Goal: Communication & Community: Answer question/provide support

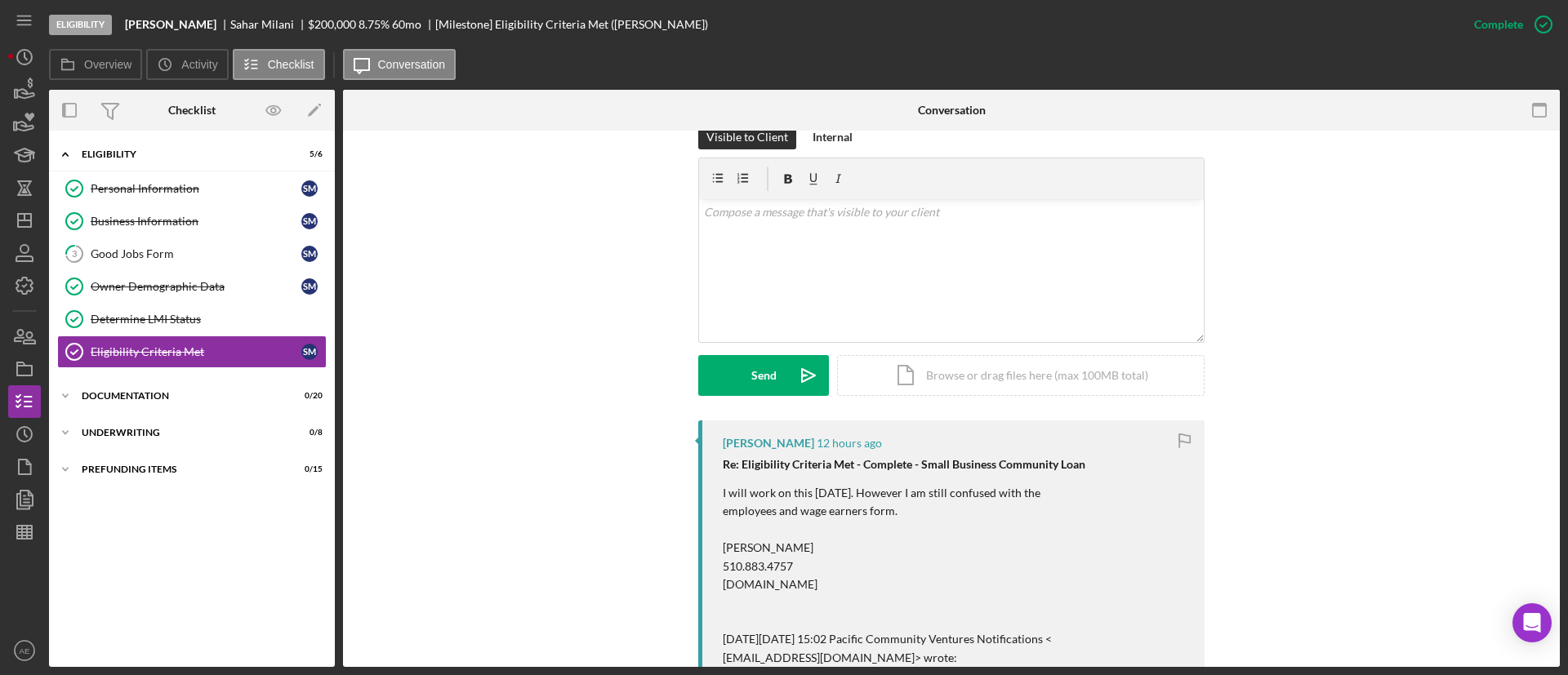
scroll to position [245, 0]
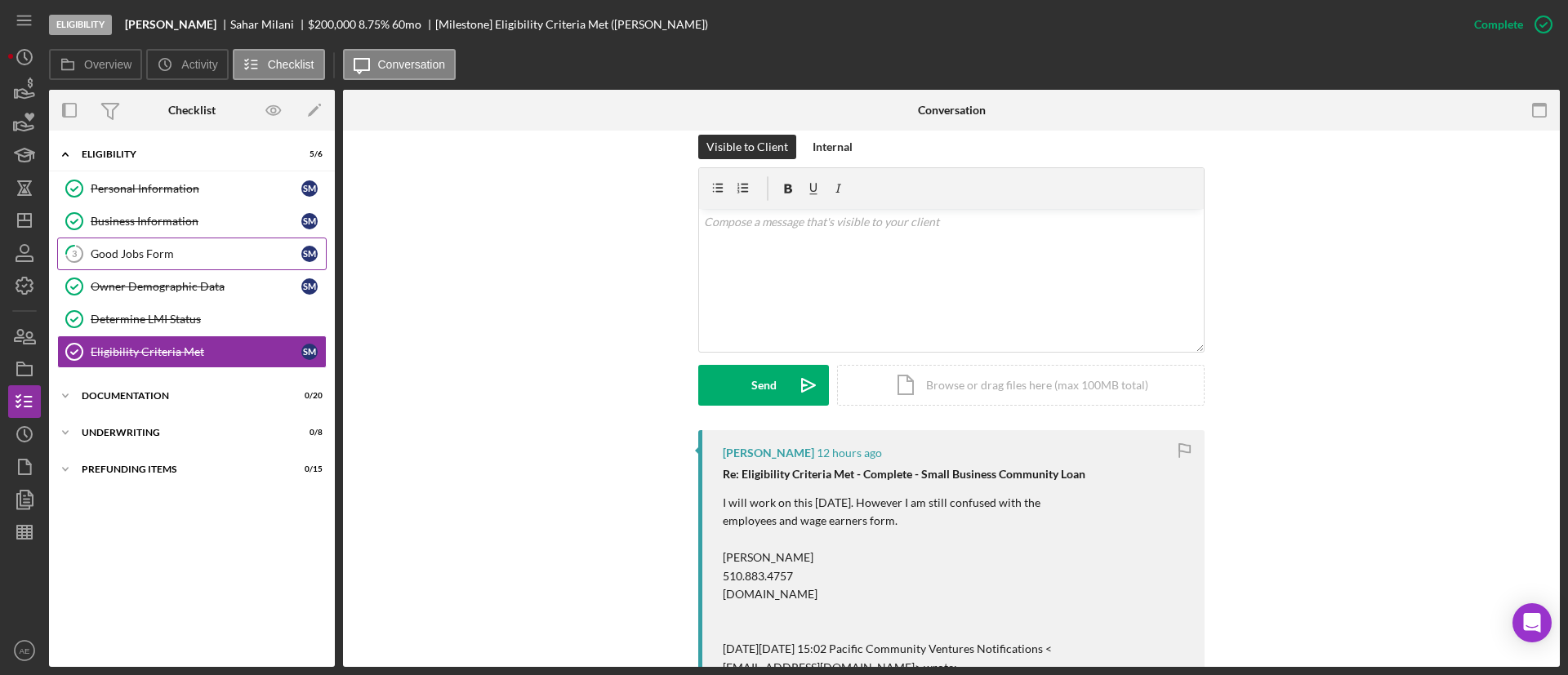
click at [229, 251] on div "Good Jobs Form" at bounding box center [196, 254] width 211 height 13
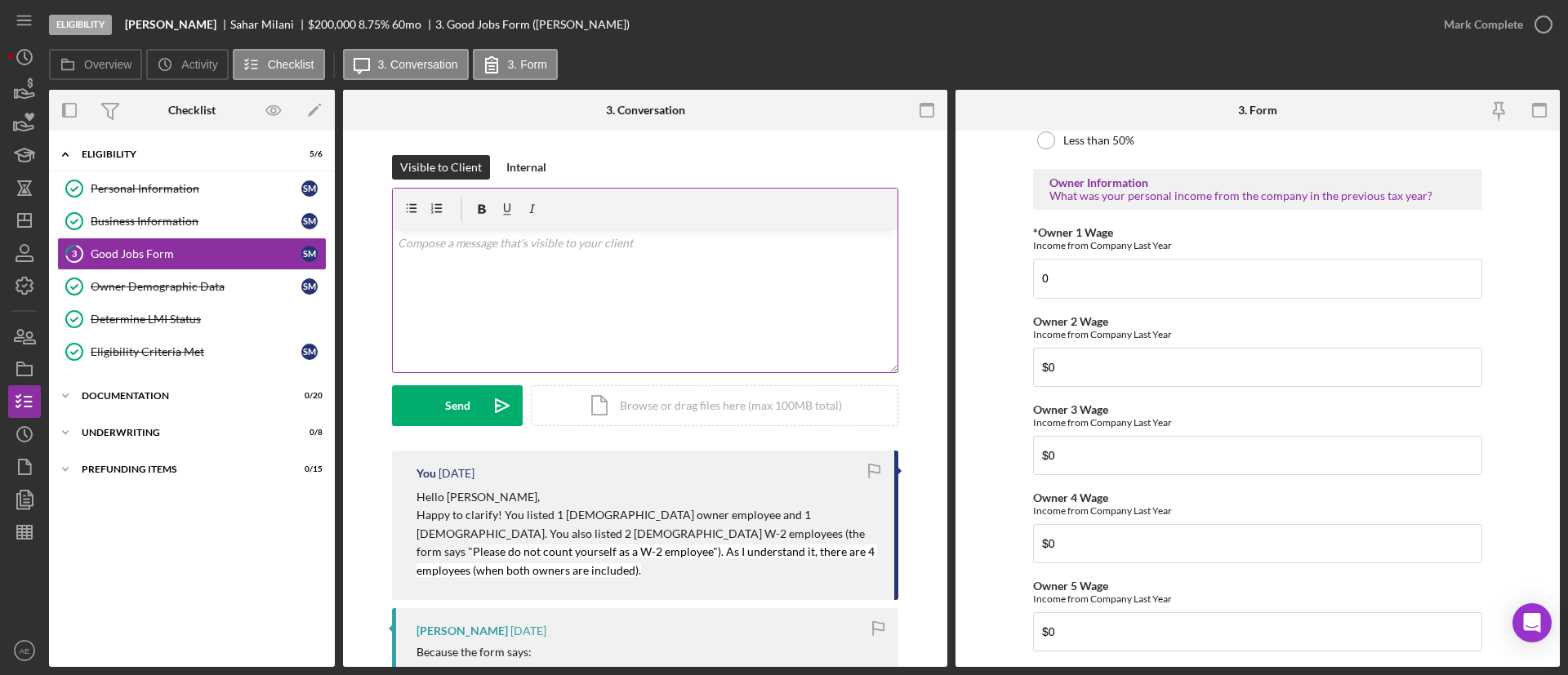
click at [503, 266] on div "v Color teal Color pink Remove color Add row above Add row below Add column bef…" at bounding box center [645, 301] width 504 height 143
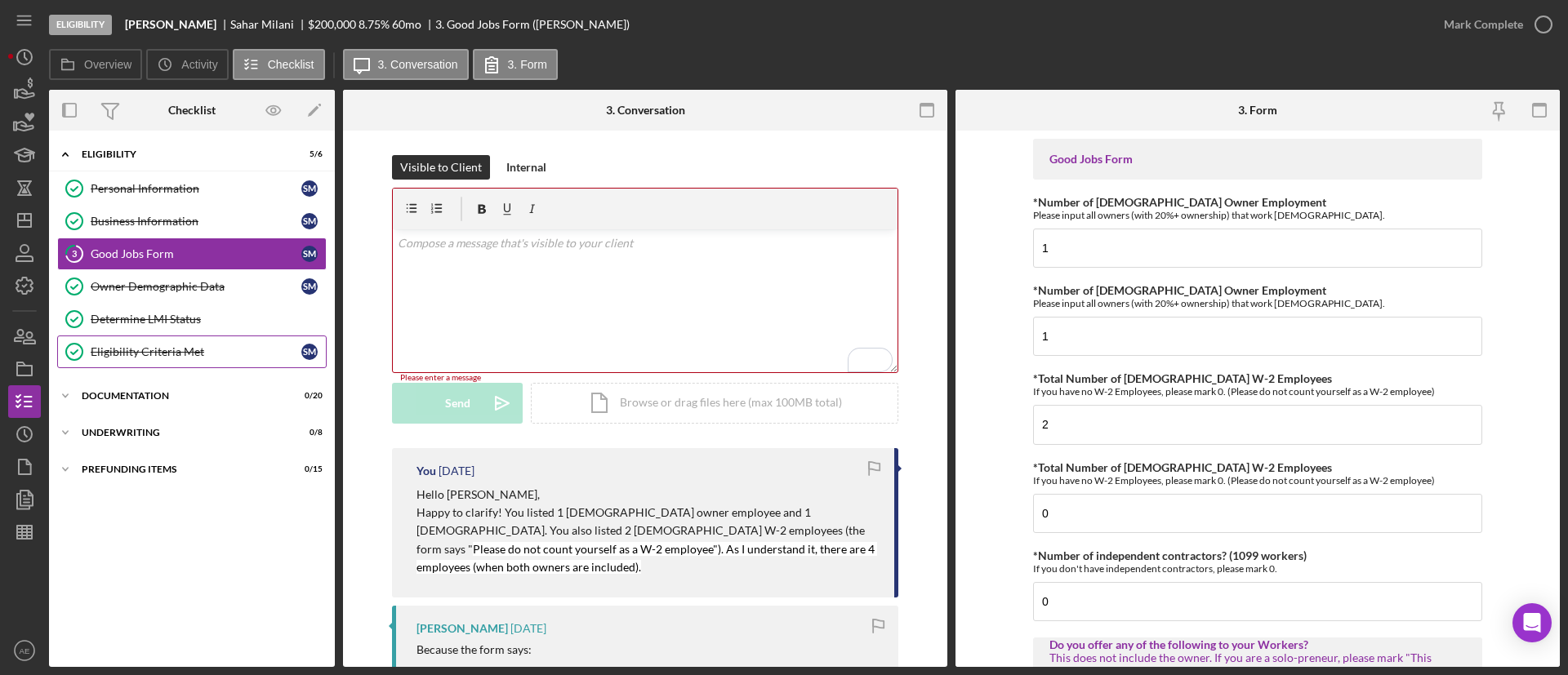
click at [137, 355] on div "Eligibility Criteria Met" at bounding box center [196, 351] width 211 height 13
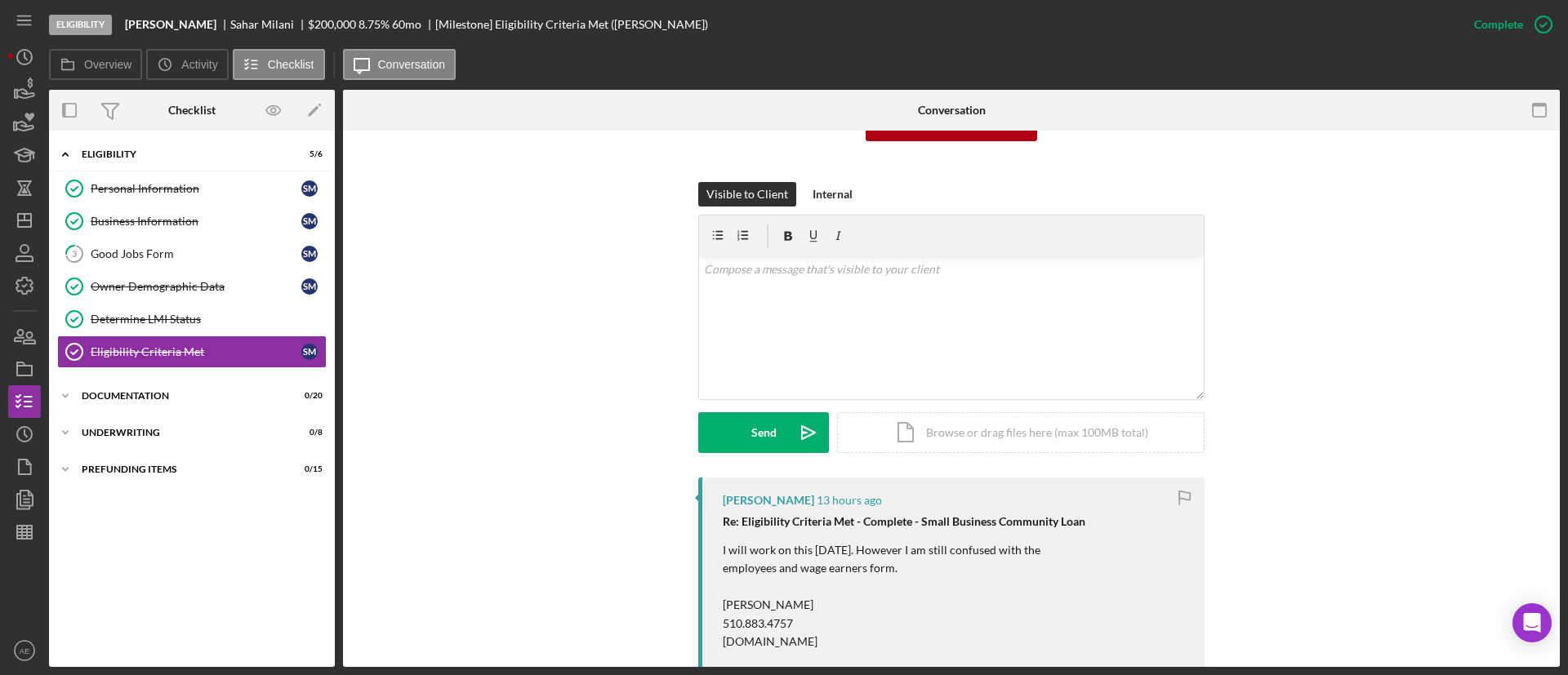
scroll to position [122, 0]
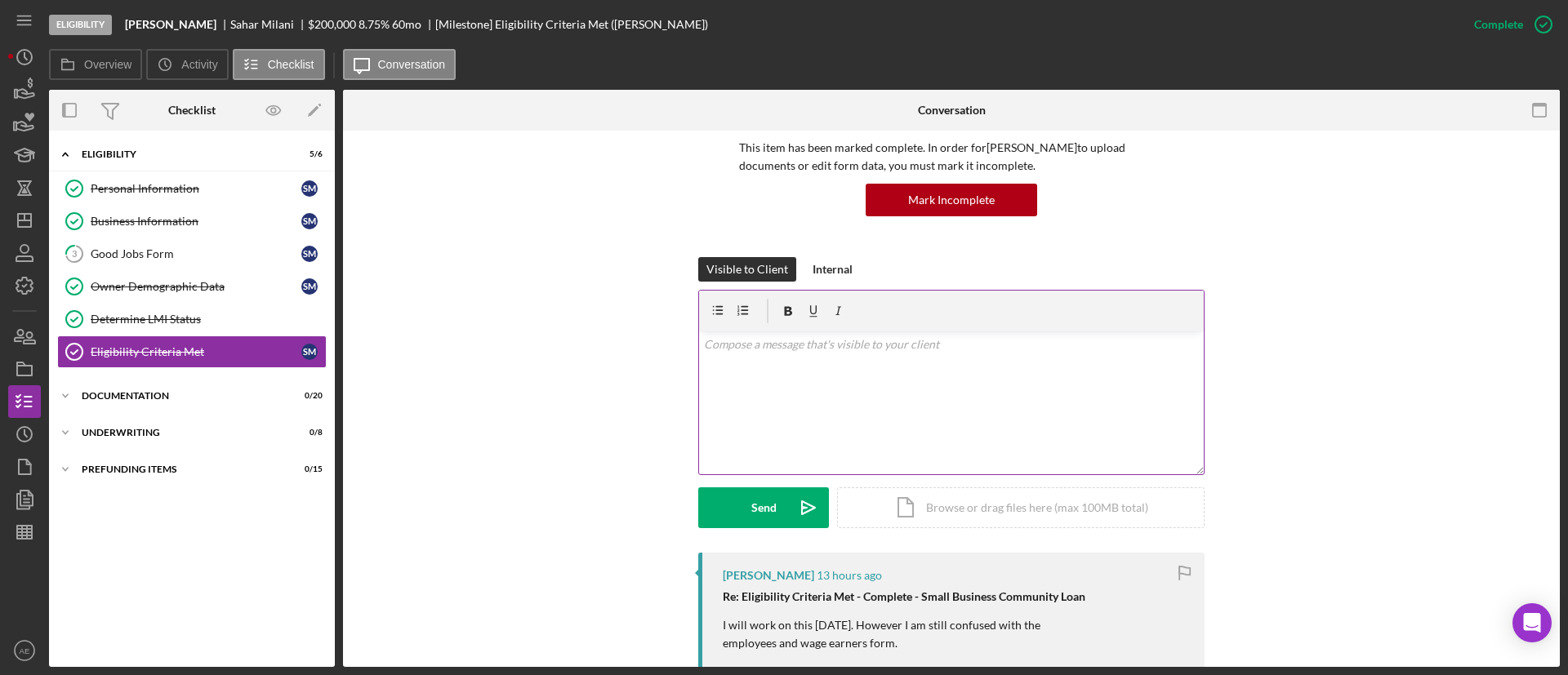
click at [810, 429] on div "v Color teal Color pink Remove color Add row above Add row below Add column bef…" at bounding box center [951, 403] width 504 height 143
click at [242, 285] on div "Owner Demographic Data" at bounding box center [196, 287] width 211 height 13
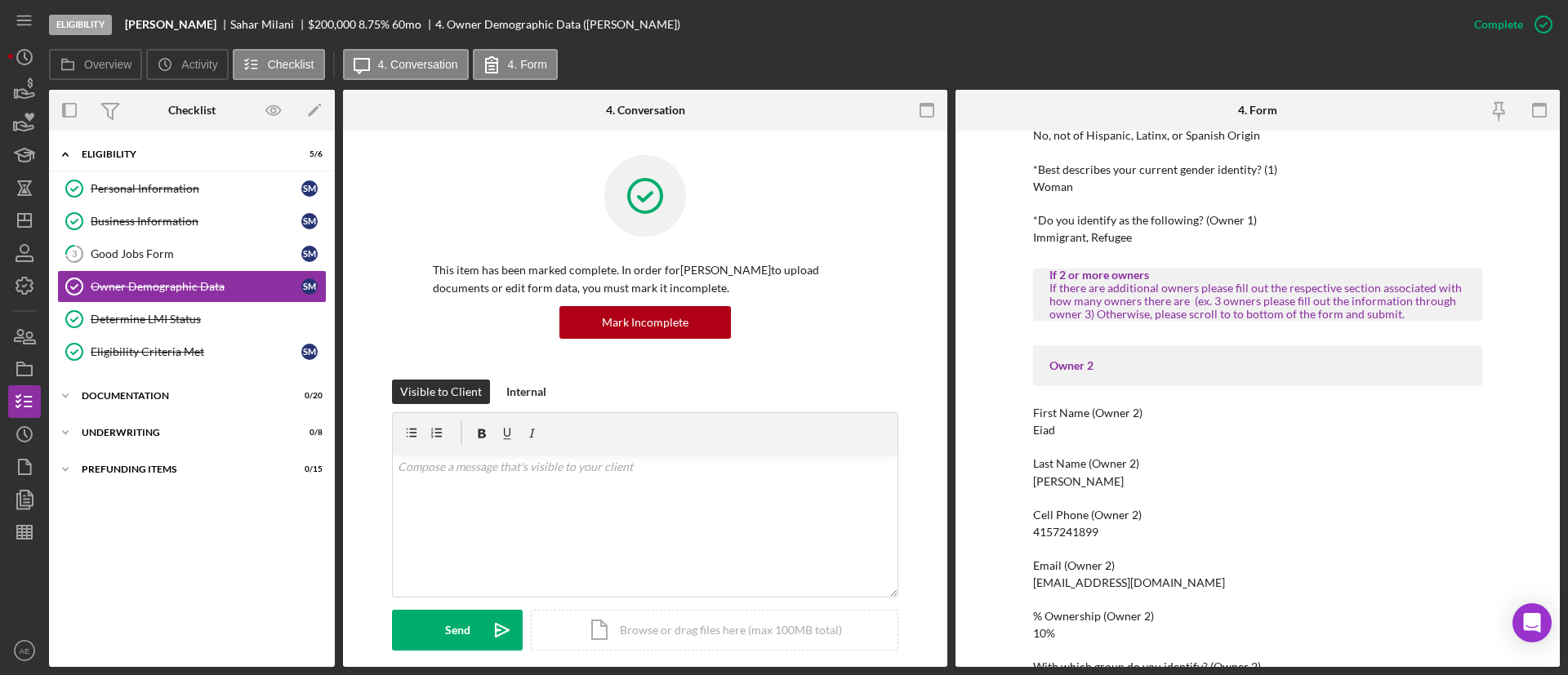
scroll to position [857, 0]
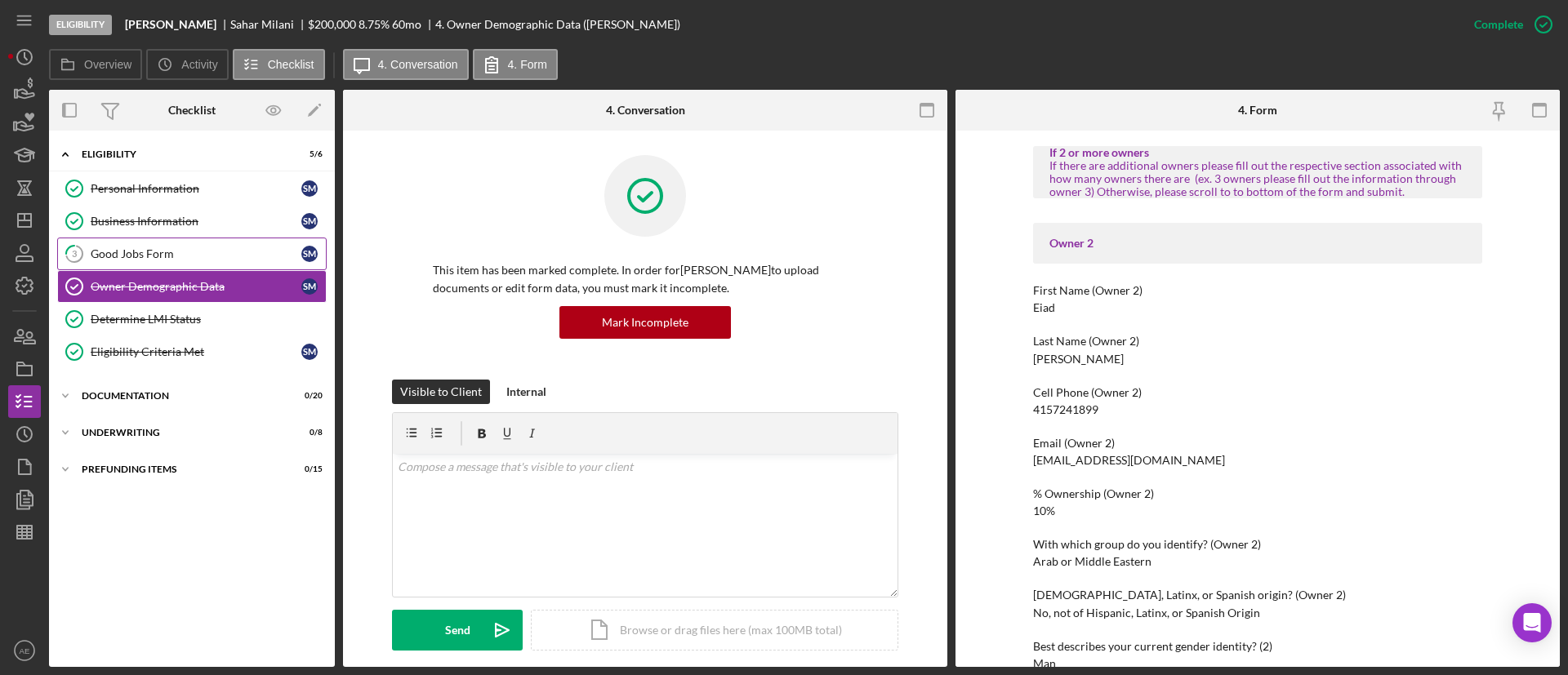
click at [162, 256] on div "Good Jobs Form" at bounding box center [196, 254] width 211 height 13
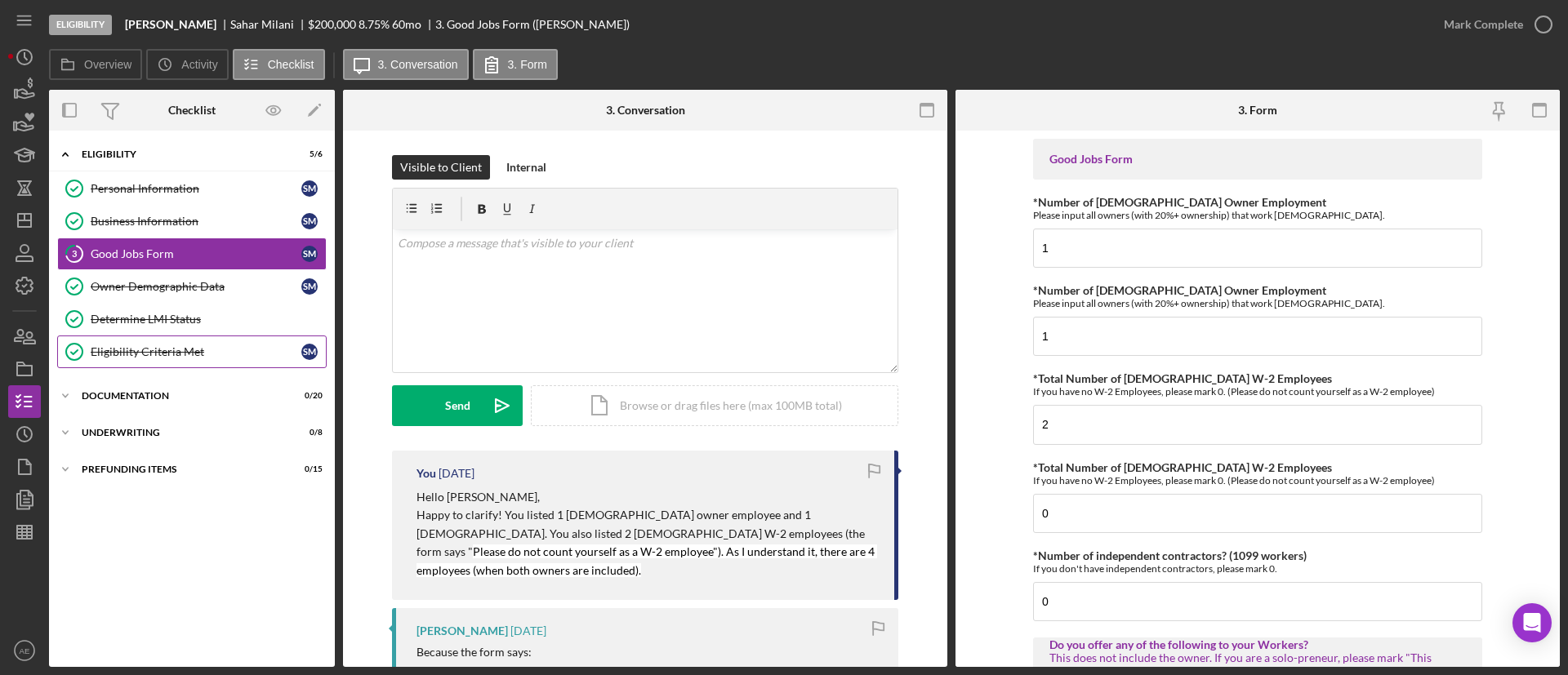
click at [135, 356] on div "Eligibility Criteria Met" at bounding box center [196, 351] width 211 height 13
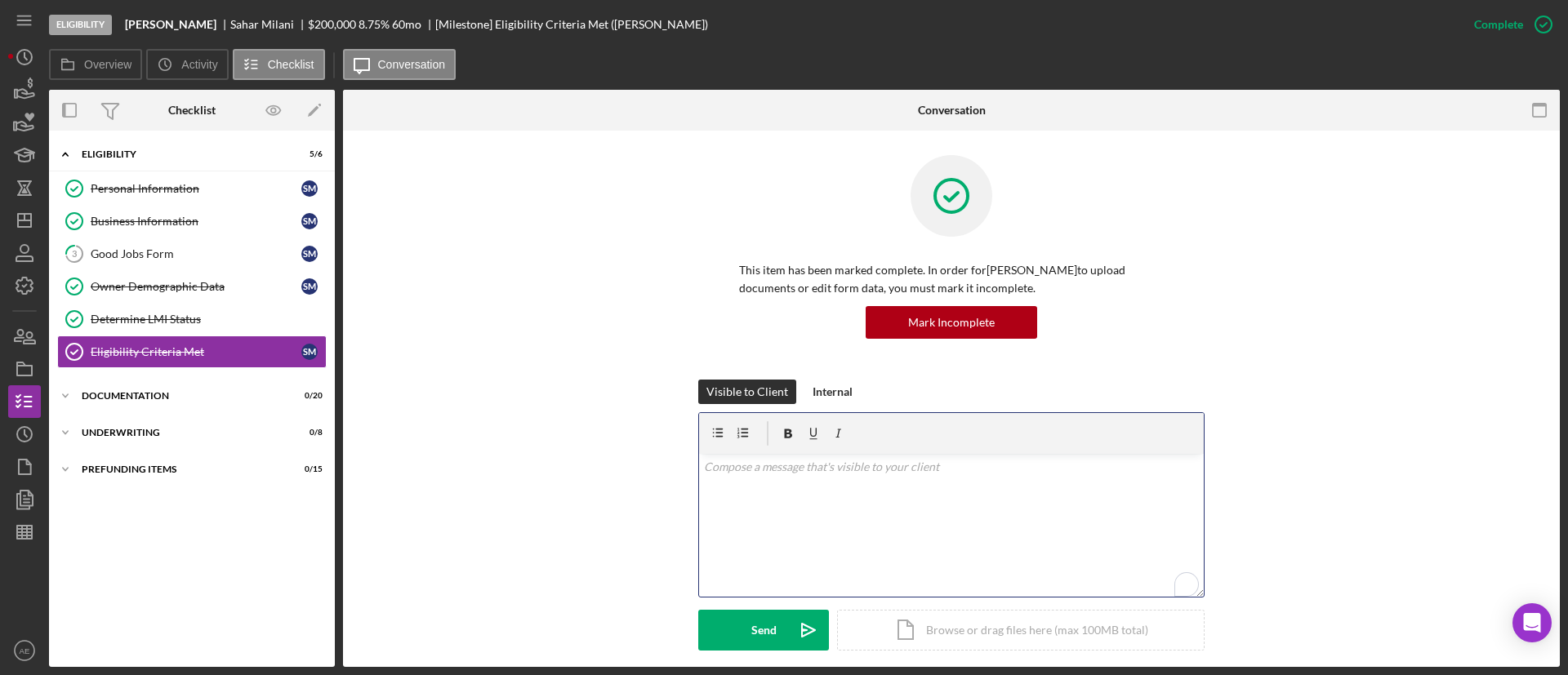
click at [920, 493] on div "v Color teal Color pink Remove color Add row above Add row below Add column bef…" at bounding box center [951, 525] width 504 height 143
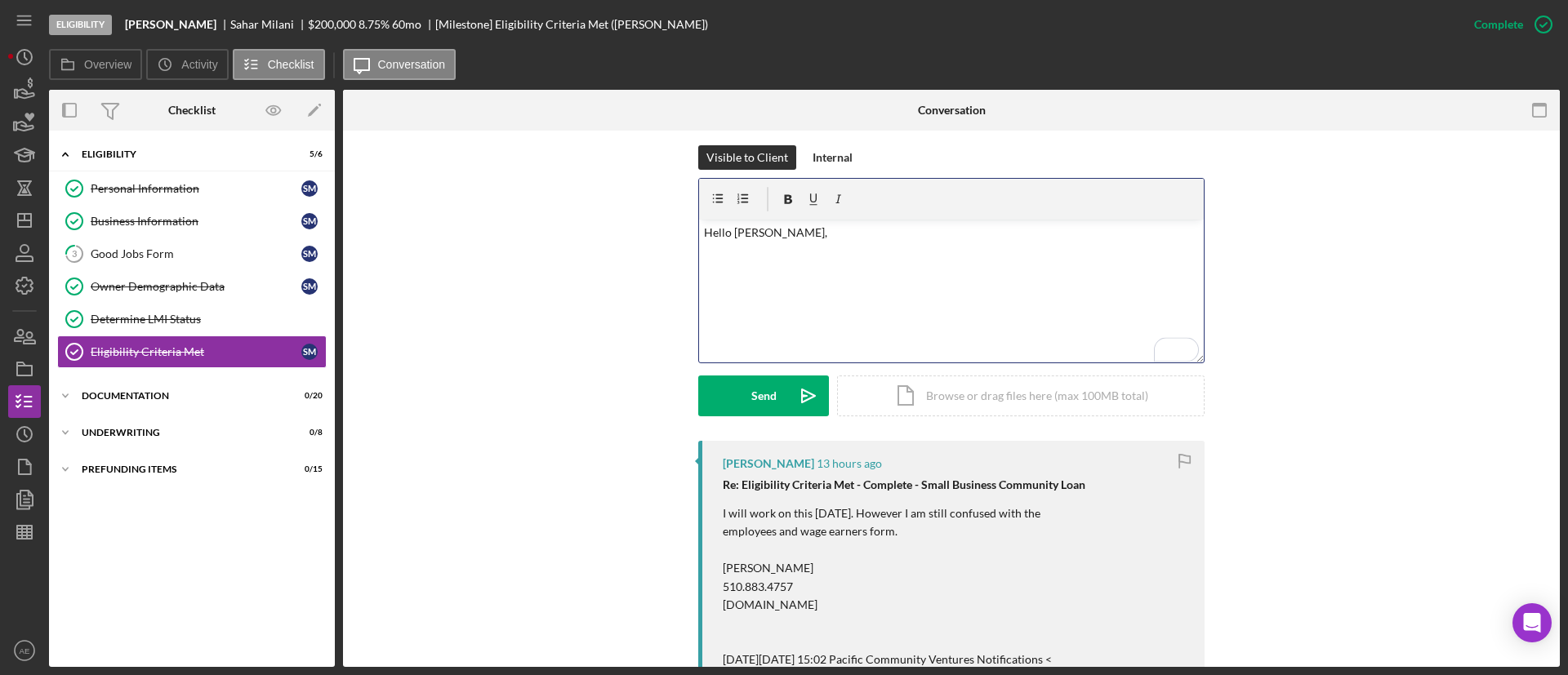
scroll to position [245, 0]
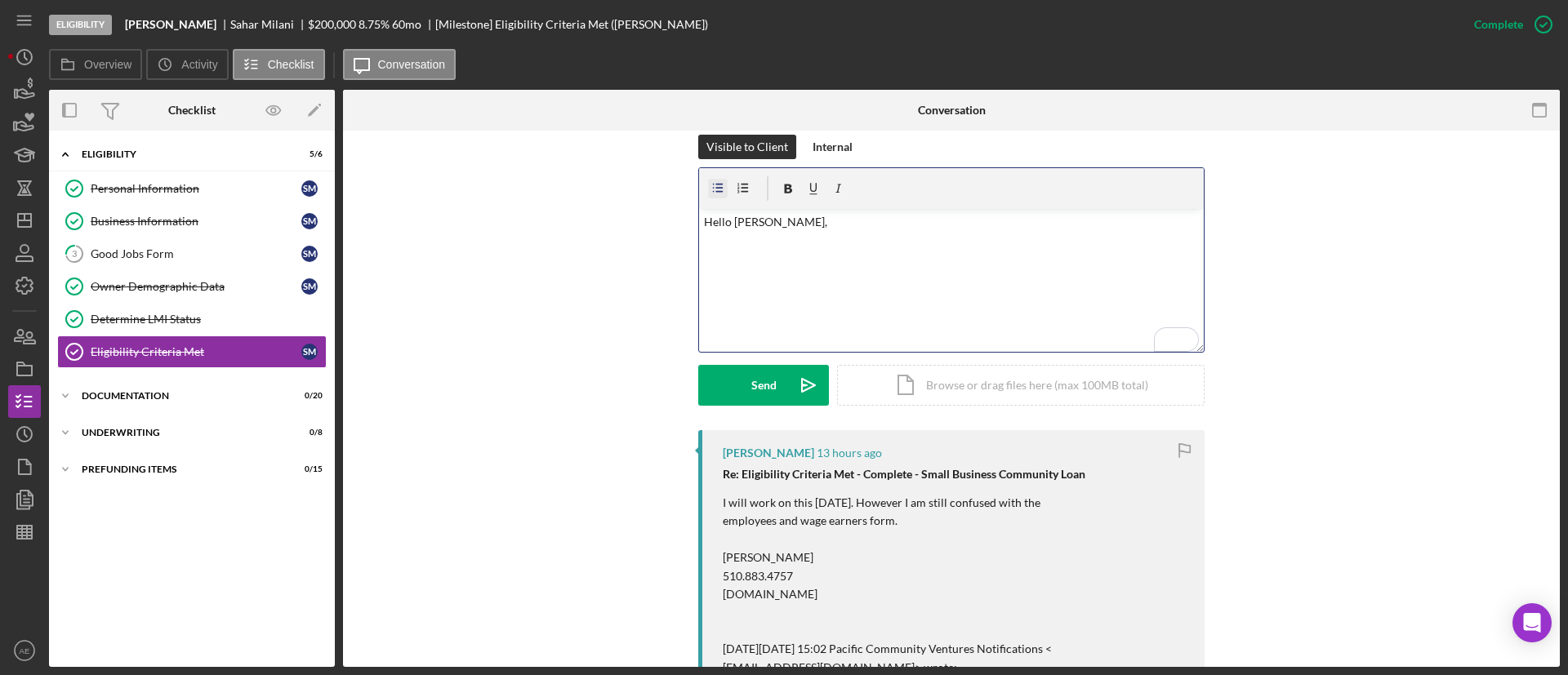
click at [714, 184] on icon "button" at bounding box center [719, 188] width 11 height 9
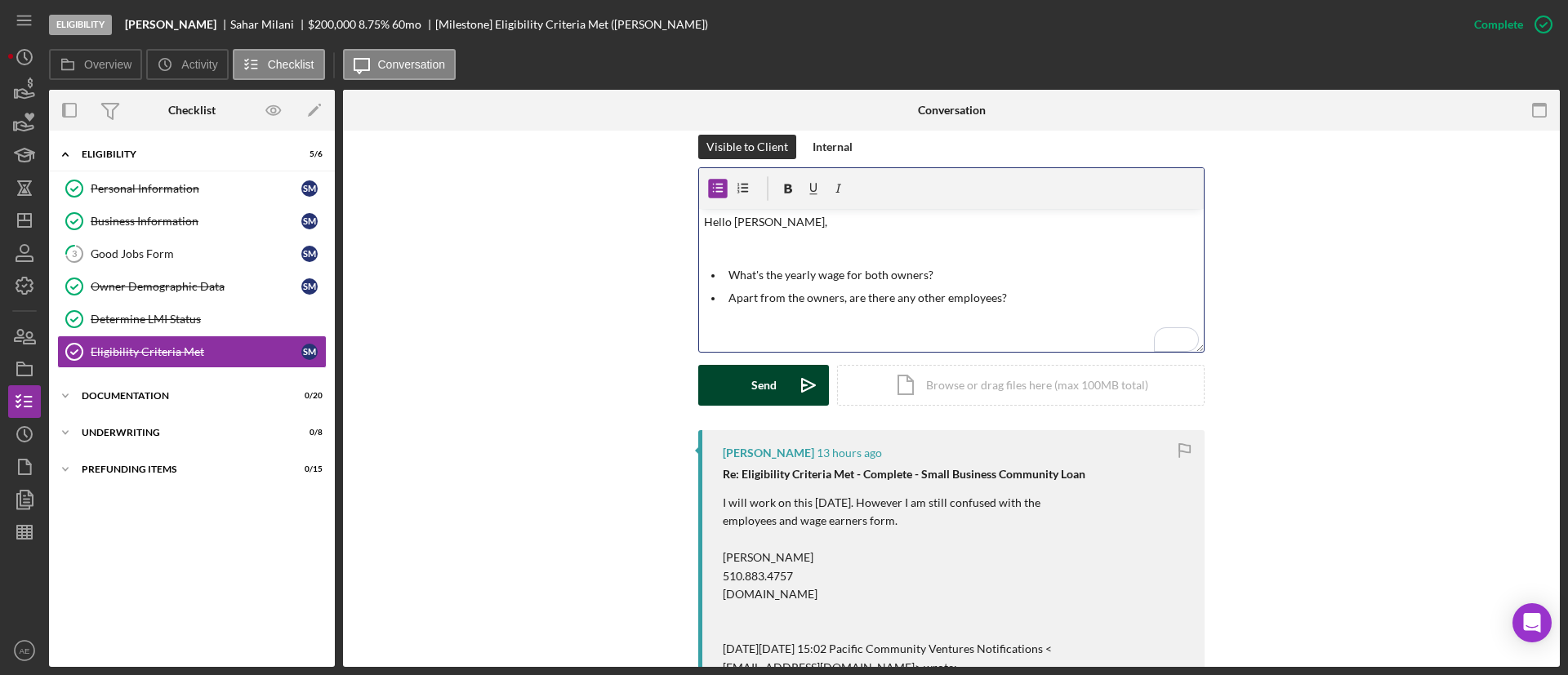
click at [783, 372] on button "Send Icon/icon-invite-send" at bounding box center [764, 386] width 131 height 41
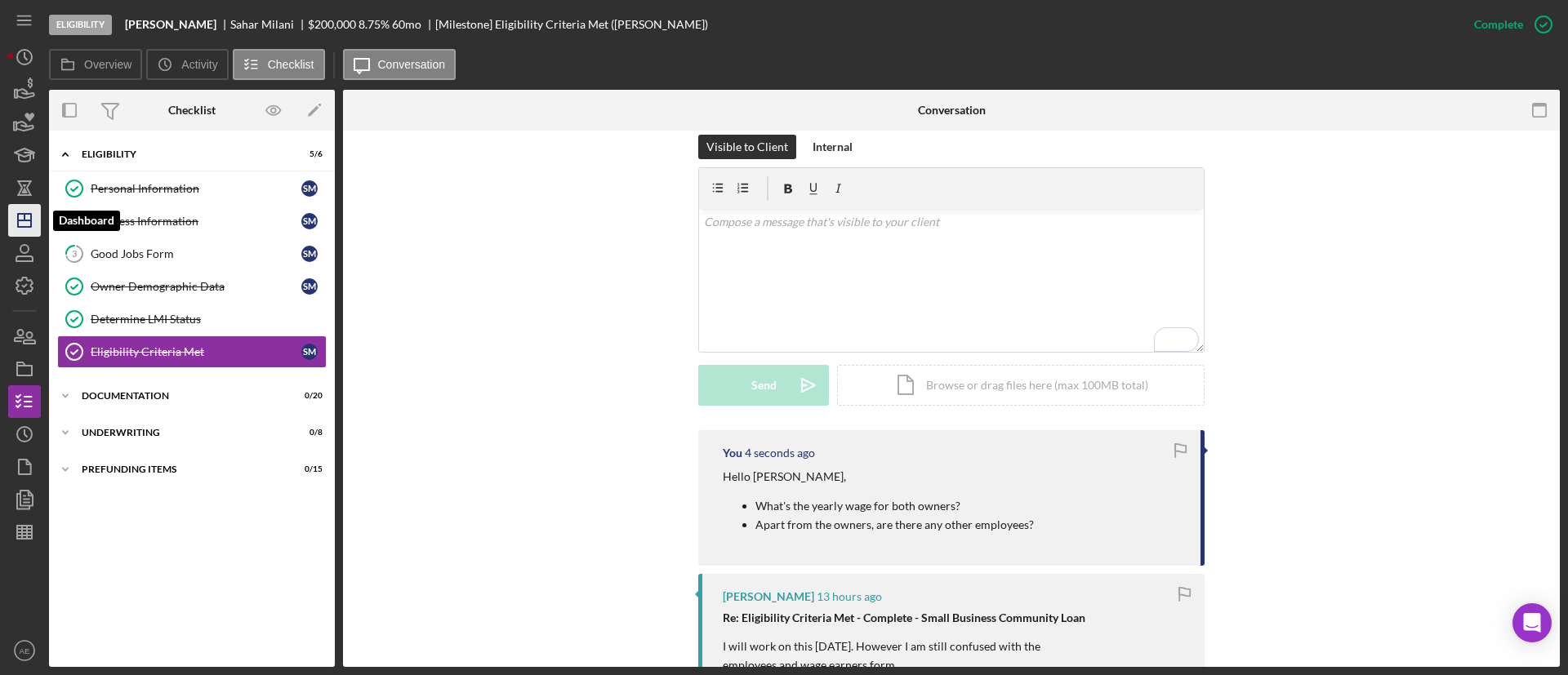
click at [23, 214] on polygon "button" at bounding box center [24, 220] width 13 height 13
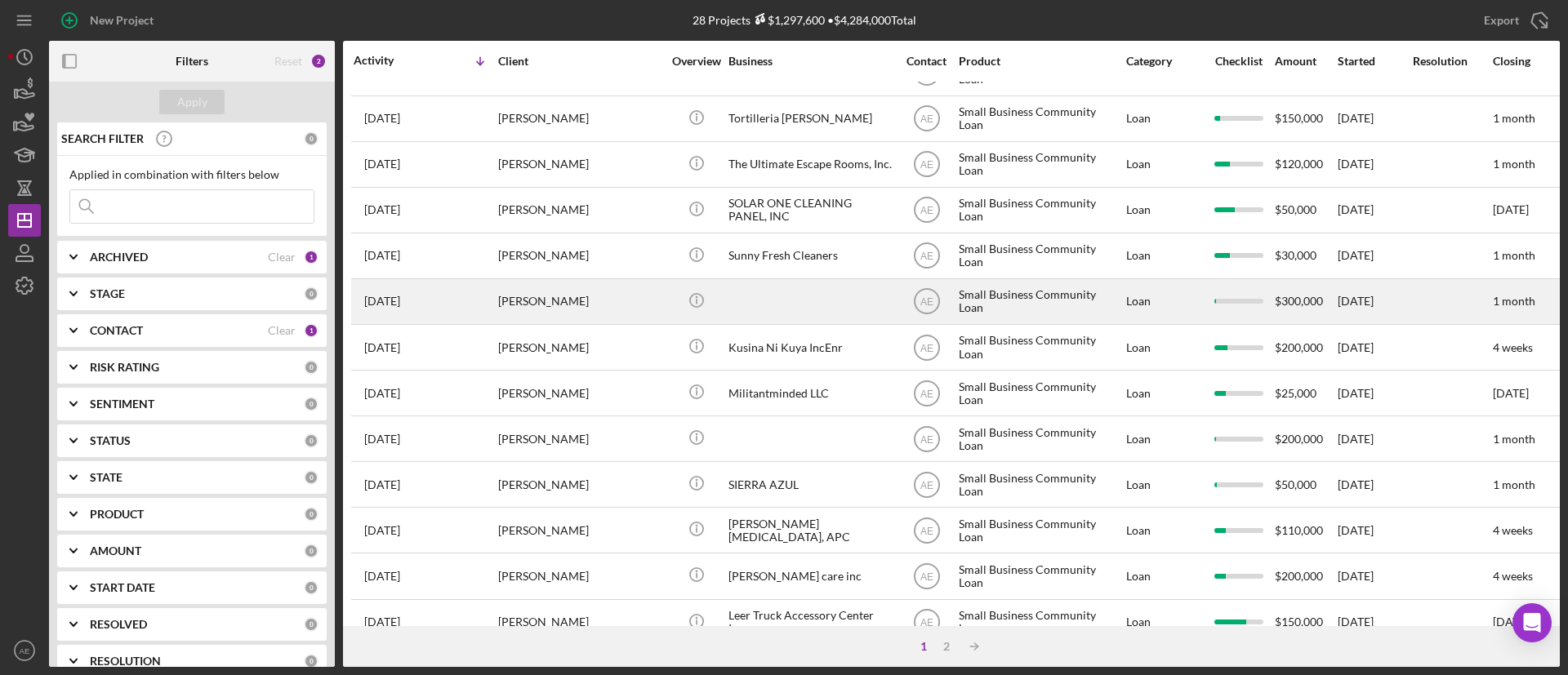
scroll to position [628, 0]
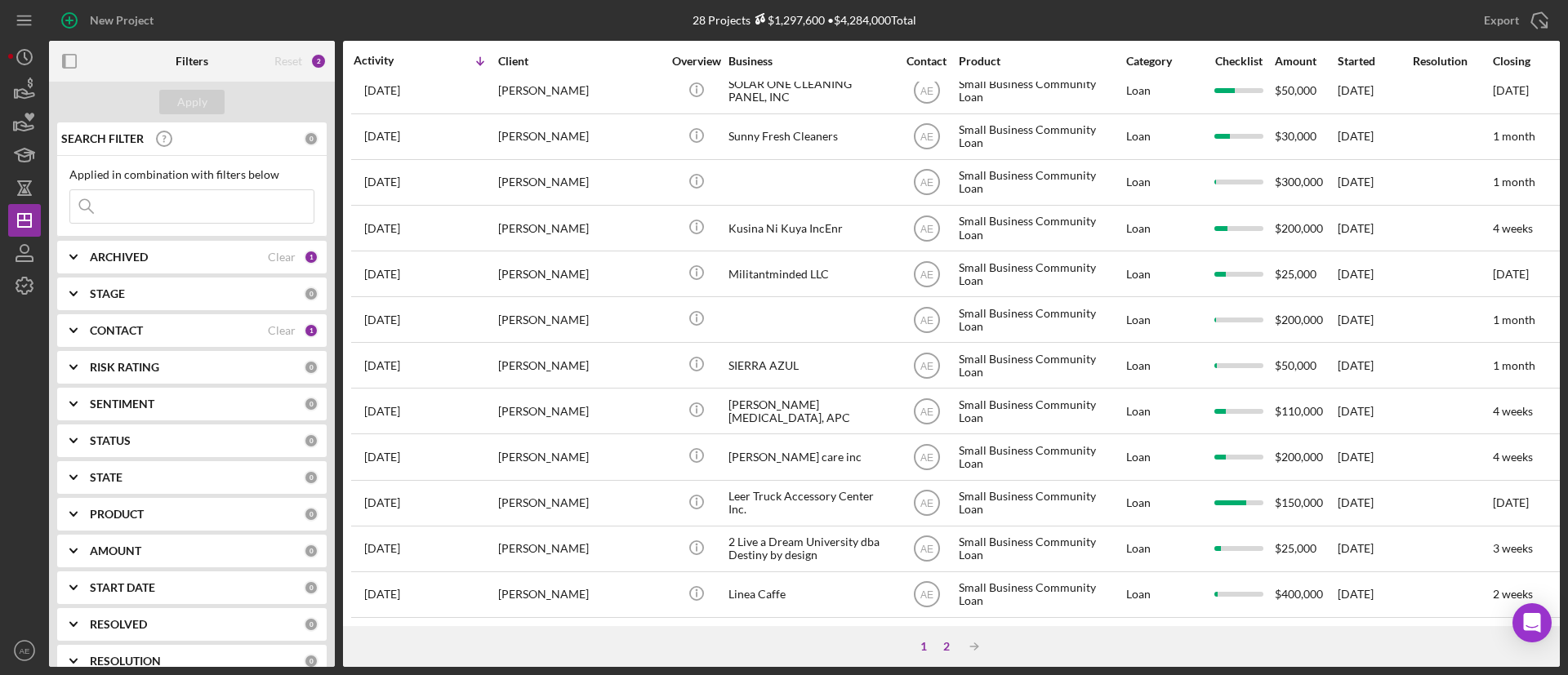
click at [947, 640] on div "2" at bounding box center [947, 647] width 23 height 13
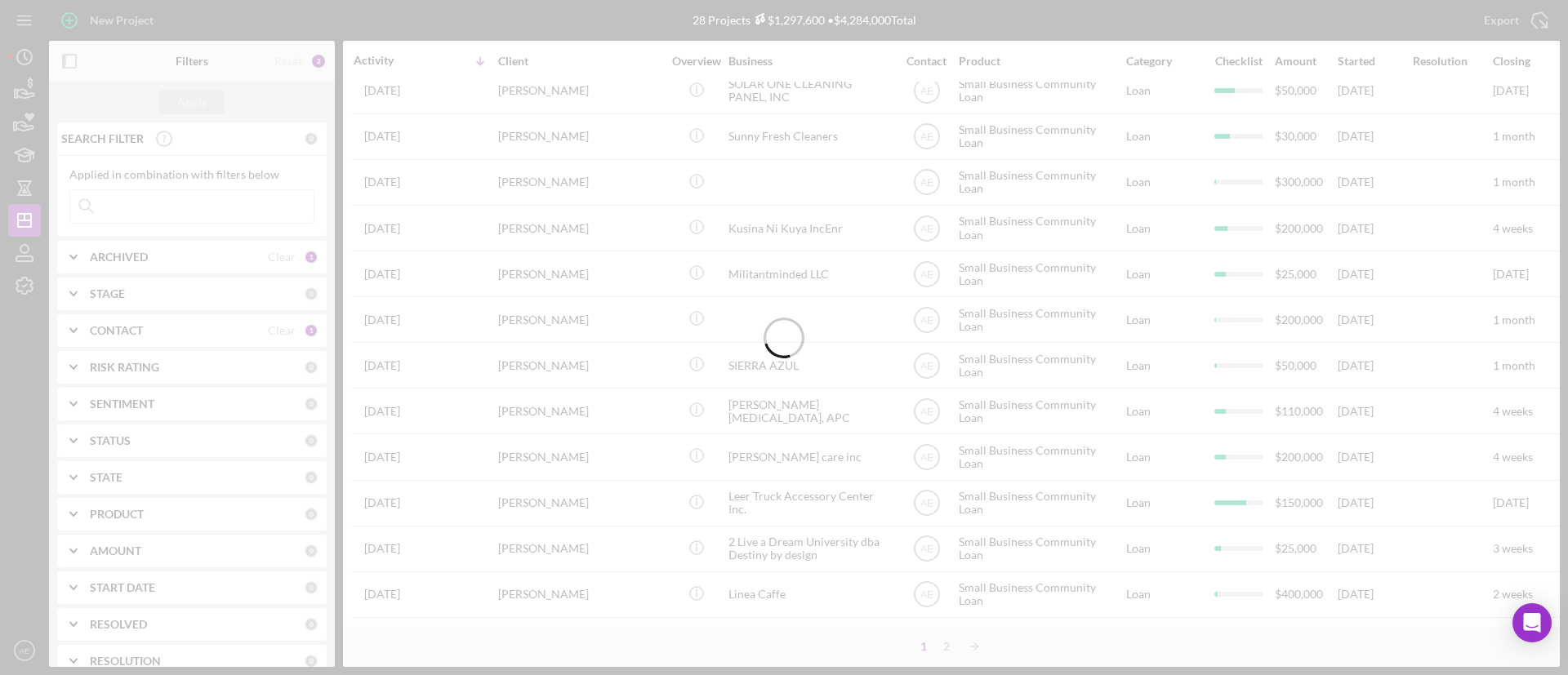
scroll to position [0, 0]
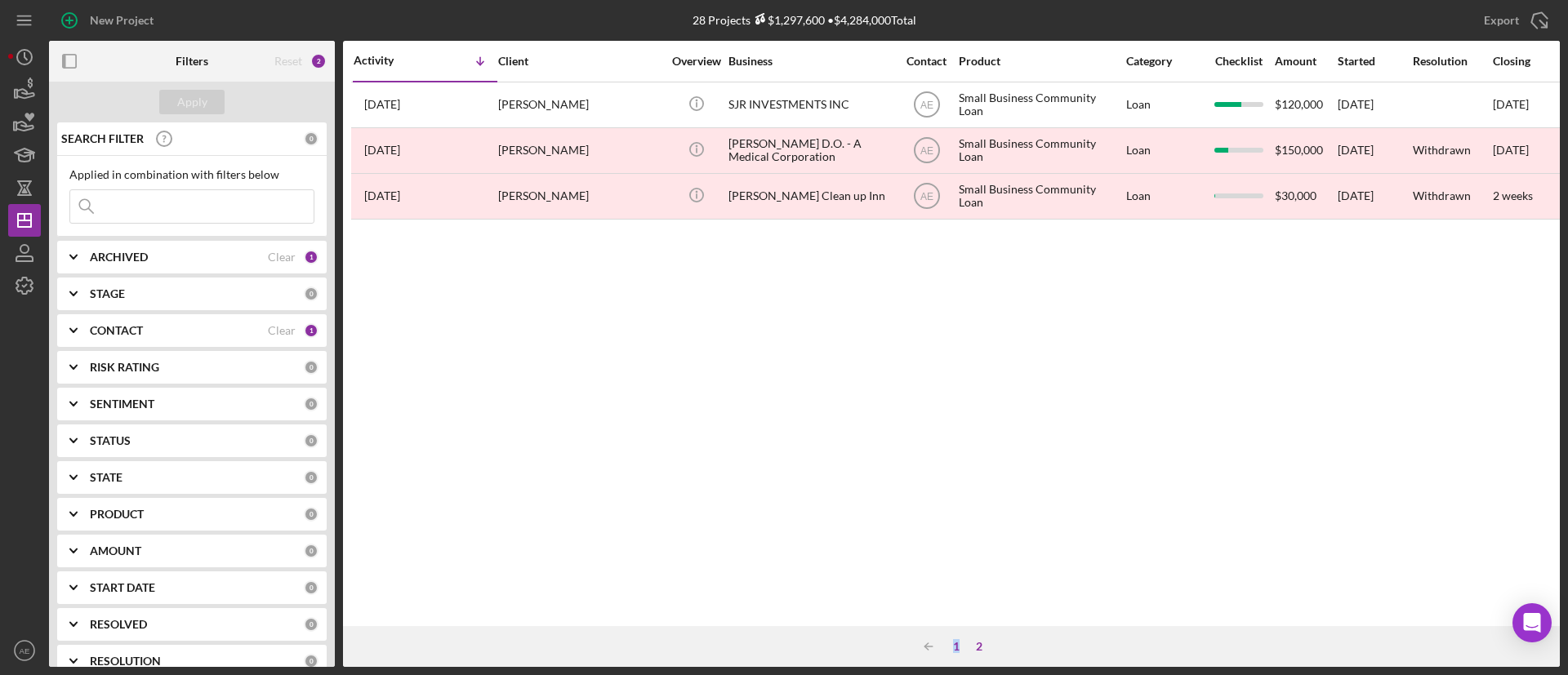
click at [957, 643] on div "1" at bounding box center [957, 647] width 23 height 13
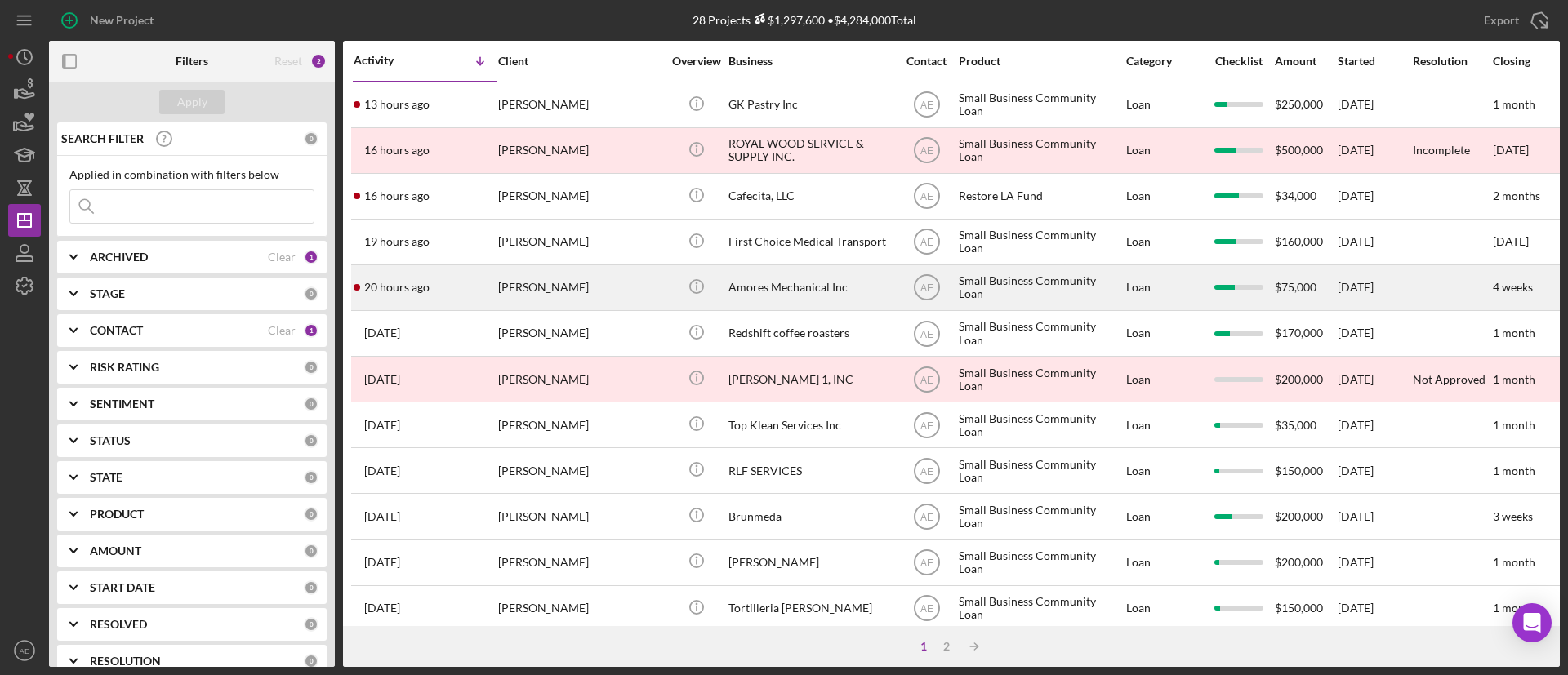
click at [610, 287] on div "[PERSON_NAME]" at bounding box center [580, 288] width 164 height 43
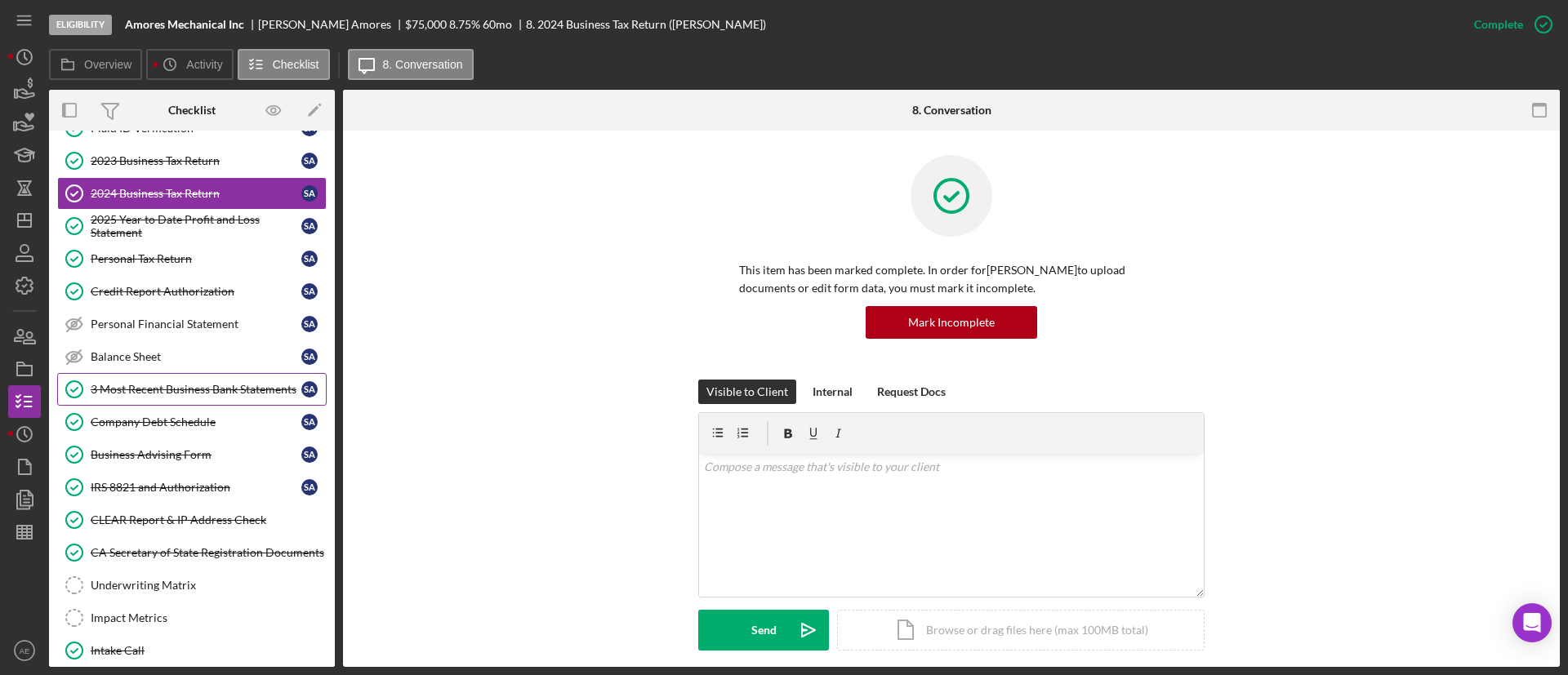
scroll to position [285, 0]
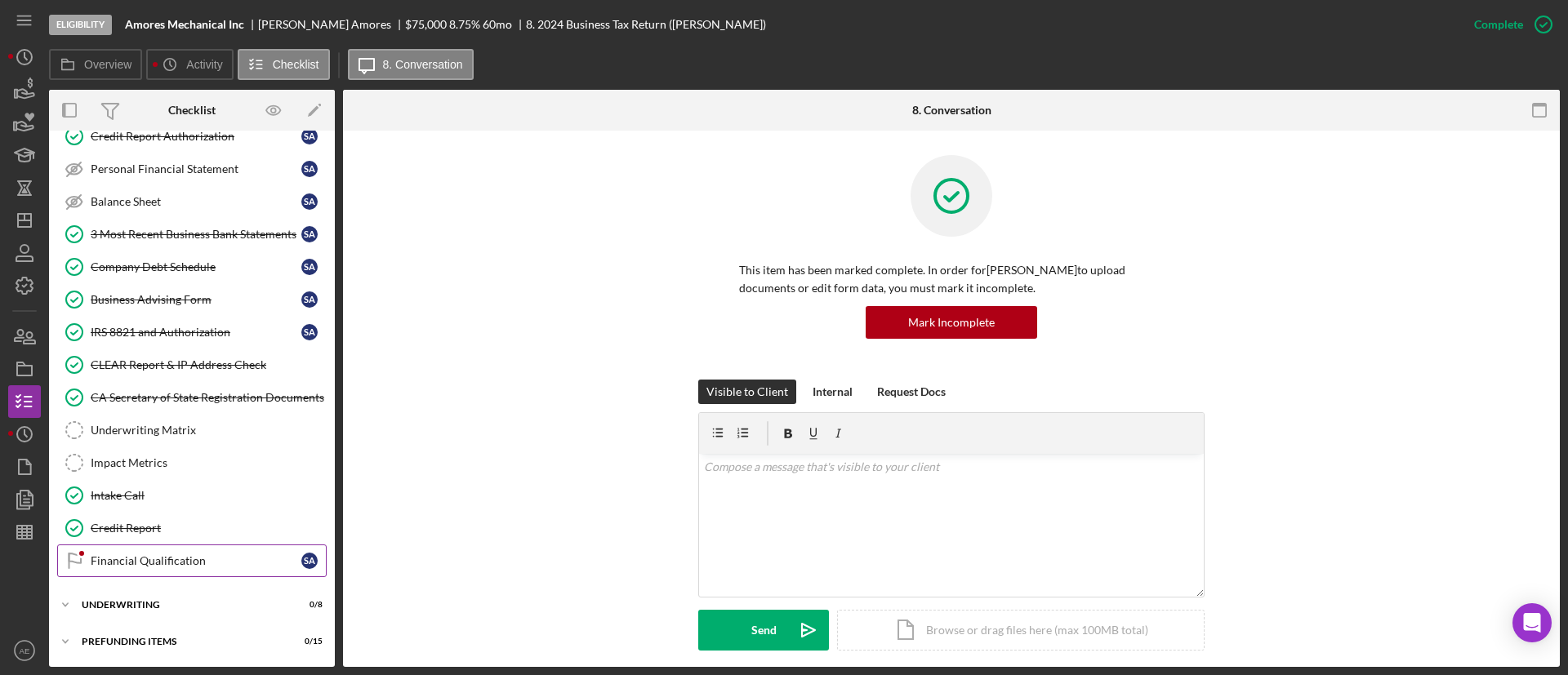
click at [188, 561] on div "Financial Qualification" at bounding box center [196, 561] width 211 height 13
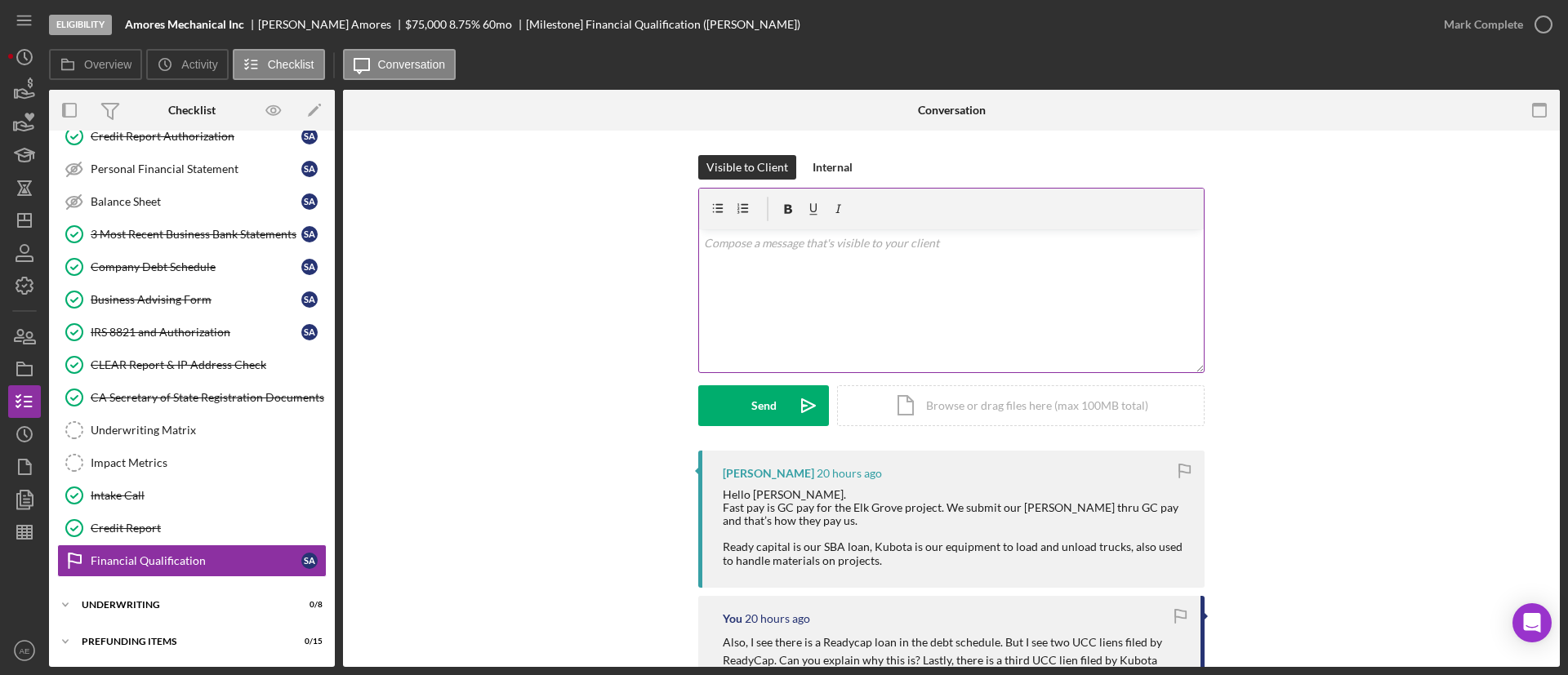
click at [800, 334] on div "v Color teal Color pink Remove color Add row above Add row below Add column bef…" at bounding box center [951, 301] width 504 height 143
click at [879, 287] on p "Thank you for the explanation. Why are there two UCC liens filed by Ready Capit…" at bounding box center [952, 289] width 496 height 18
click at [974, 288] on p "Thank you for the explanation. Do you know why there two UCC liens filed by Rea…" at bounding box center [952, 289] width 496 height 18
click at [1011, 287] on p "Thank you for the explanation. Do you know why there are two UCC liens filed by…" at bounding box center [952, 289] width 496 height 18
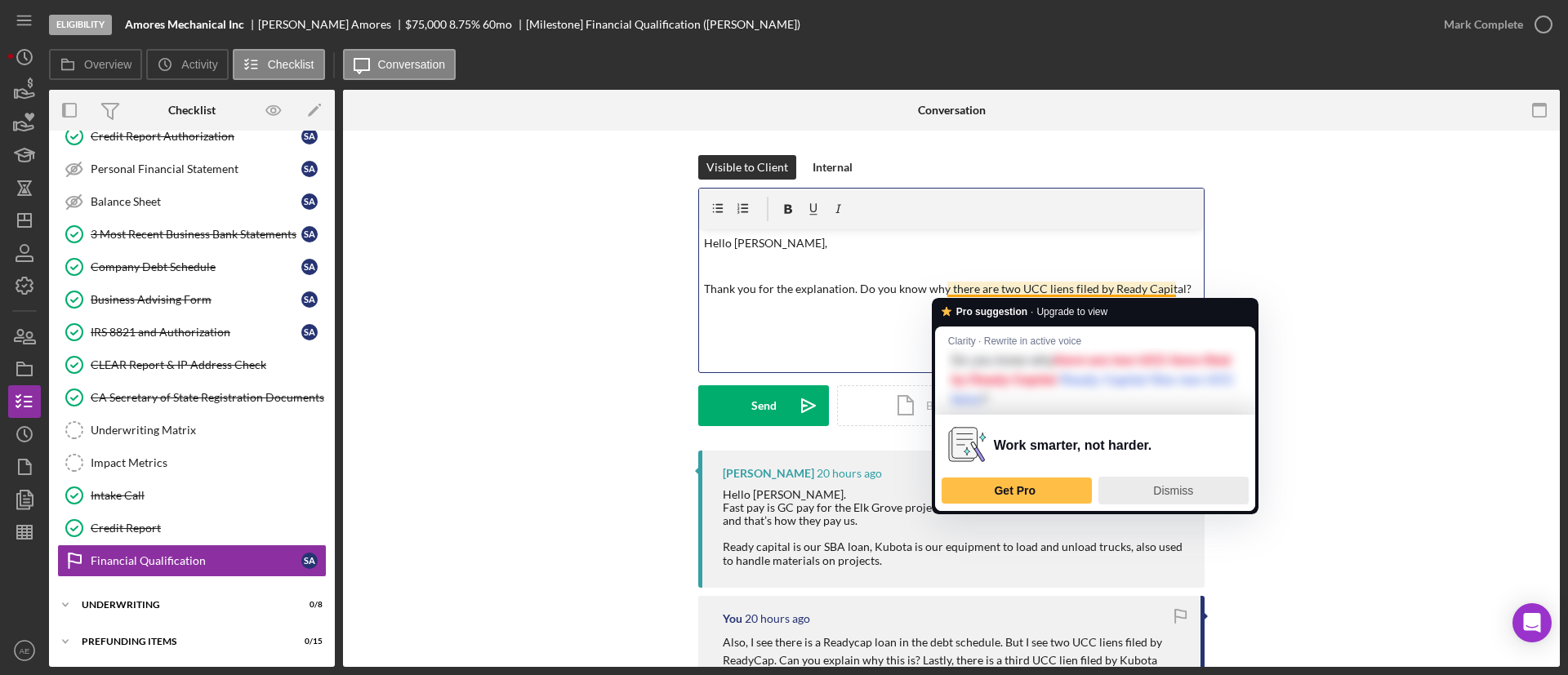
click at [1175, 503] on button "Dismiss" at bounding box center [1173, 490] width 150 height 27
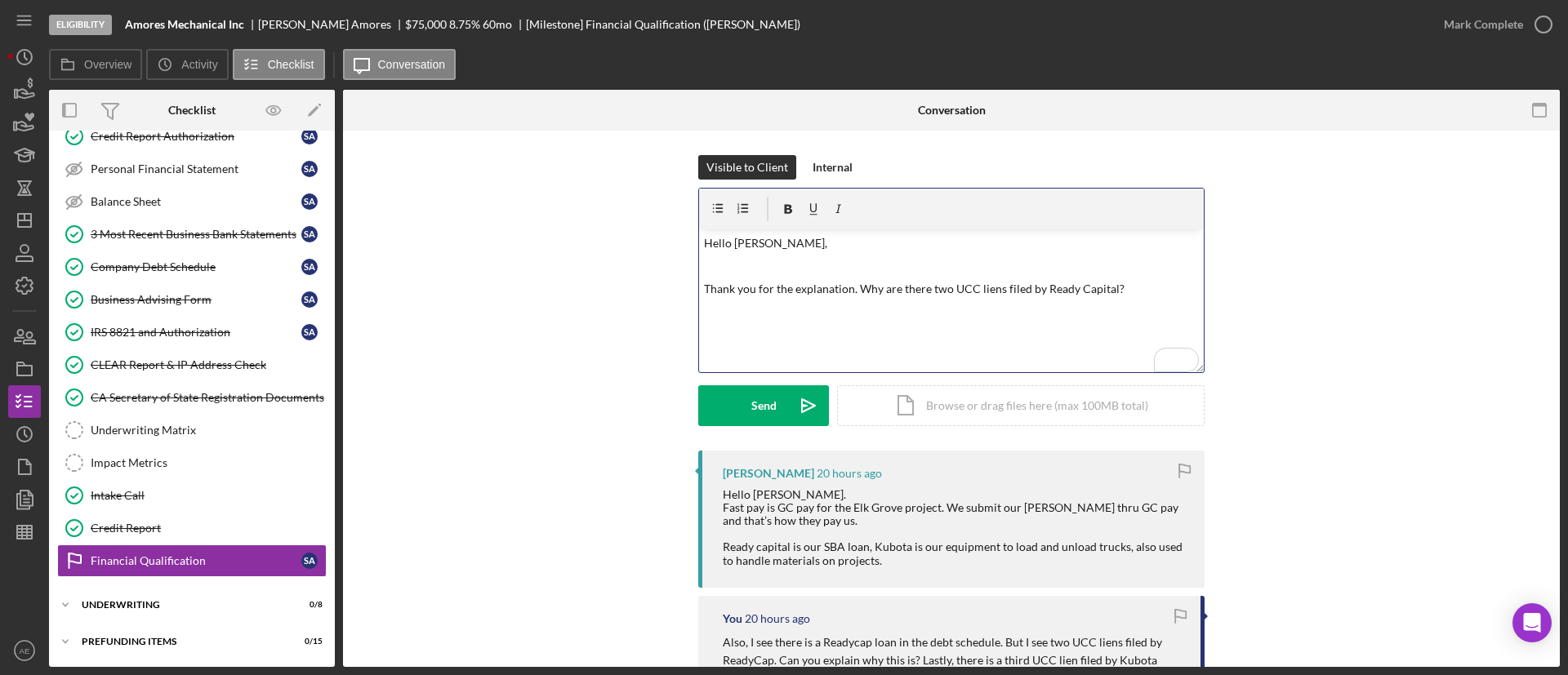
drag, startPoint x: 1109, startPoint y: 294, endPoint x: 1134, endPoint y: 335, distance: 48.0
click at [1111, 297] on p "Thank you for the explanation. Why are there two UCC liens filed by Ready Capit…" at bounding box center [952, 289] width 496 height 18
click at [780, 410] on button "Send Icon/icon-invite-send" at bounding box center [764, 406] width 131 height 41
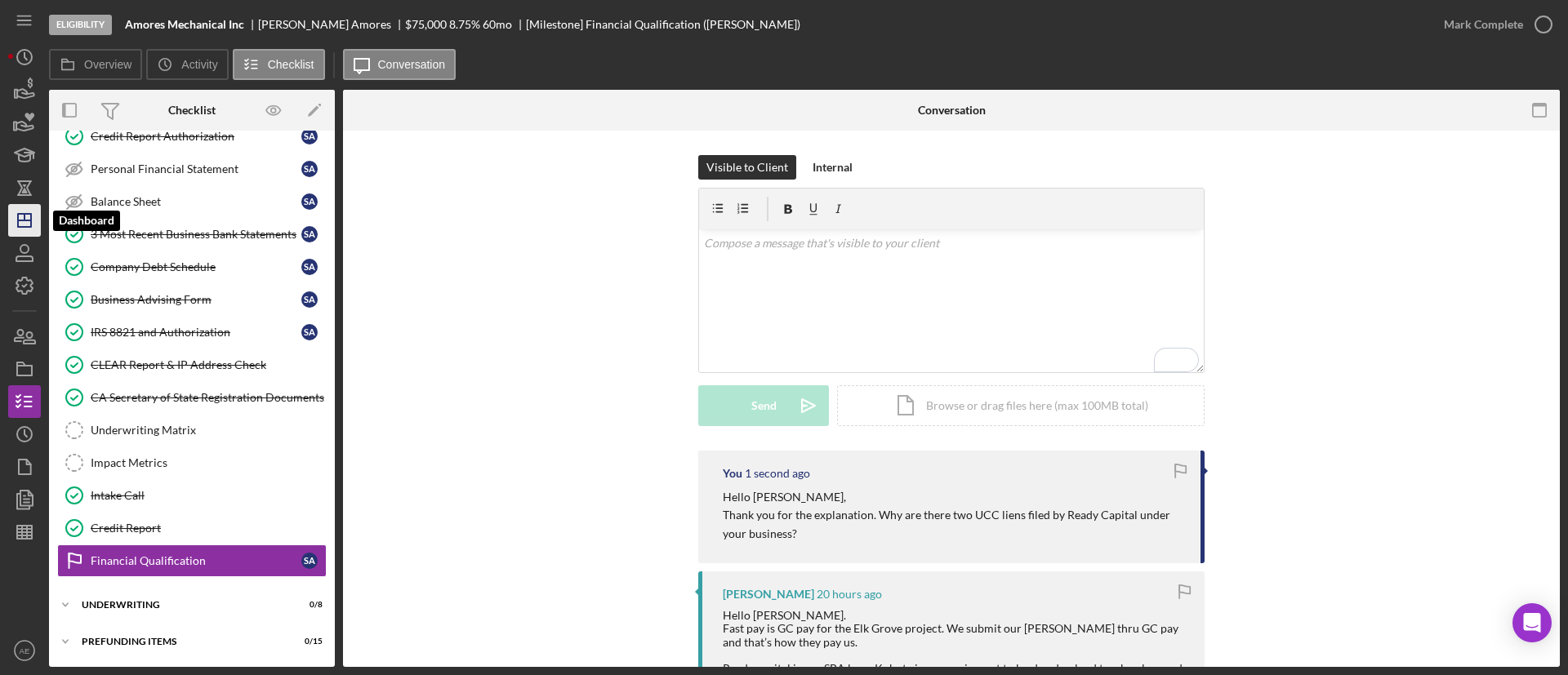
click at [26, 211] on icon "Icon/Dashboard" at bounding box center [25, 220] width 41 height 41
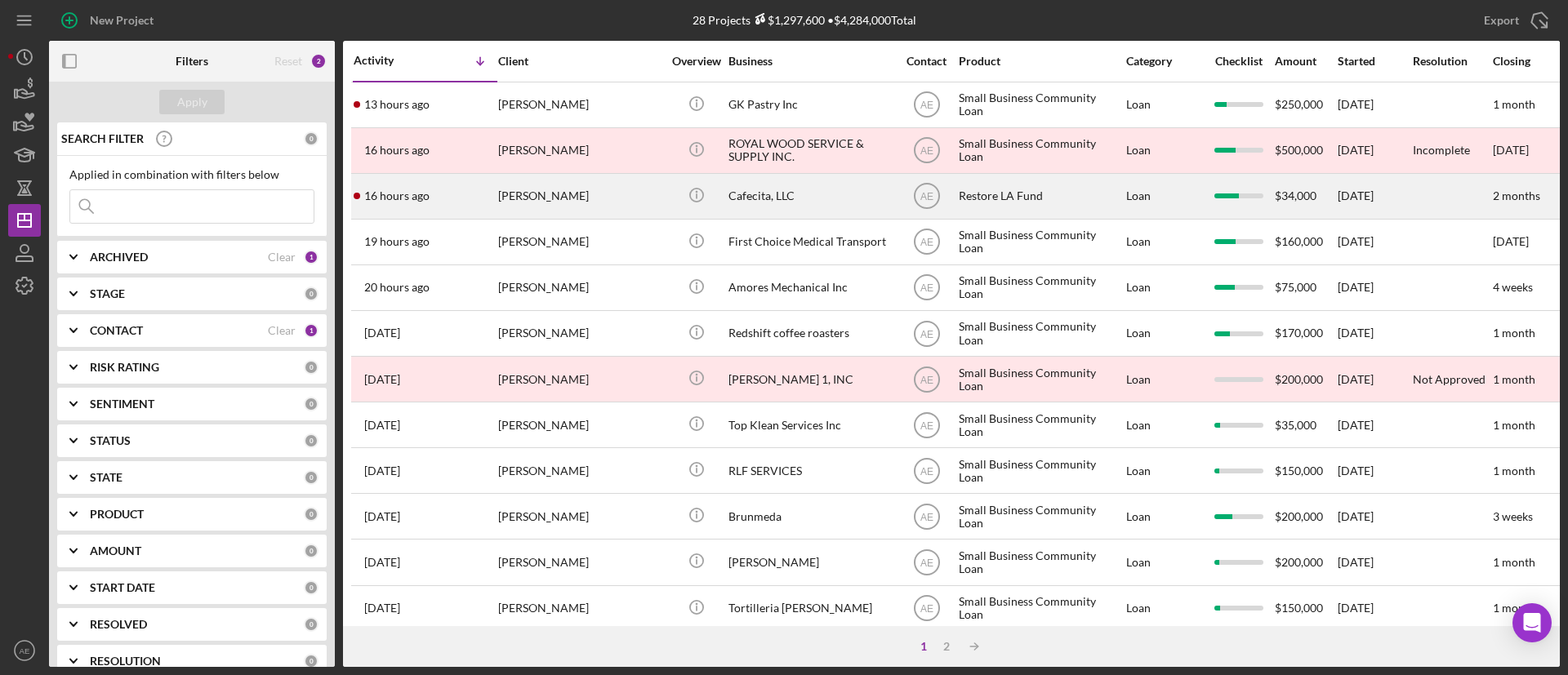
click at [574, 201] on div "[PERSON_NAME]" at bounding box center [580, 196] width 164 height 43
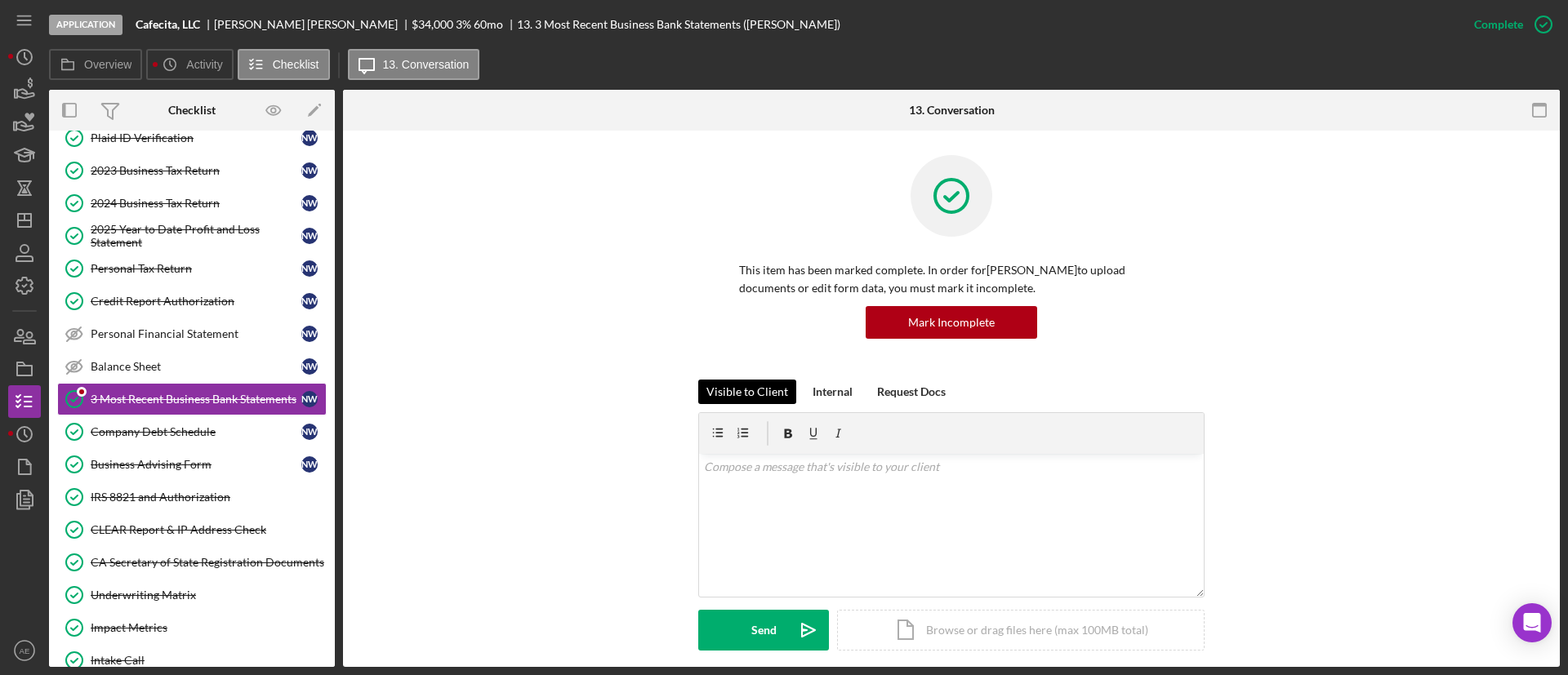
scroll to position [490, 0]
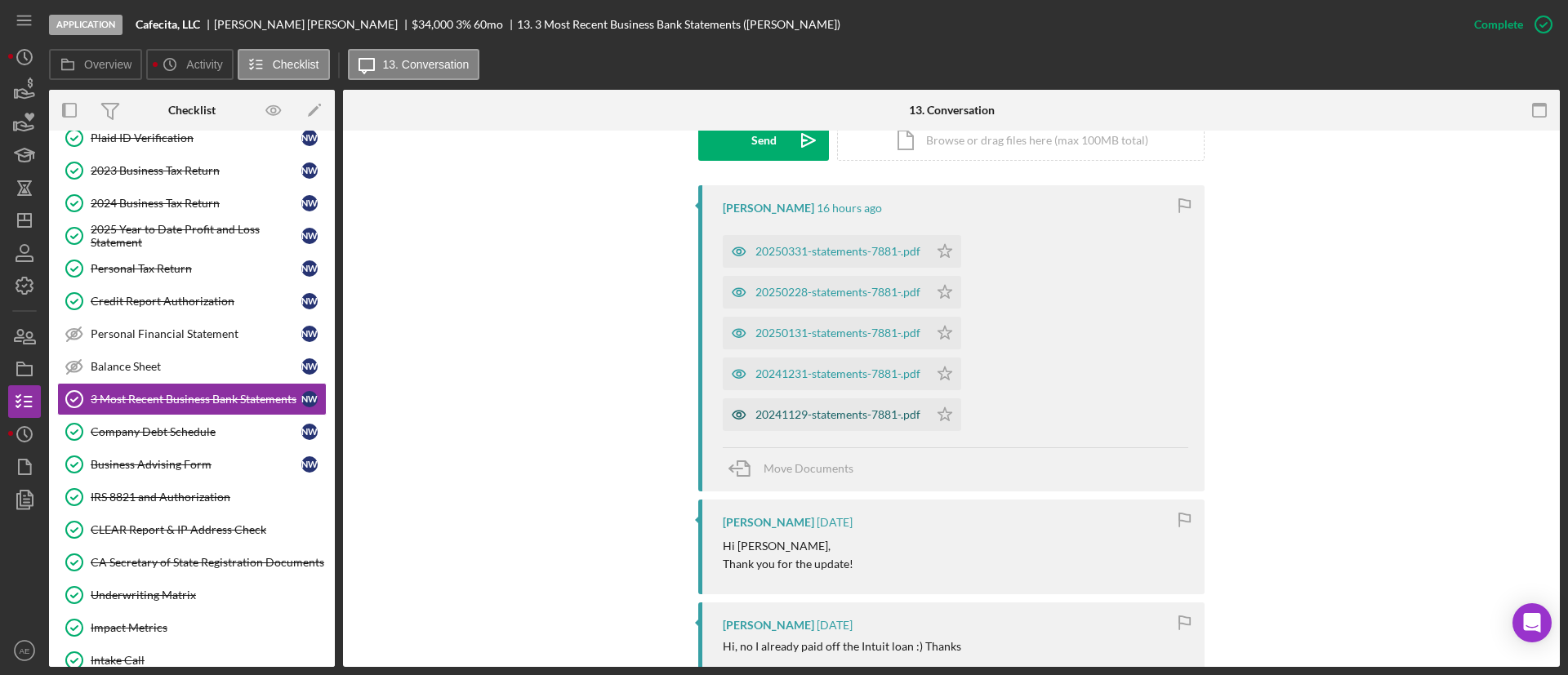
click at [734, 422] on icon "button" at bounding box center [739, 414] width 33 height 33
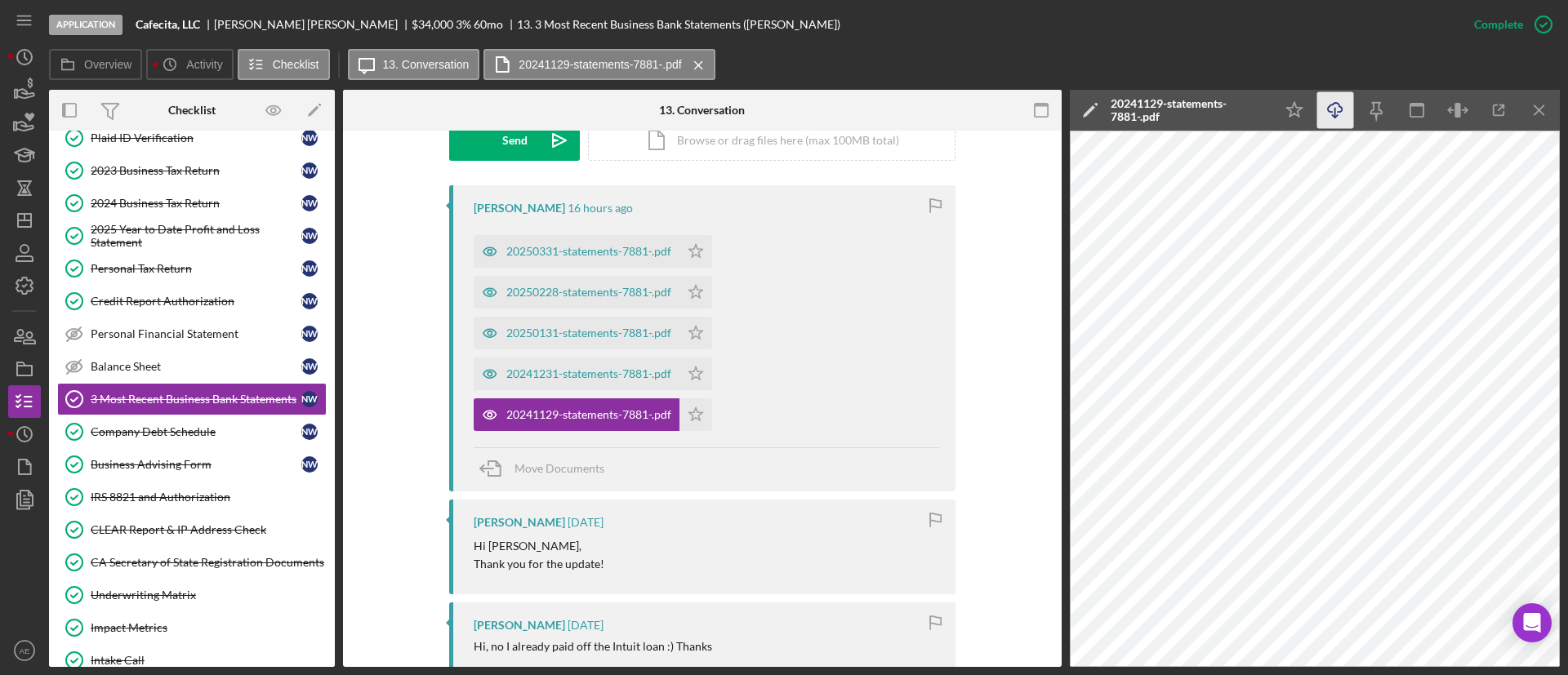
click at [1339, 115] on icon "Icon/Download" at bounding box center [1336, 111] width 37 height 37
drag, startPoint x: 617, startPoint y: 381, endPoint x: 639, endPoint y: 378, distance: 22.2
click at [617, 381] on div "20241231-statements-7881-.pdf" at bounding box center [576, 373] width 206 height 33
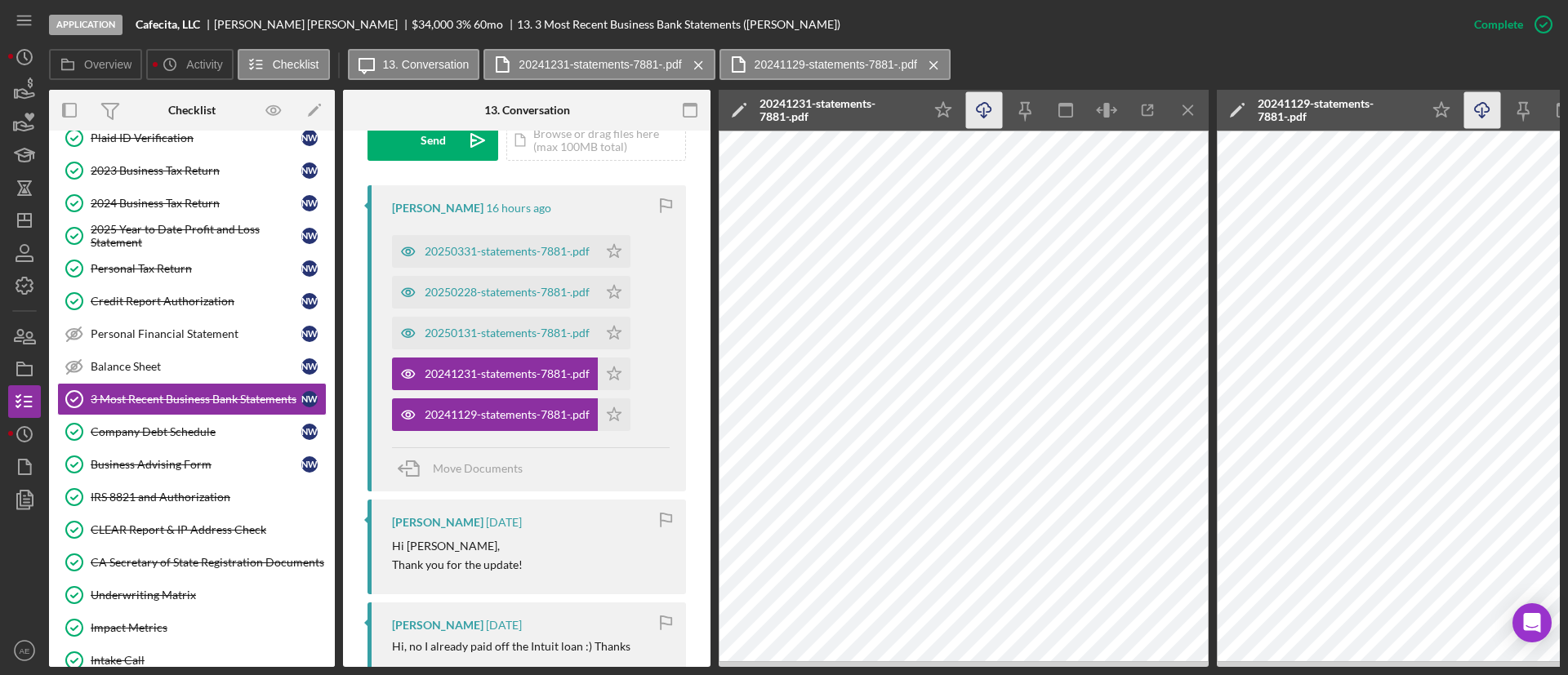
click at [988, 110] on icon "Icon/Download" at bounding box center [985, 111] width 37 height 37
drag, startPoint x: 528, startPoint y: 329, endPoint x: 665, endPoint y: 269, distance: 149.6
click at [528, 329] on div "20250131-statements-7881-.pdf" at bounding box center [507, 333] width 165 height 13
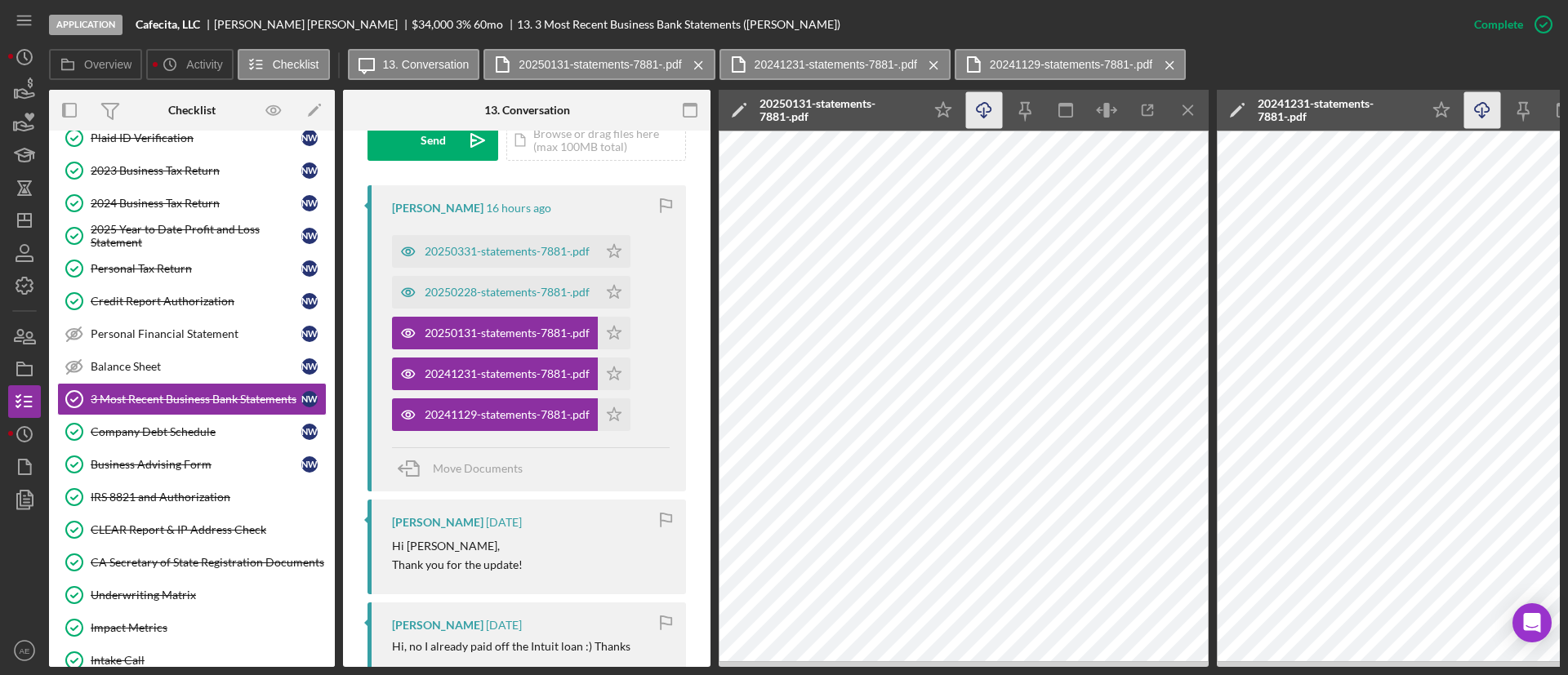
click at [973, 117] on icon "Icon/Download" at bounding box center [985, 111] width 37 height 37
click at [530, 290] on div "20250228-statements-7881-.pdf" at bounding box center [507, 292] width 165 height 13
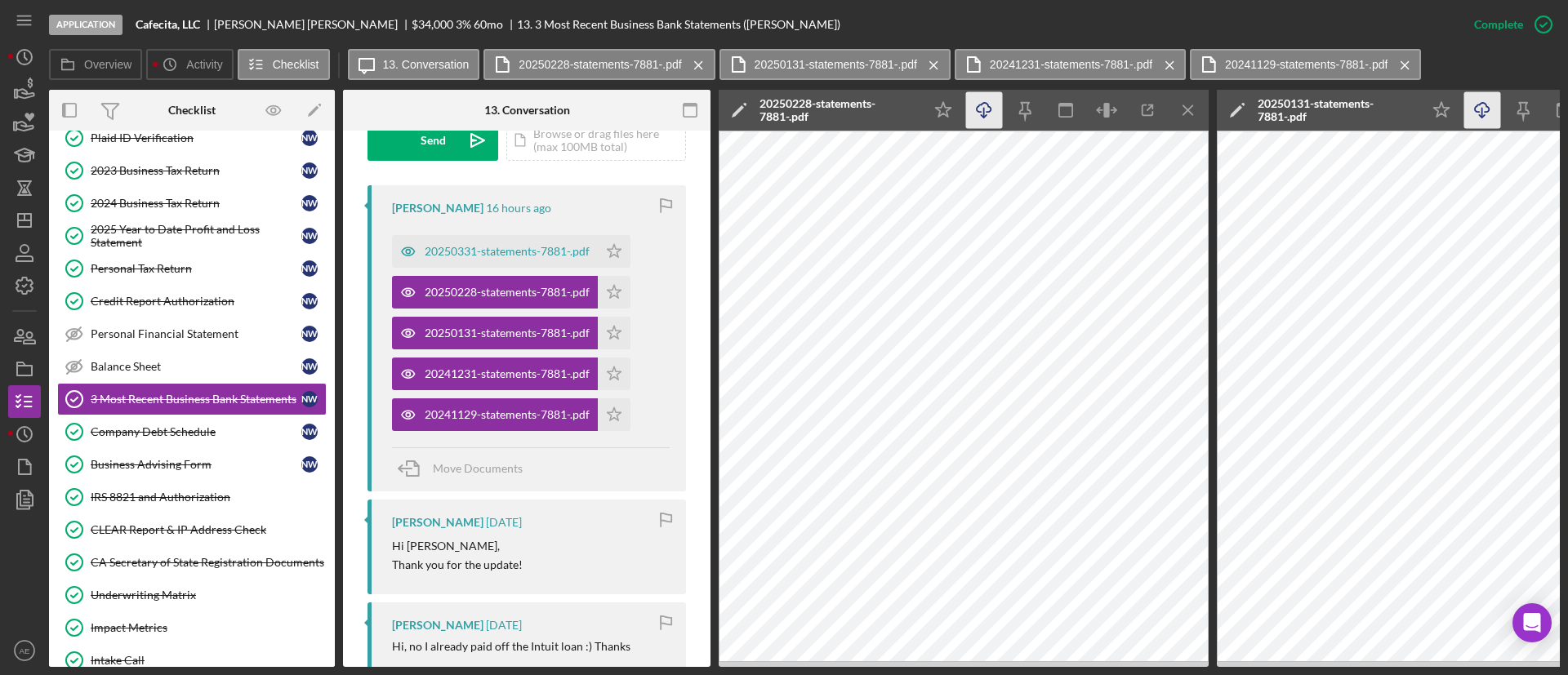
click at [995, 111] on icon "Icon/Download" at bounding box center [985, 111] width 37 height 37
drag, startPoint x: 474, startPoint y: 245, endPoint x: 608, endPoint y: 211, distance: 138.2
click at [474, 245] on div "20250331-statements-7881-.pdf" at bounding box center [507, 251] width 165 height 13
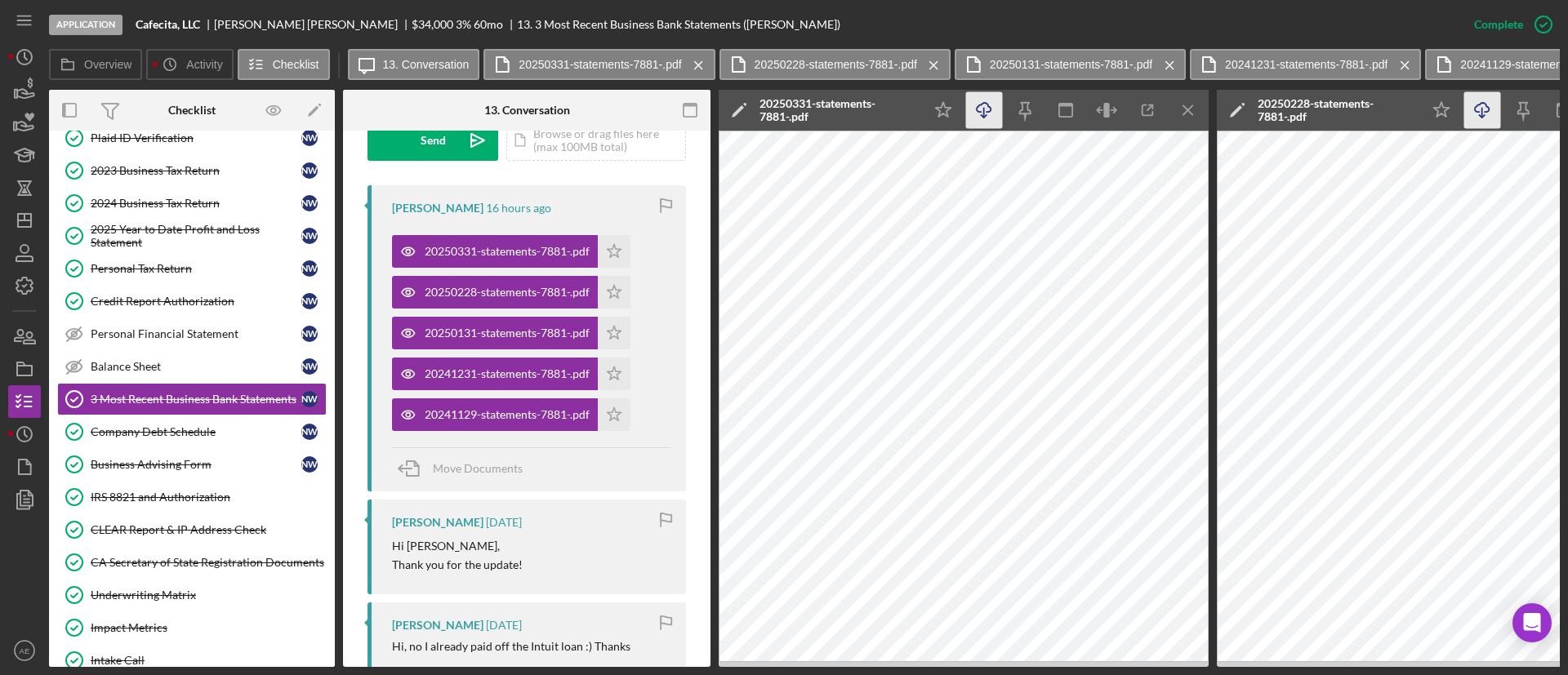
click at [998, 107] on icon "Icon/Download" at bounding box center [985, 111] width 37 height 37
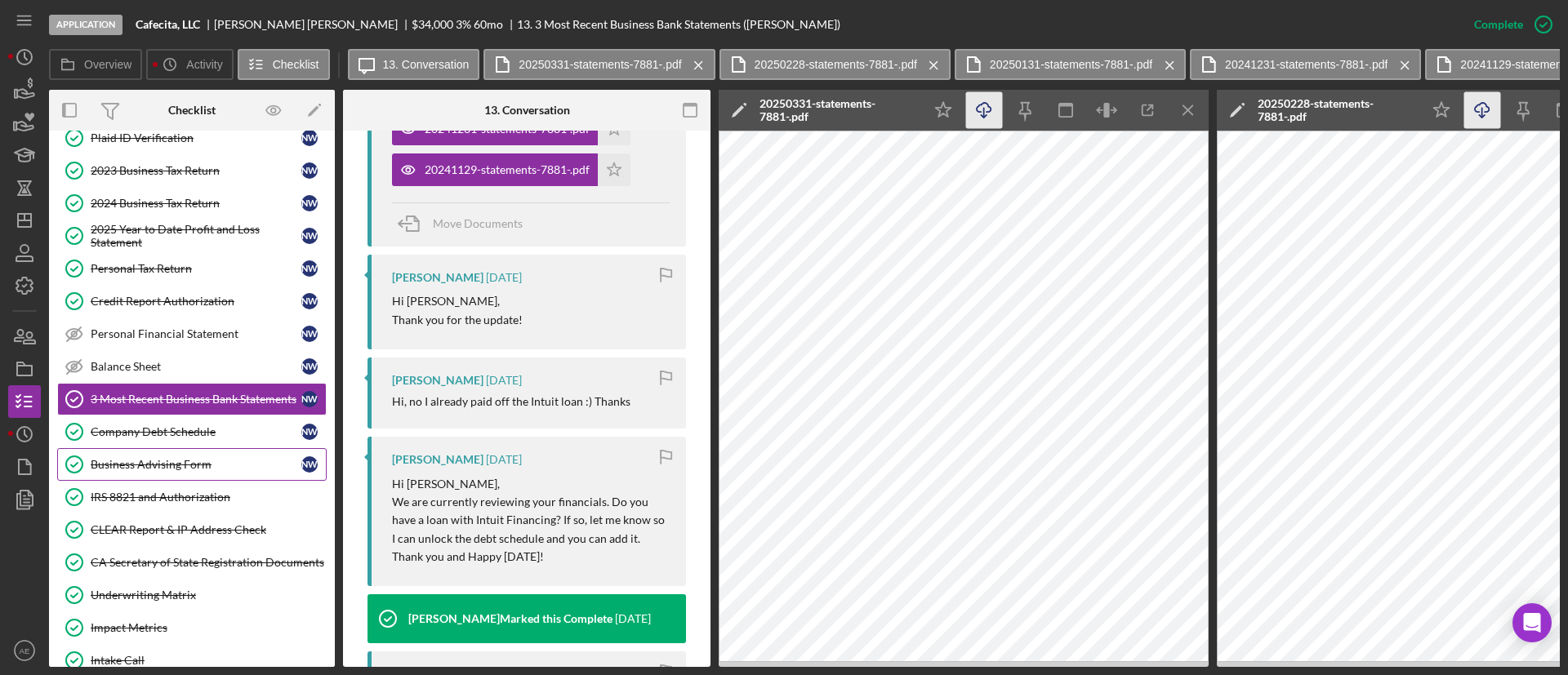
scroll to position [290, 0]
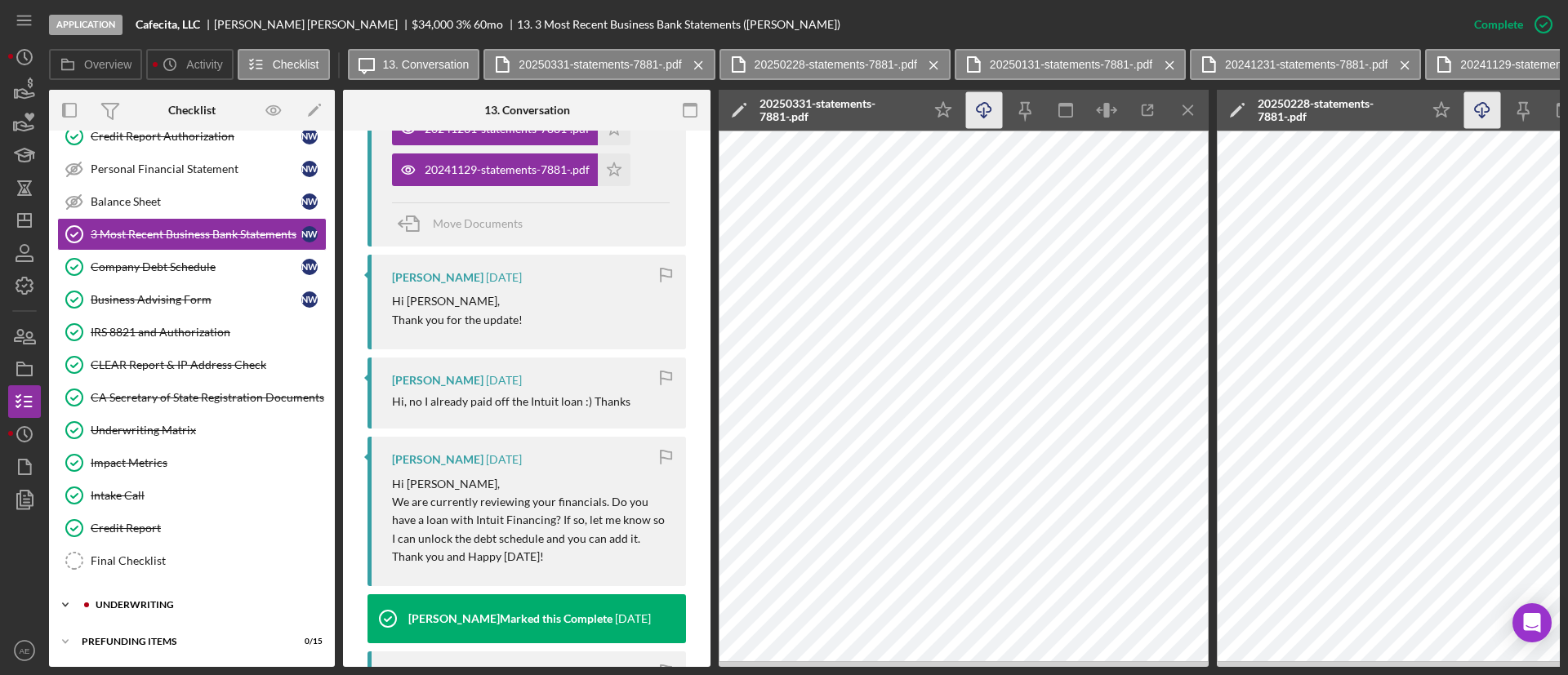
click at [160, 590] on div "Icon/Expander Underwriting 0 / 6" at bounding box center [191, 604] width 286 height 33
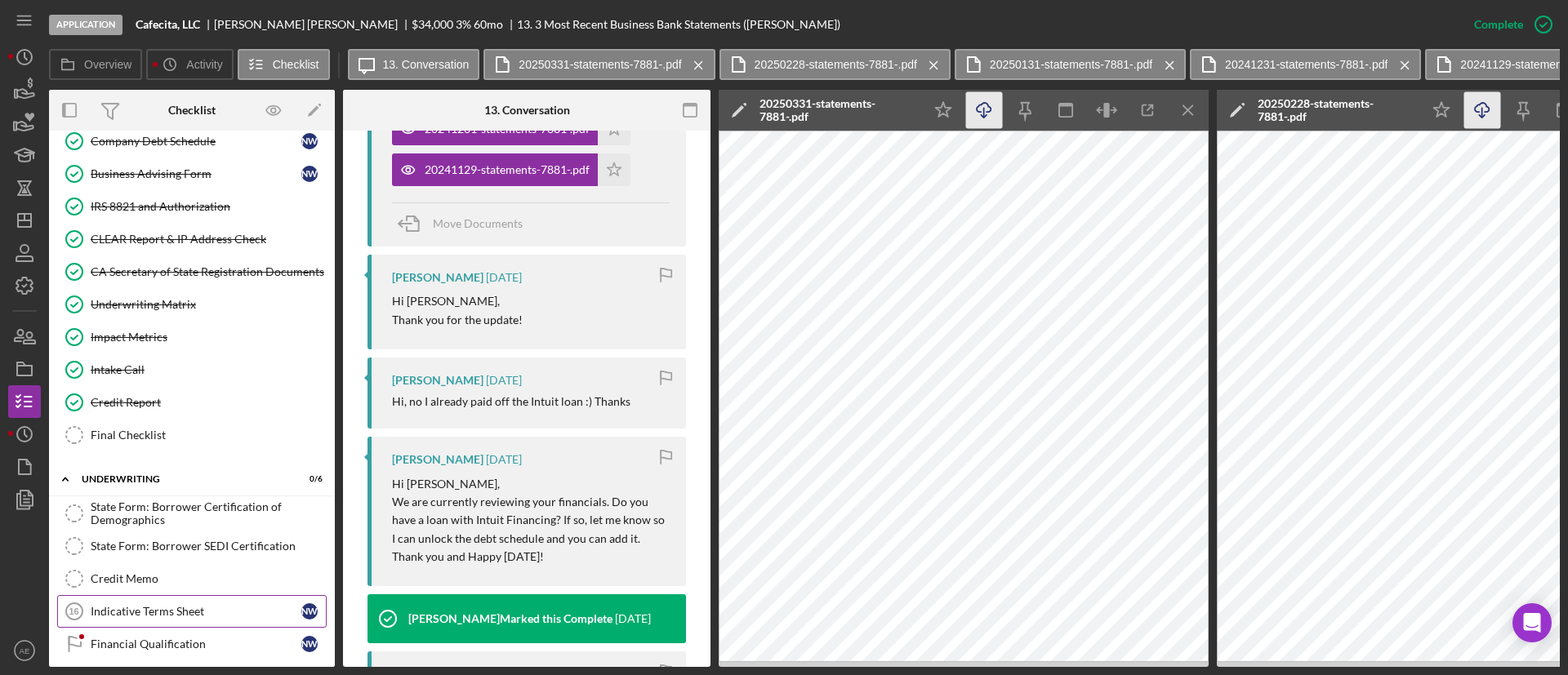
scroll to position [495, 0]
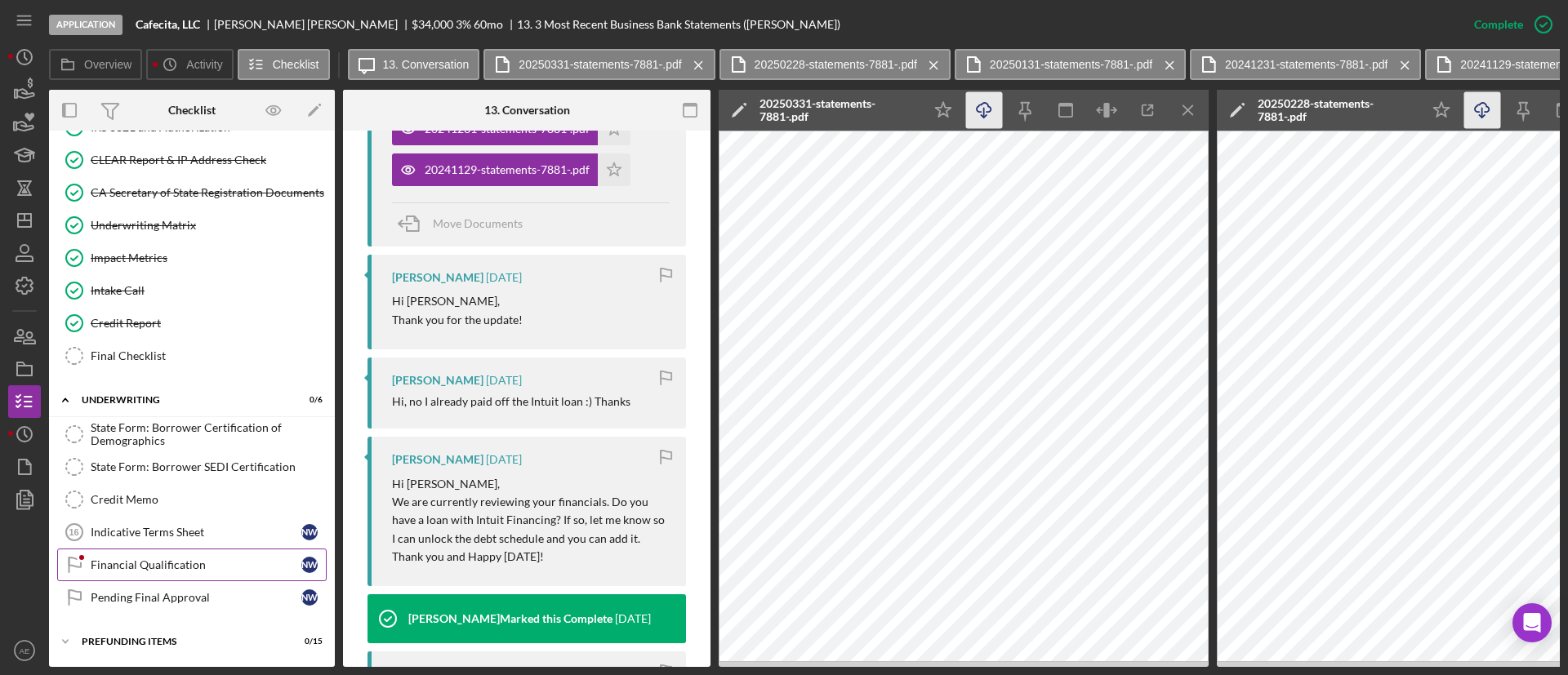
click at [161, 570] on link "Financial Qualification Financial Qualification N W" at bounding box center [192, 564] width 270 height 33
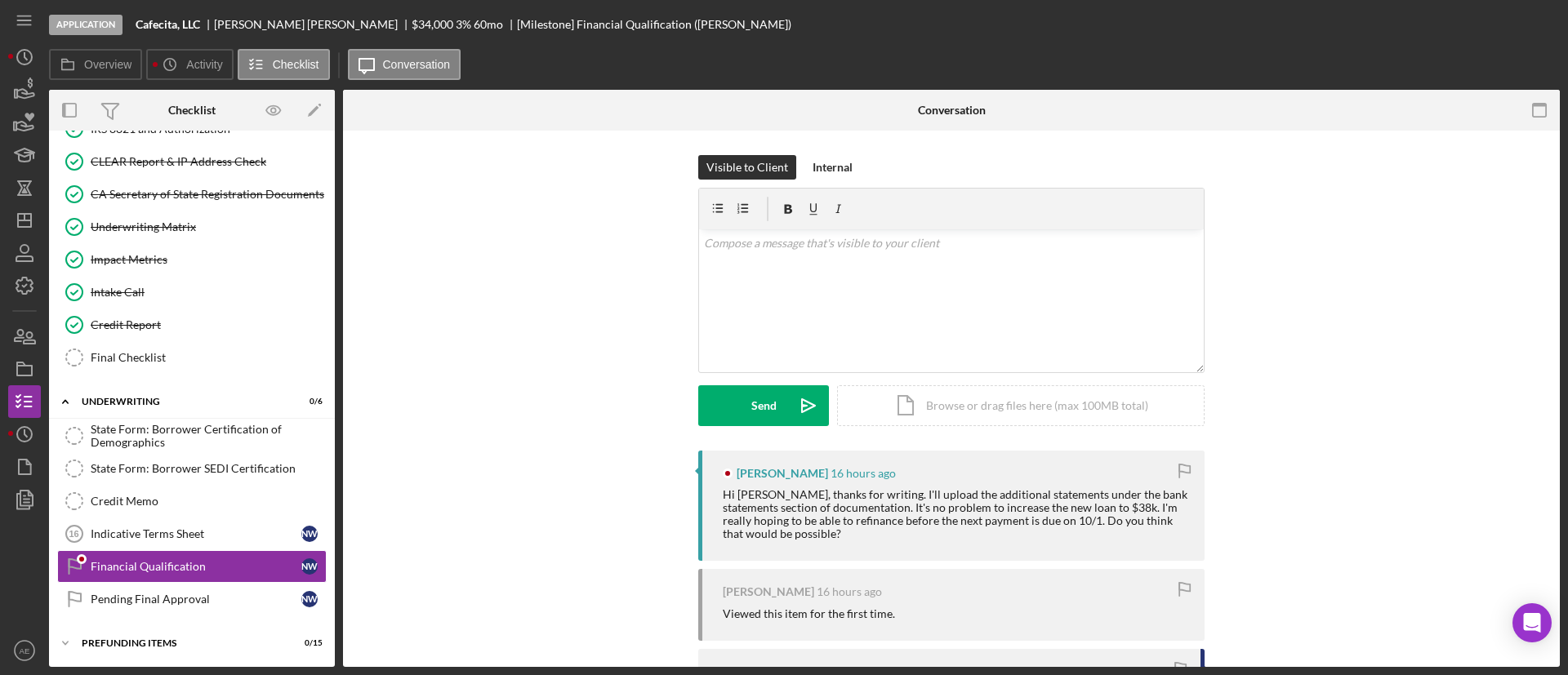
scroll to position [490, 0]
click at [917, 275] on div "v Color teal Color pink Remove color Add row above Add row below Add column bef…" at bounding box center [951, 301] width 504 height 143
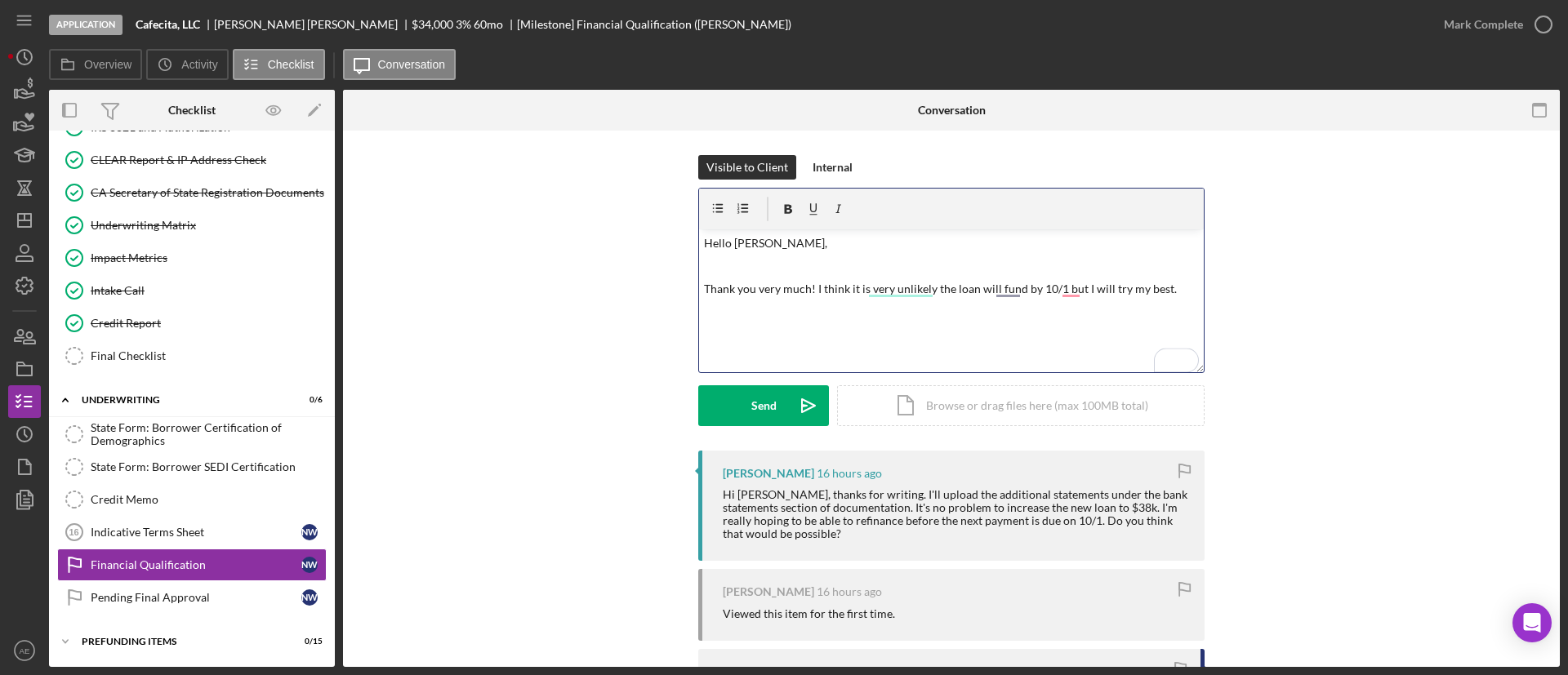
click at [1073, 291] on p "Thank you very much! I think it is very unlikely the loan will fund by 10/1 but…" at bounding box center [952, 289] width 496 height 18
click at [1006, 287] on p "Thank you very much! I think it is very unlikely the loan will fund by 10/1, bu…" at bounding box center [952, 289] width 496 height 18
click at [917, 286] on p "Thank you very much! I think it is very unlikely the loan will be funded by 10/…" at bounding box center [952, 299] width 496 height 37
click at [1065, 294] on p "Thank you very much! I think it is improbable the loan will be funded by 10/1, …" at bounding box center [952, 299] width 496 height 37
click at [873, 295] on p "Thank you very much! I think it is improbable the loan will be funded by 10/1, …" at bounding box center [952, 299] width 496 height 37
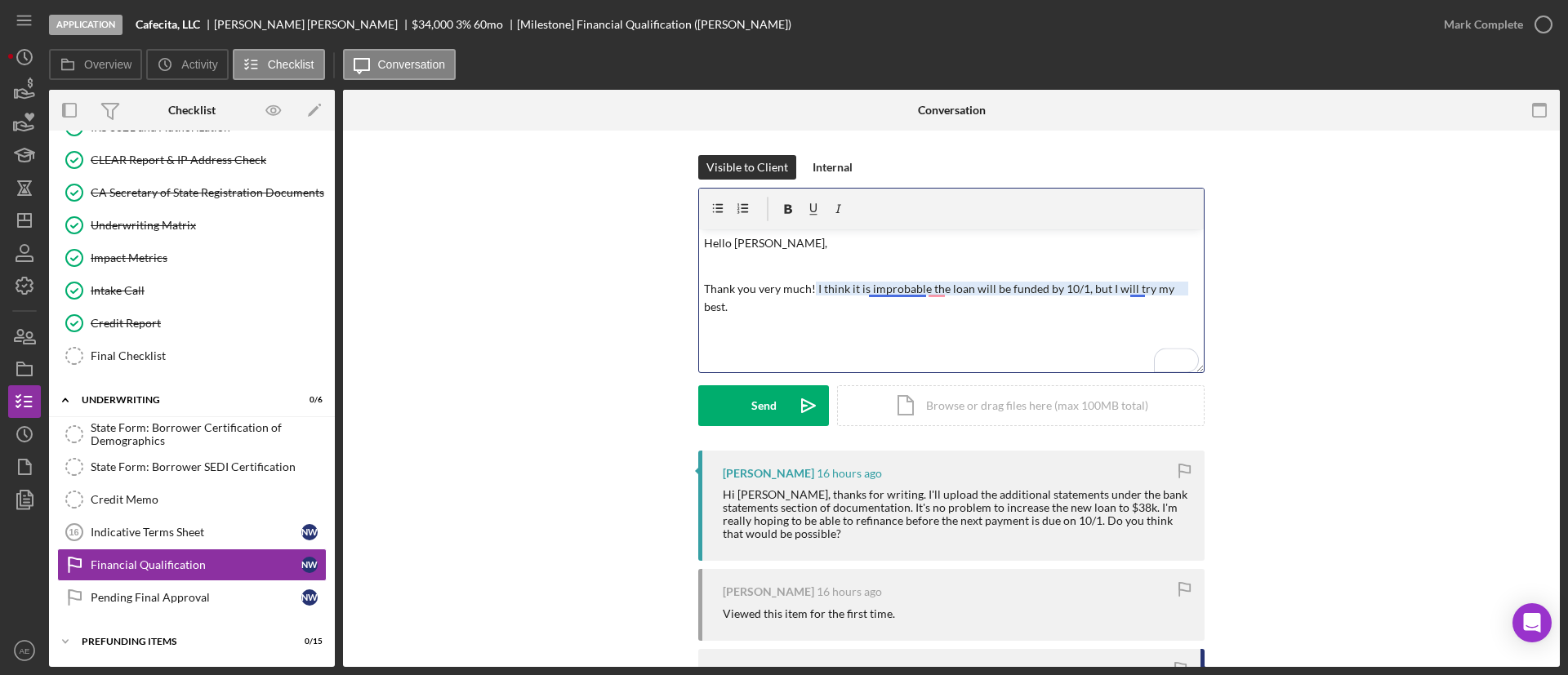
click at [885, 286] on p "Thank you very much! I think it is improbable the loan will be funded by 10/1, …" at bounding box center [952, 299] width 496 height 37
click at [743, 410] on button "Send Icon/icon-invite-send" at bounding box center [764, 406] width 131 height 41
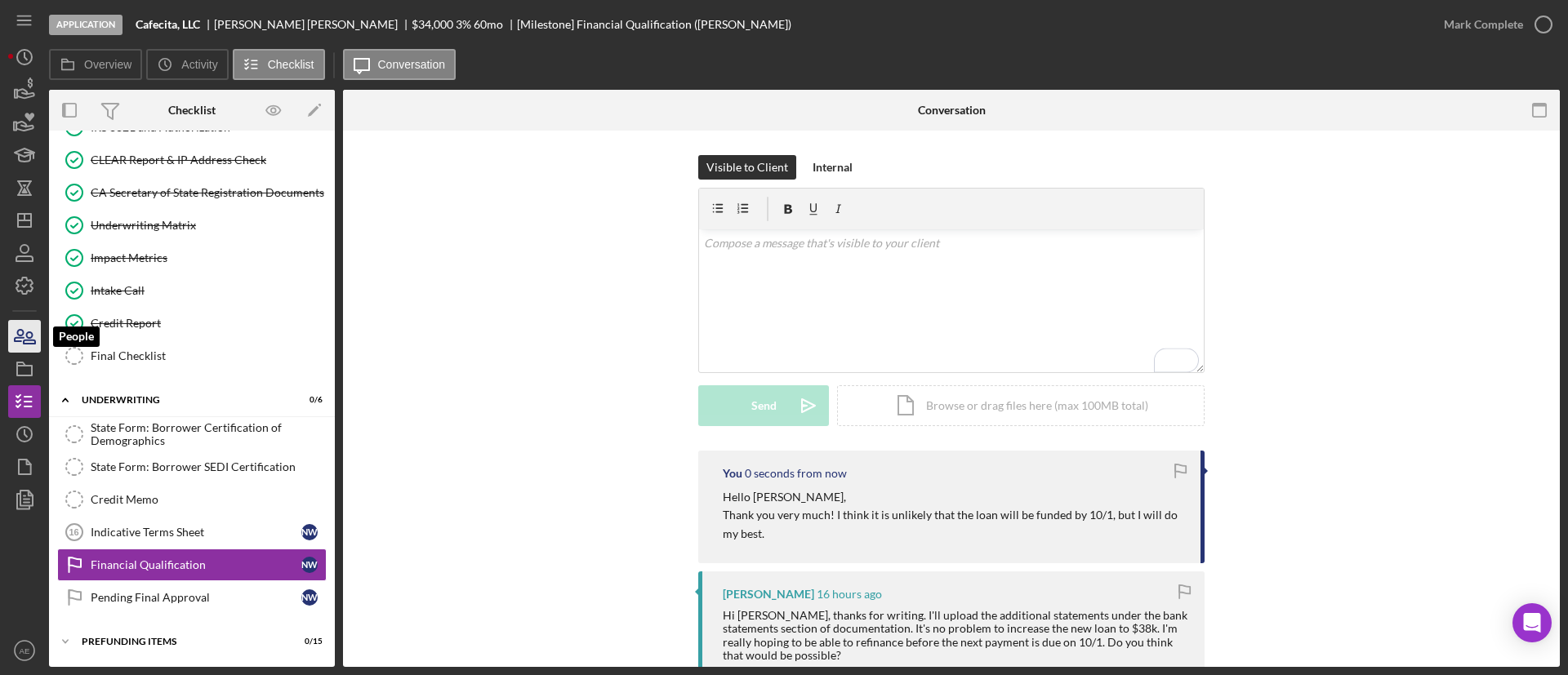
click at [20, 350] on icon "button" at bounding box center [25, 336] width 41 height 41
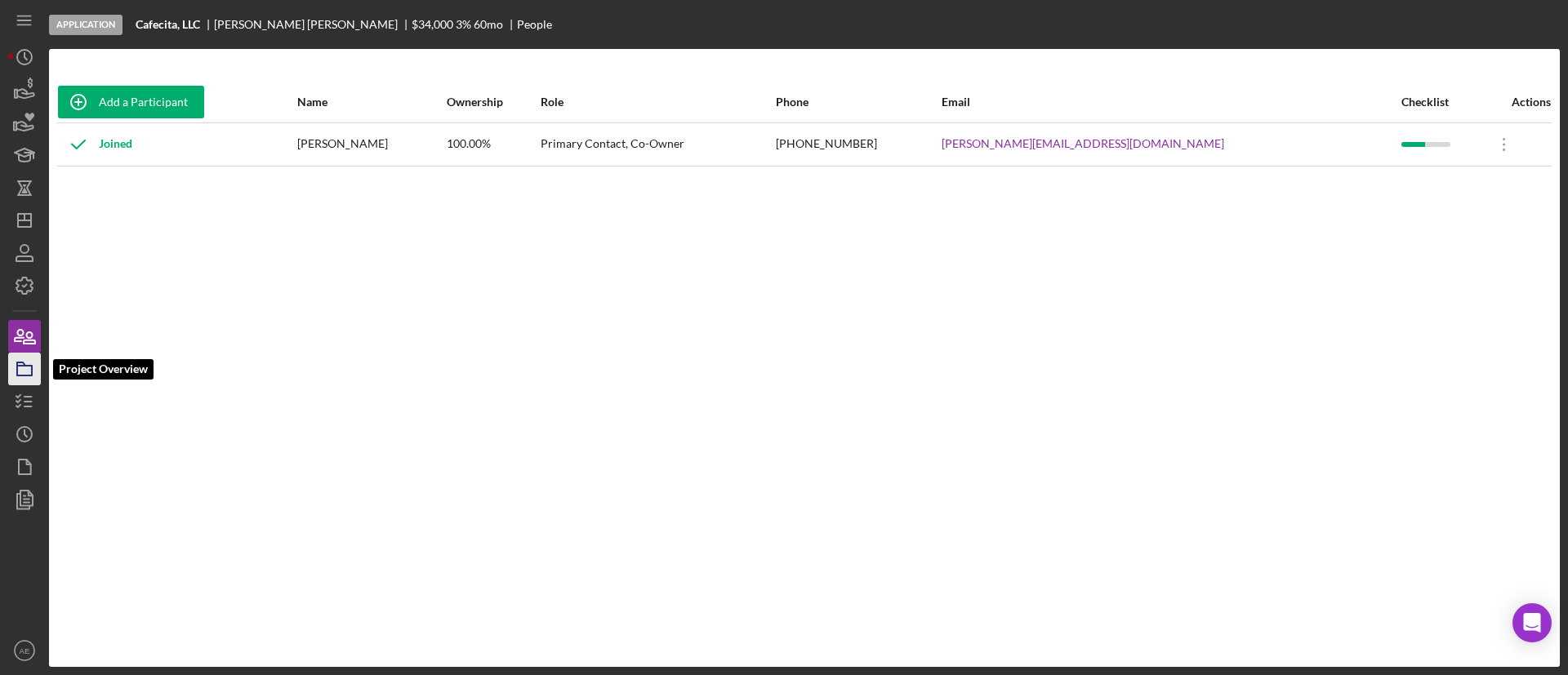
click at [23, 372] on icon "button" at bounding box center [25, 369] width 41 height 41
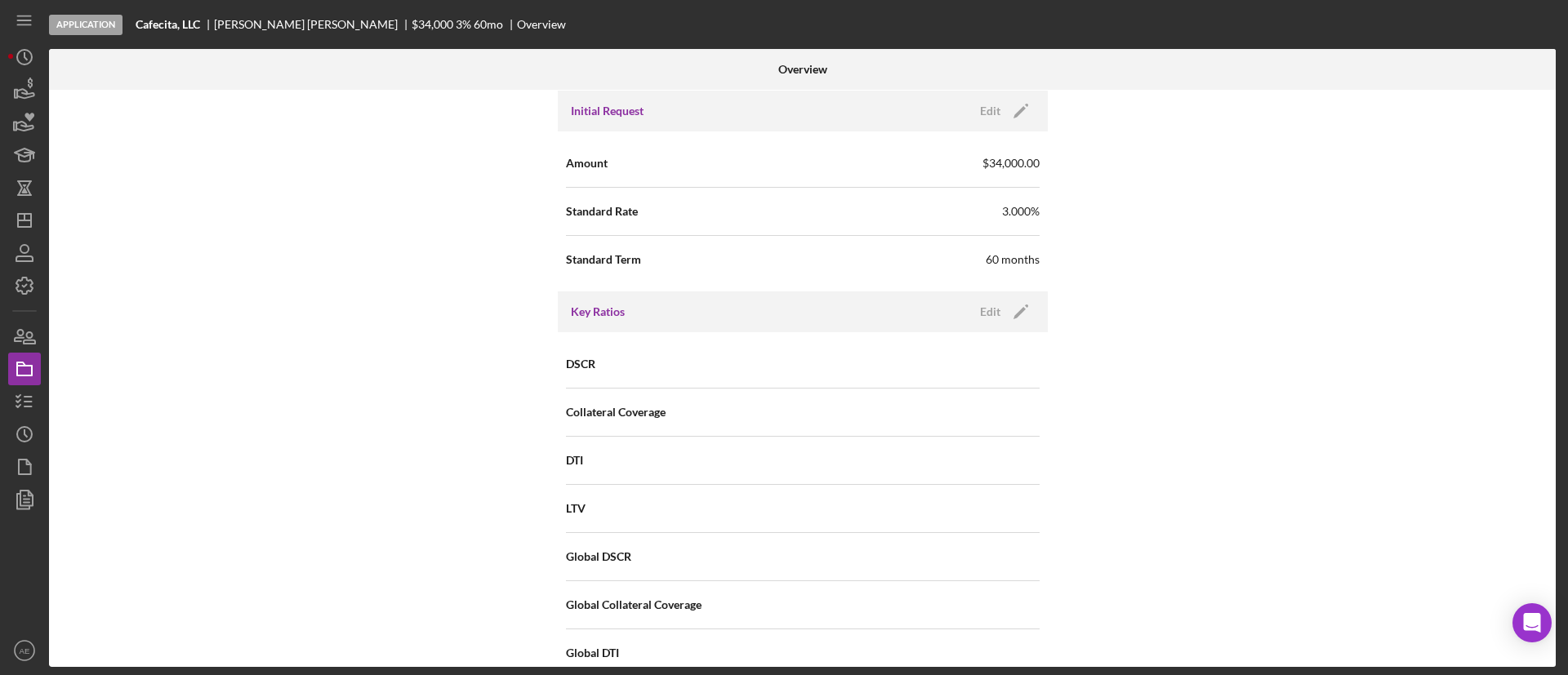
scroll to position [980, 0]
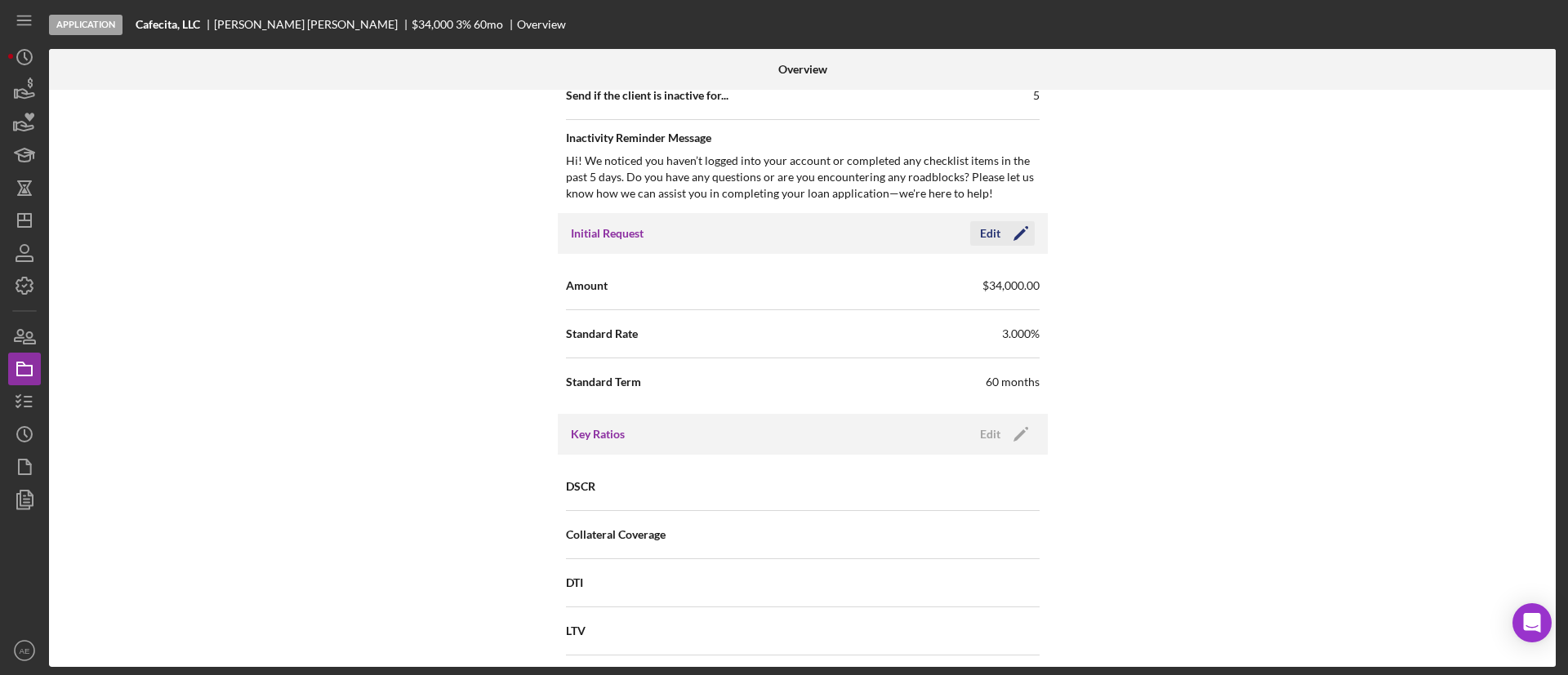
click at [996, 230] on div "Edit" at bounding box center [990, 234] width 20 height 25
click at [825, 289] on input "$34,000" at bounding box center [921, 285] width 237 height 39
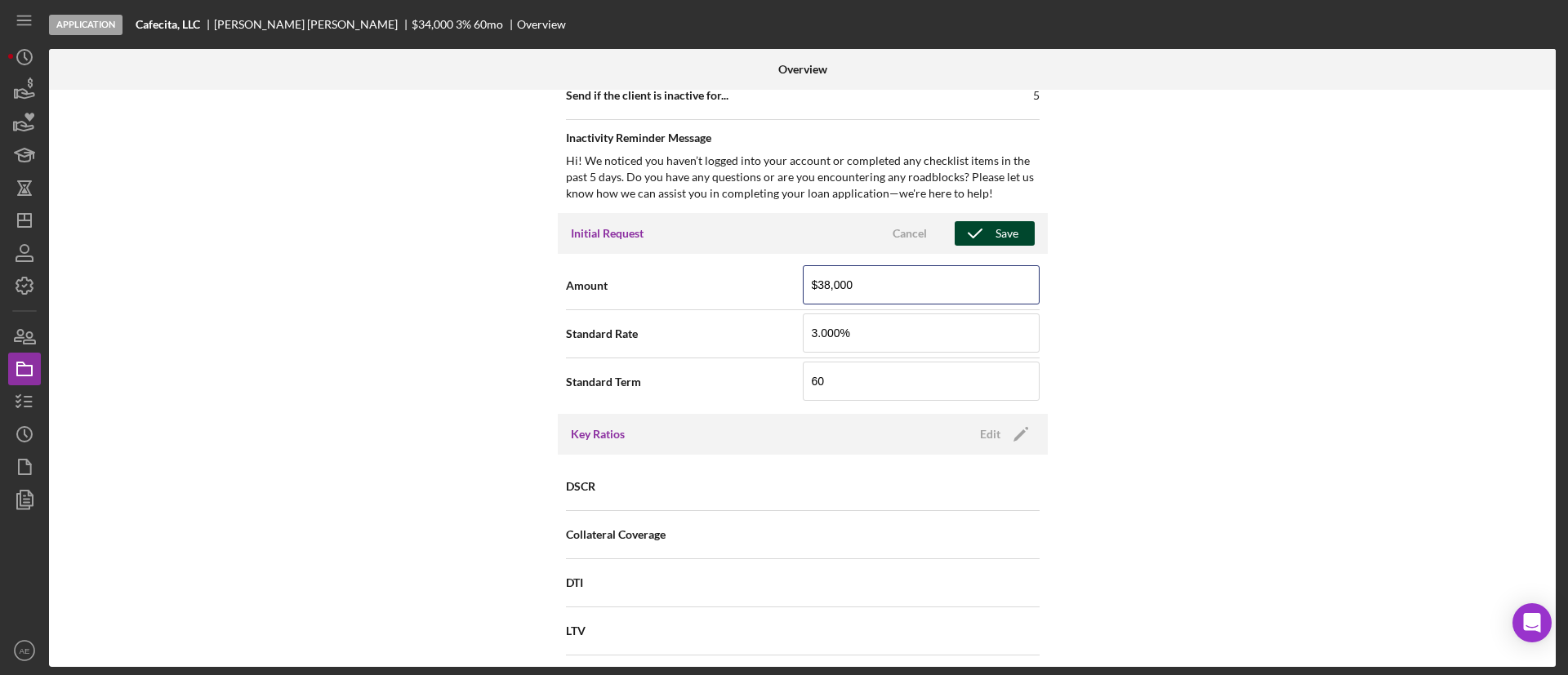
type input "$38,000"
click at [998, 231] on div "Save" at bounding box center [1007, 234] width 23 height 25
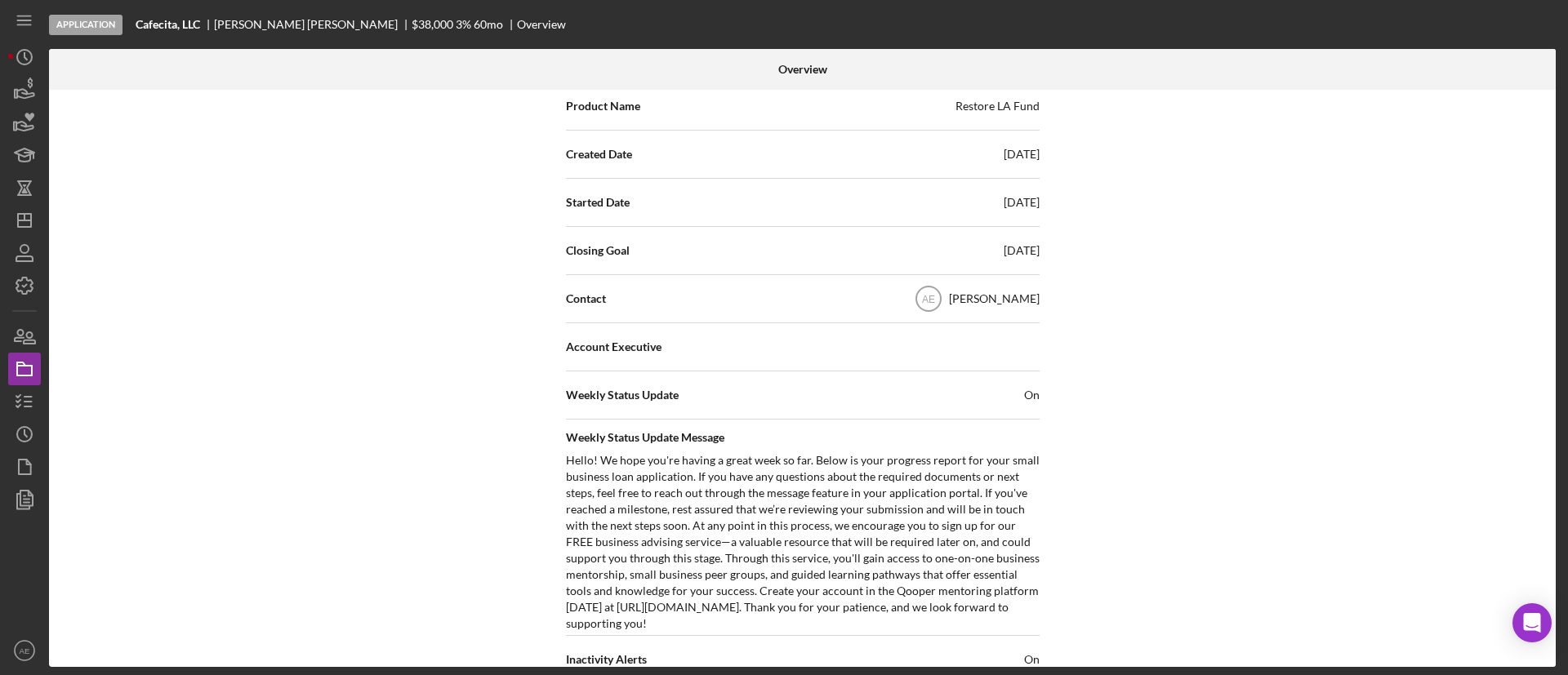
scroll to position [0, 0]
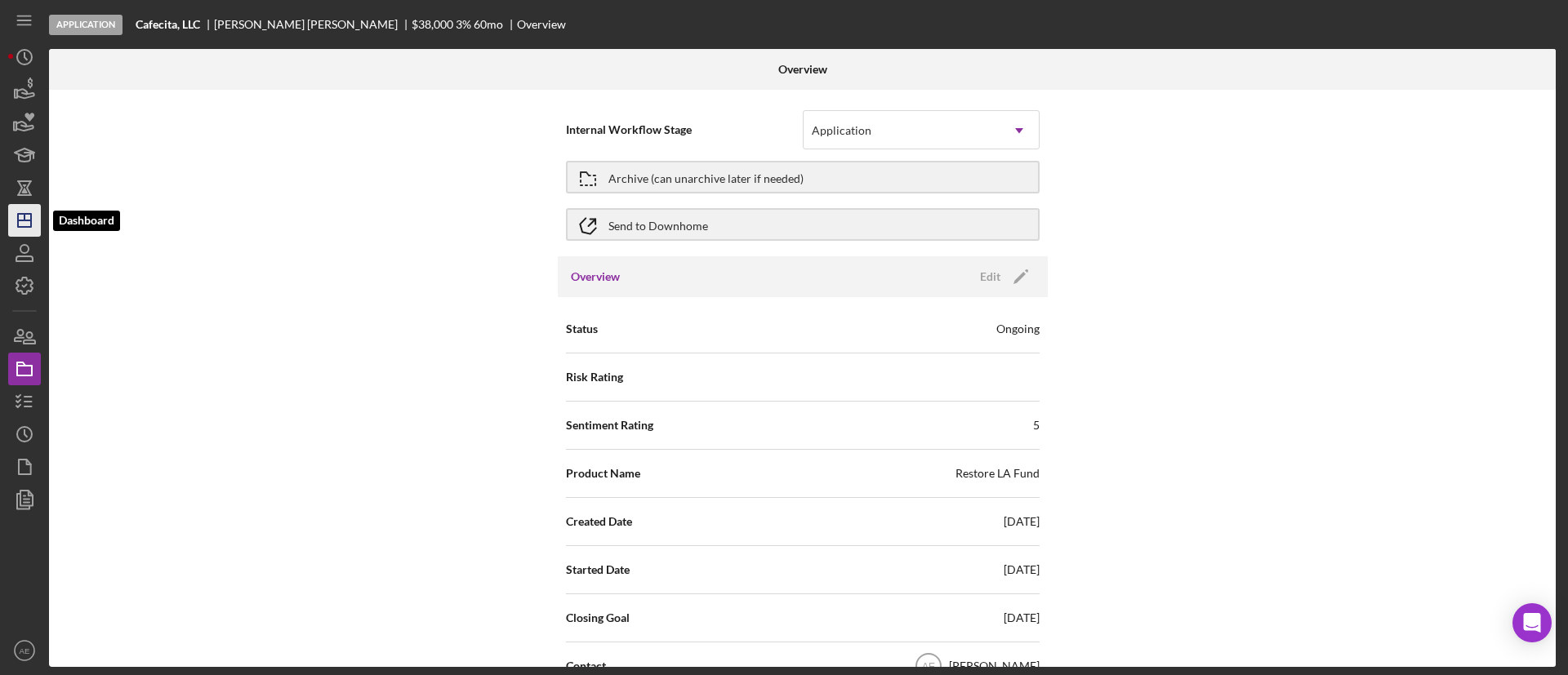
drag, startPoint x: 20, startPoint y: 222, endPoint x: 35, endPoint y: 221, distance: 15.0
click at [20, 222] on icon "Icon/Dashboard" at bounding box center [25, 220] width 41 height 41
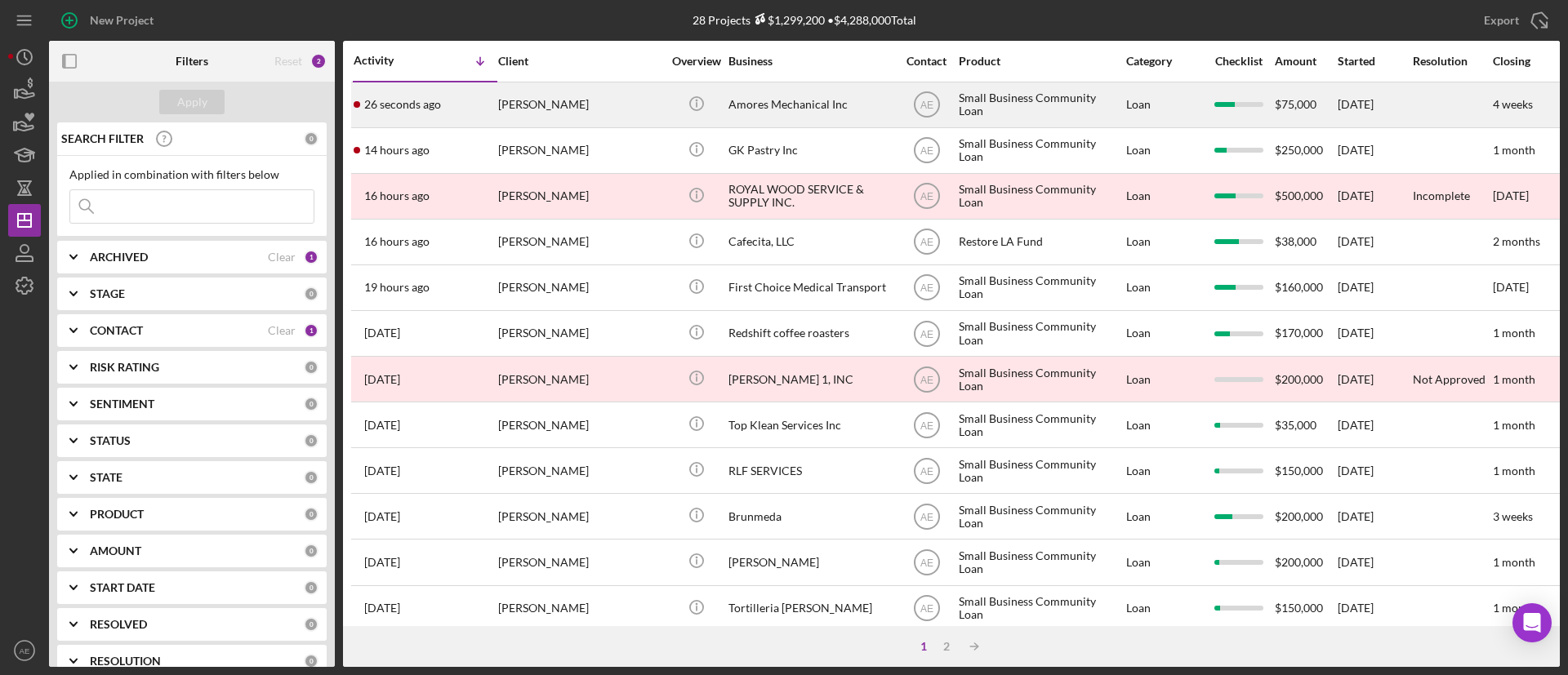
click at [596, 104] on div "[PERSON_NAME]" at bounding box center [580, 104] width 164 height 43
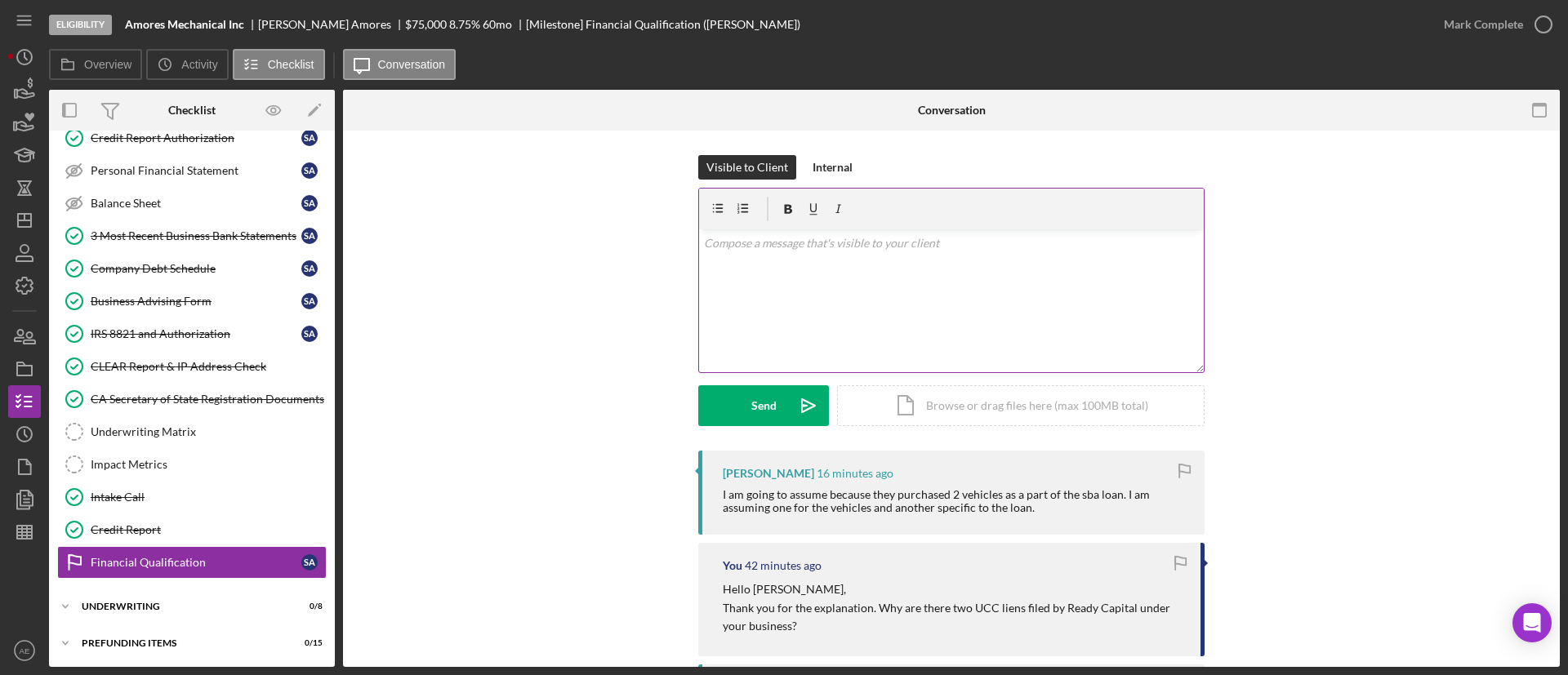
click at [919, 333] on div "v Color teal Color pink Remove color Add row above Add row below Add column bef…" at bounding box center [951, 301] width 504 height 143
click at [980, 241] on p "Understood, thank you for the explanation. For the GC pay for the Elk Grove pro…" at bounding box center [952, 243] width 496 height 18
click at [980, 244] on p "Understood, thank you for the explanation. For the GC pay for the Elk Grove pro…" at bounding box center [952, 243] width 496 height 18
click at [1126, 247] on p "Understood, thank you for the explanation. For the GC Pay for the Elk Grove pro…" at bounding box center [952, 243] width 496 height 18
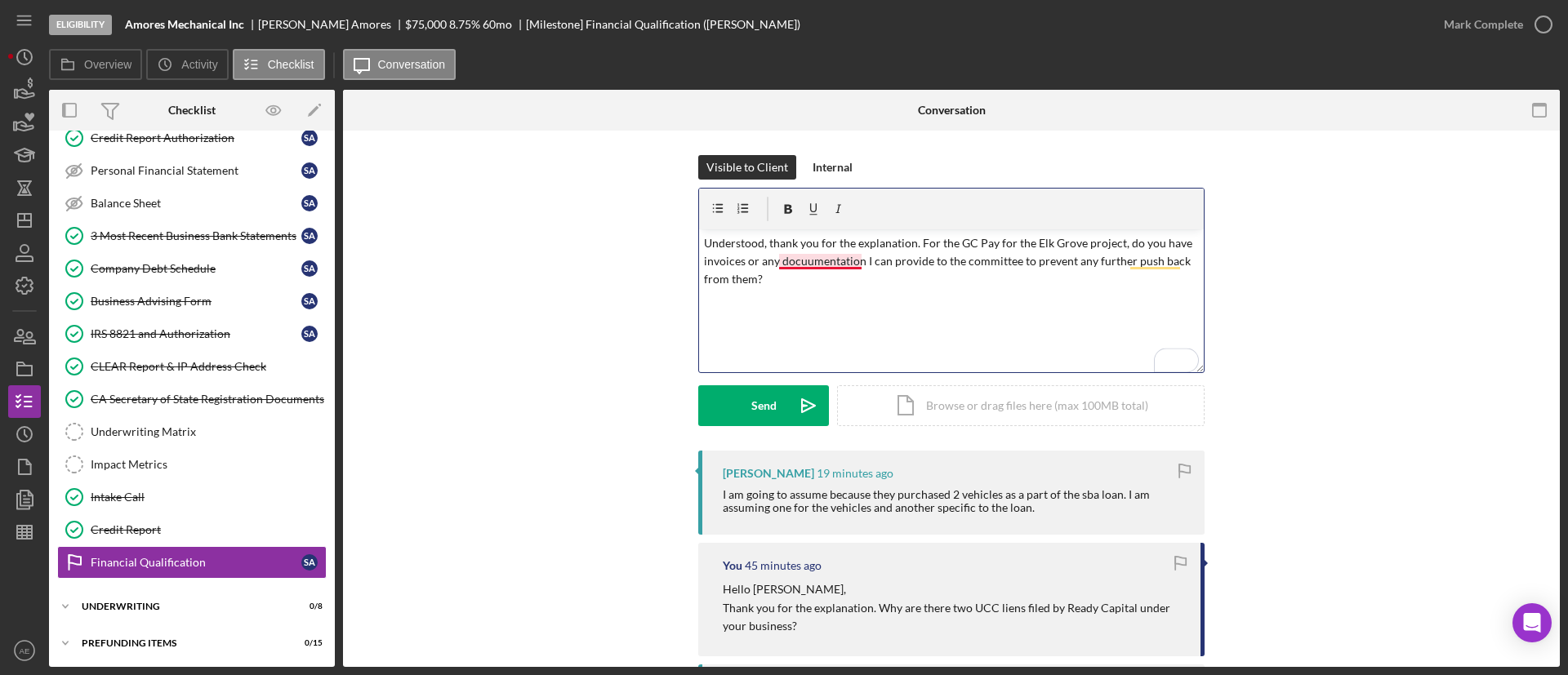
click at [811, 263] on p "Understood, thank you for the explanation. For the GC Pay for the Elk Grove pro…" at bounding box center [952, 262] width 496 height 55
click at [1157, 260] on p "Understood, thank you for the explanation. For the GC Pay for the Elk Grove pro…" at bounding box center [952, 262] width 496 height 55
click at [774, 404] on button "Send Icon/icon-invite-send" at bounding box center [764, 406] width 131 height 41
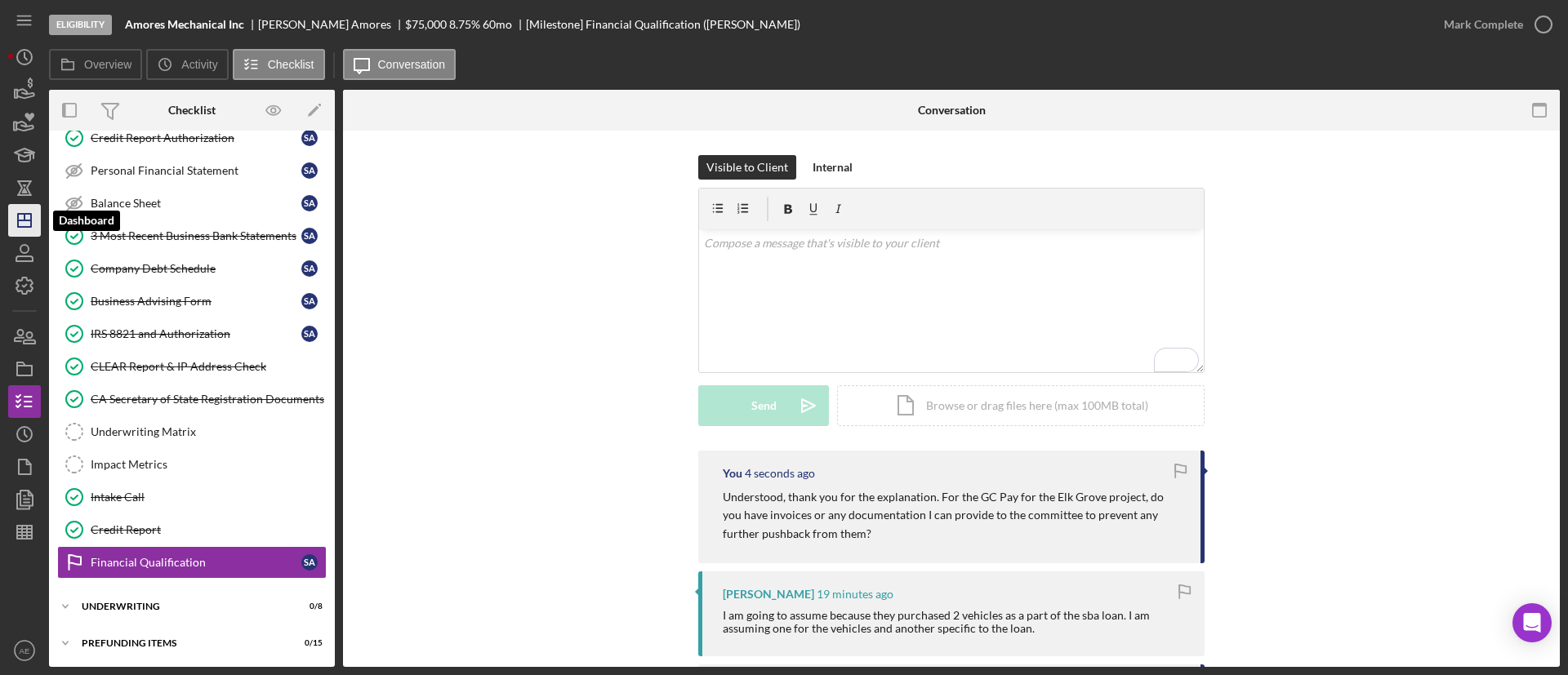
click at [38, 211] on icon "Icon/Dashboard" at bounding box center [25, 220] width 41 height 41
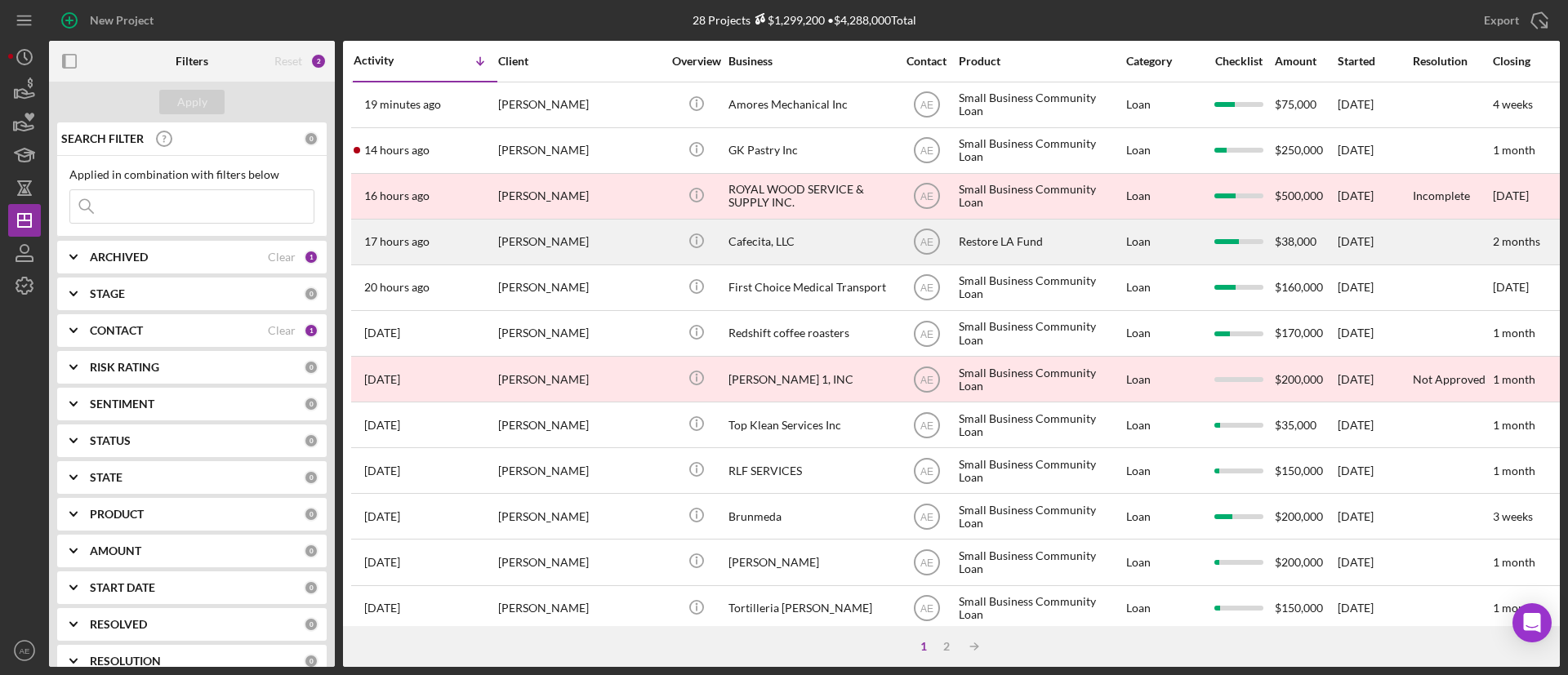
click at [598, 244] on div "[PERSON_NAME]" at bounding box center [580, 242] width 164 height 43
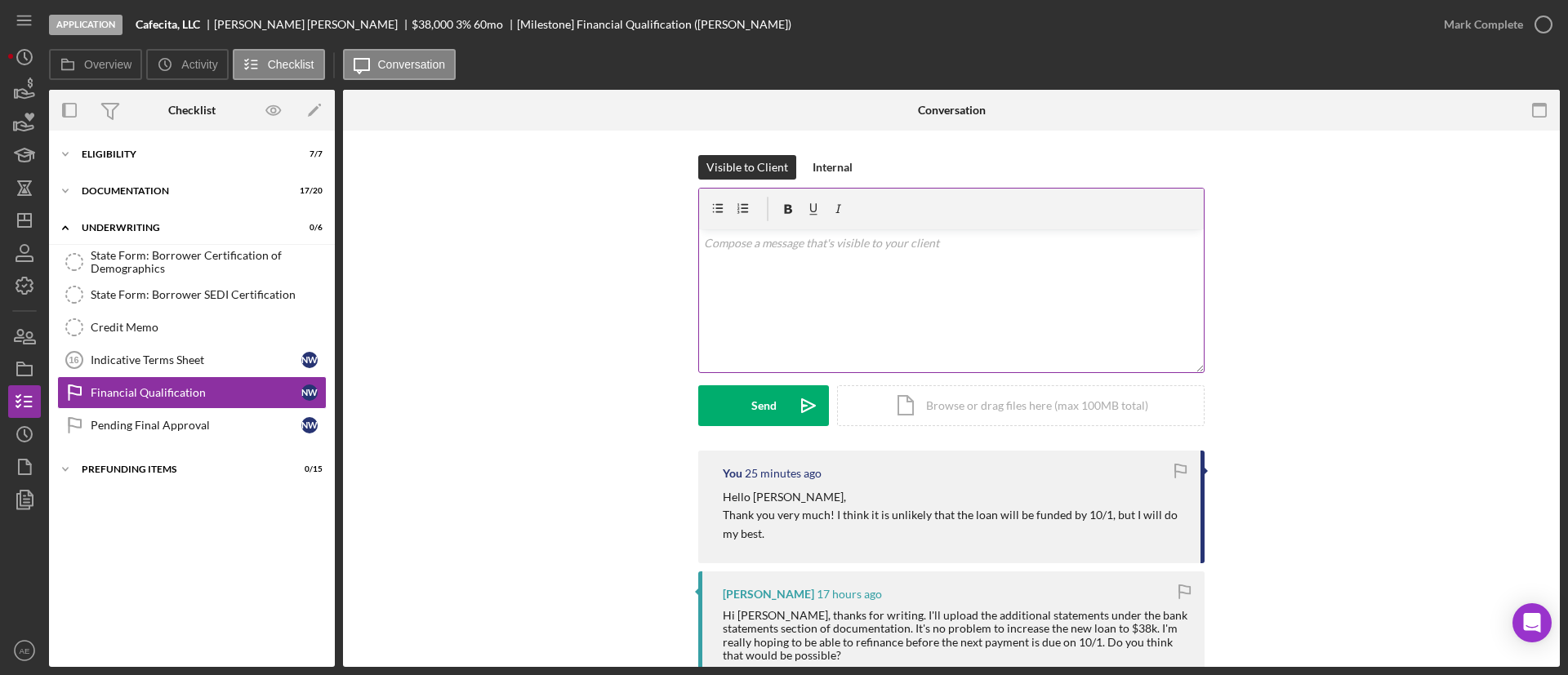
click at [803, 313] on div "v Color teal Color pink Remove color Add row above Add row below Add column bef…" at bounding box center [951, 301] width 504 height 143
click at [922, 251] on p "Another question for you, deposits seem to flucate" at bounding box center [952, 243] width 496 height 18
click at [925, 248] on p "Another question for you, deposits seem to flucate" at bounding box center [952, 243] width 496 height 18
drag, startPoint x: 980, startPoint y: 245, endPoint x: 697, endPoint y: 249, distance: 283.0
click at [699, 249] on div "v Color teal Color pink Remove color Add row above Add row below Add column bef…" at bounding box center [951, 301] width 504 height 143
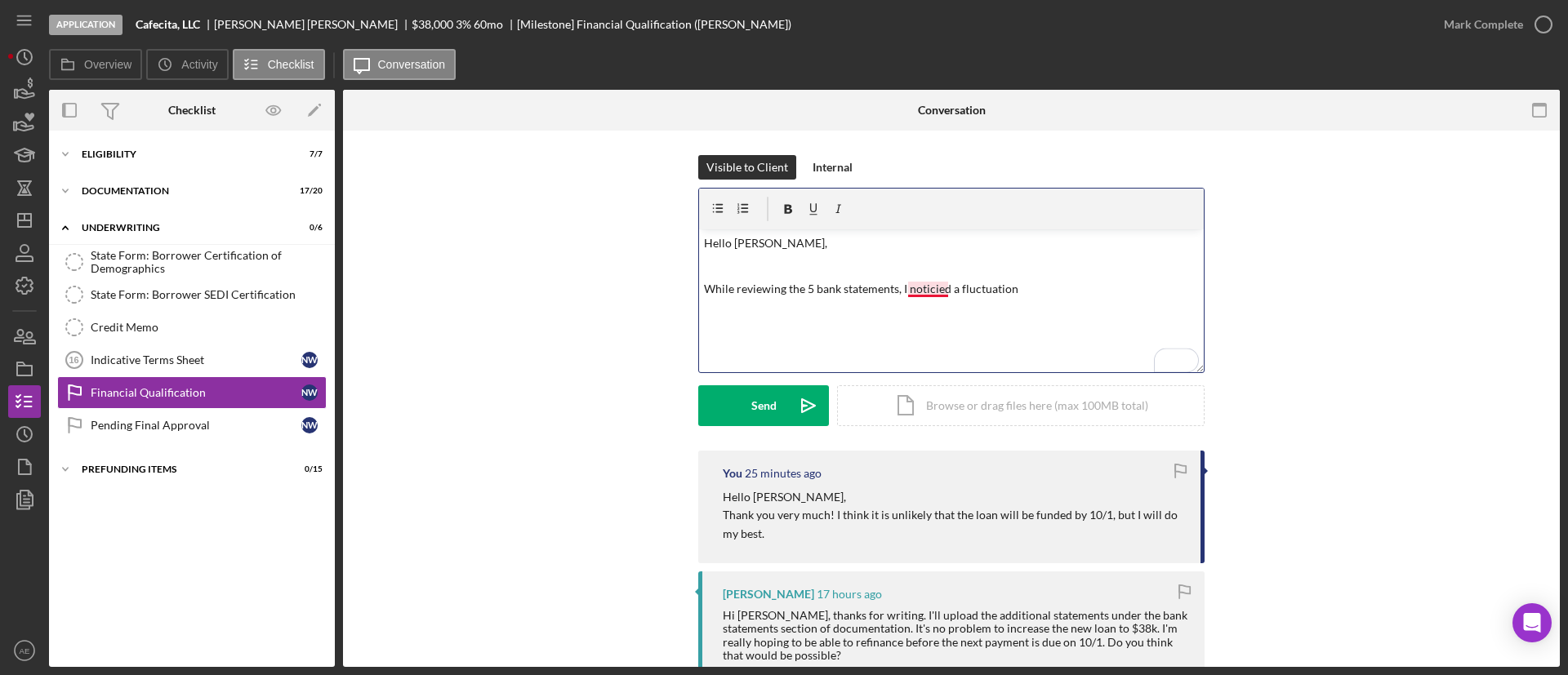
click at [933, 293] on p "While reviewing the 5 bank statements, I noticied a fluctuation" at bounding box center [952, 289] width 496 height 18
click at [1039, 282] on p "While reviewing the 5 bank statements, I noticed a fluctuation" at bounding box center [952, 289] width 496 height 18
click at [1129, 309] on p "While reviewing the 5 bank statements, I noticed a fluctuation in deposits. Can…" at bounding box center [952, 299] width 496 height 37
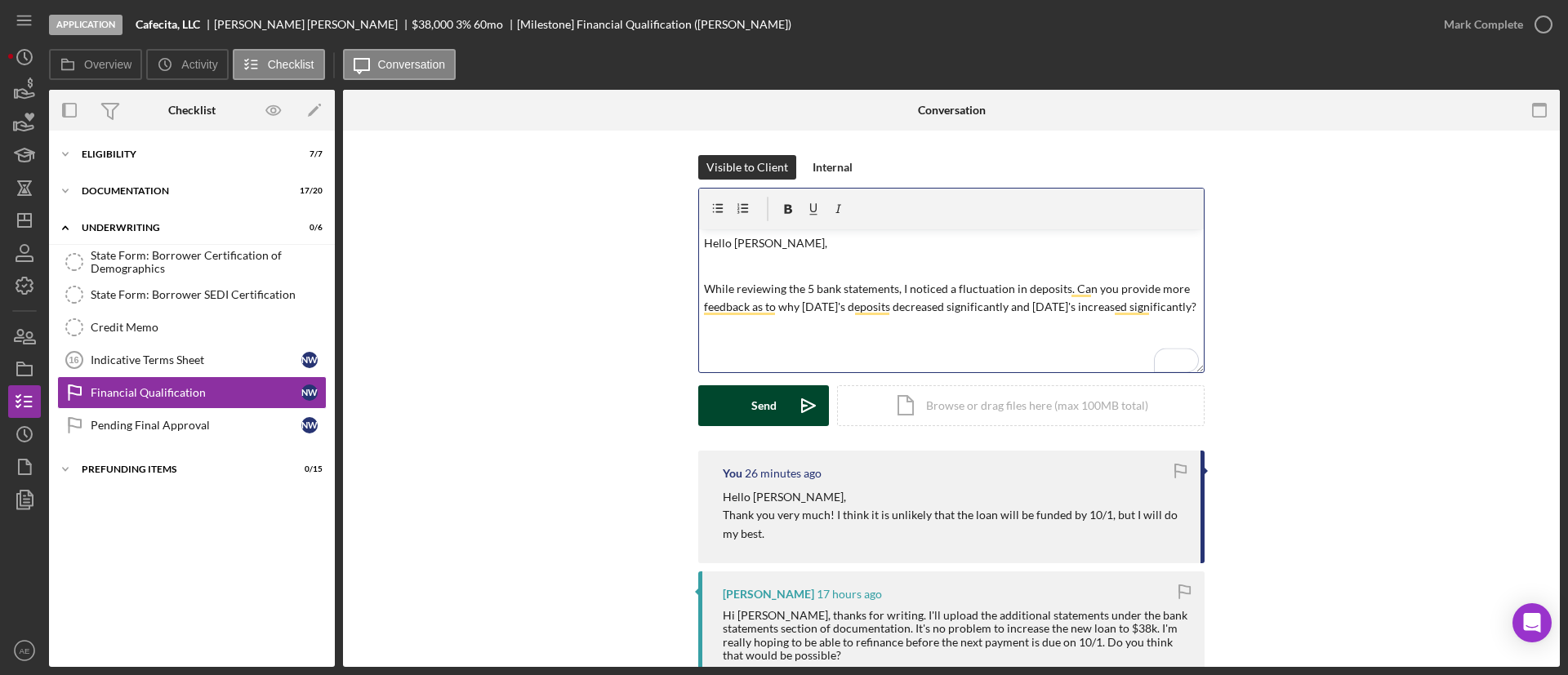
click at [779, 406] on button "Send Icon/icon-invite-send" at bounding box center [764, 406] width 131 height 41
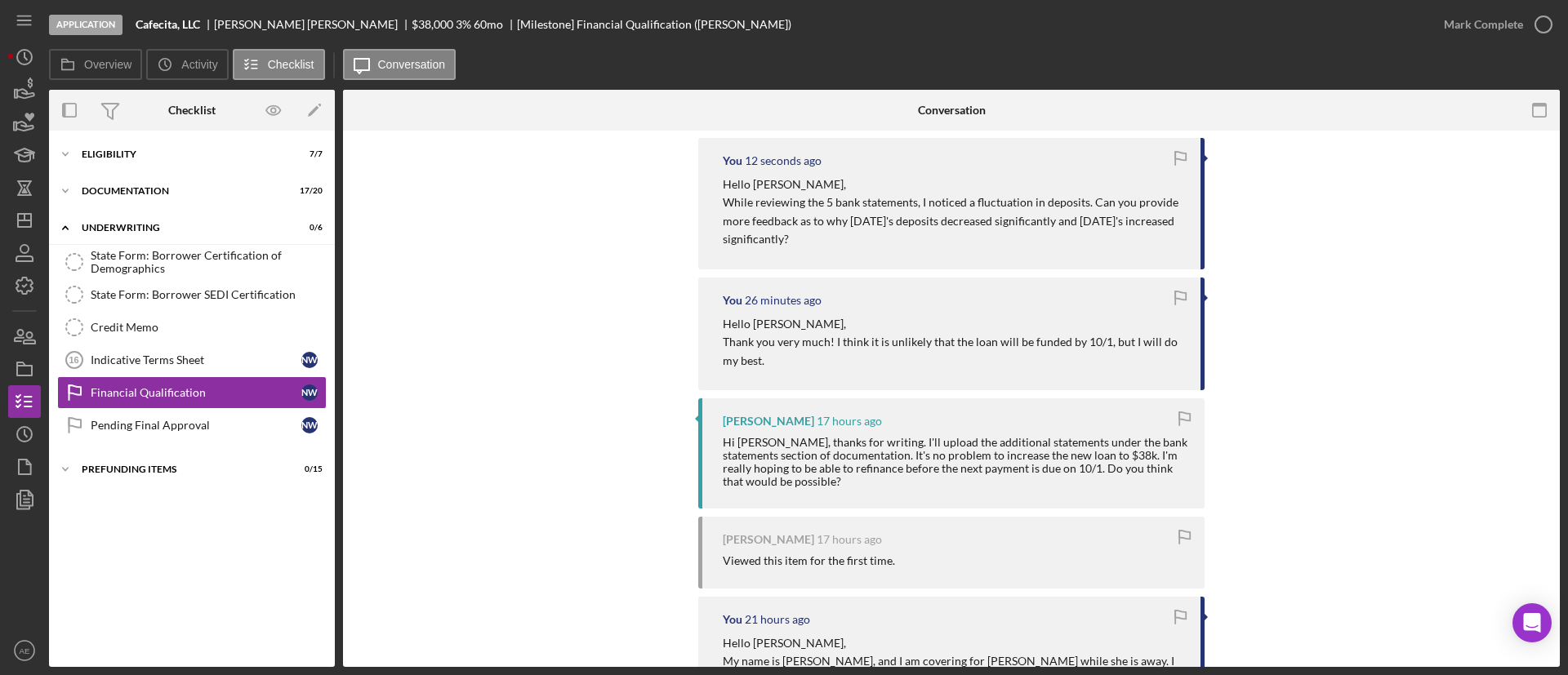
scroll to position [36, 0]
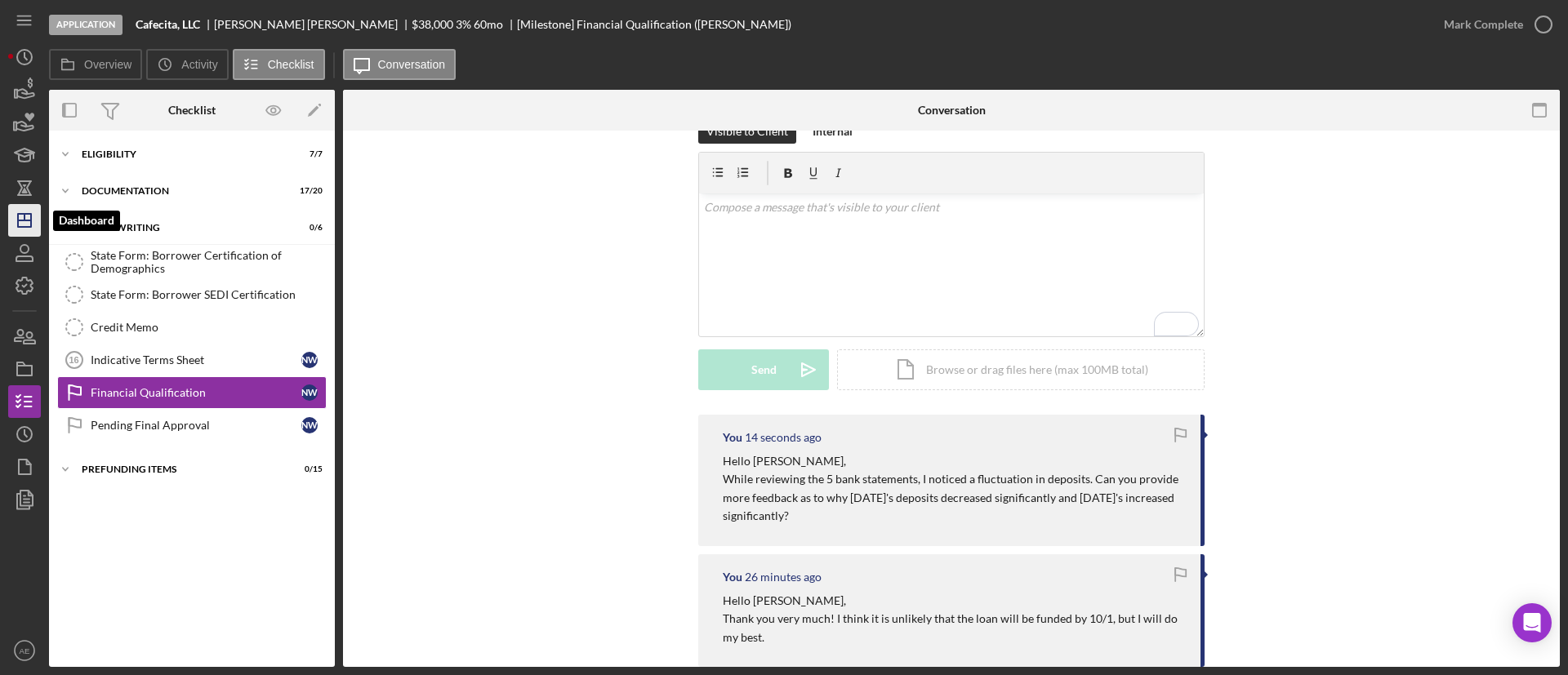
click at [28, 220] on line "button" at bounding box center [24, 220] width 13 height 0
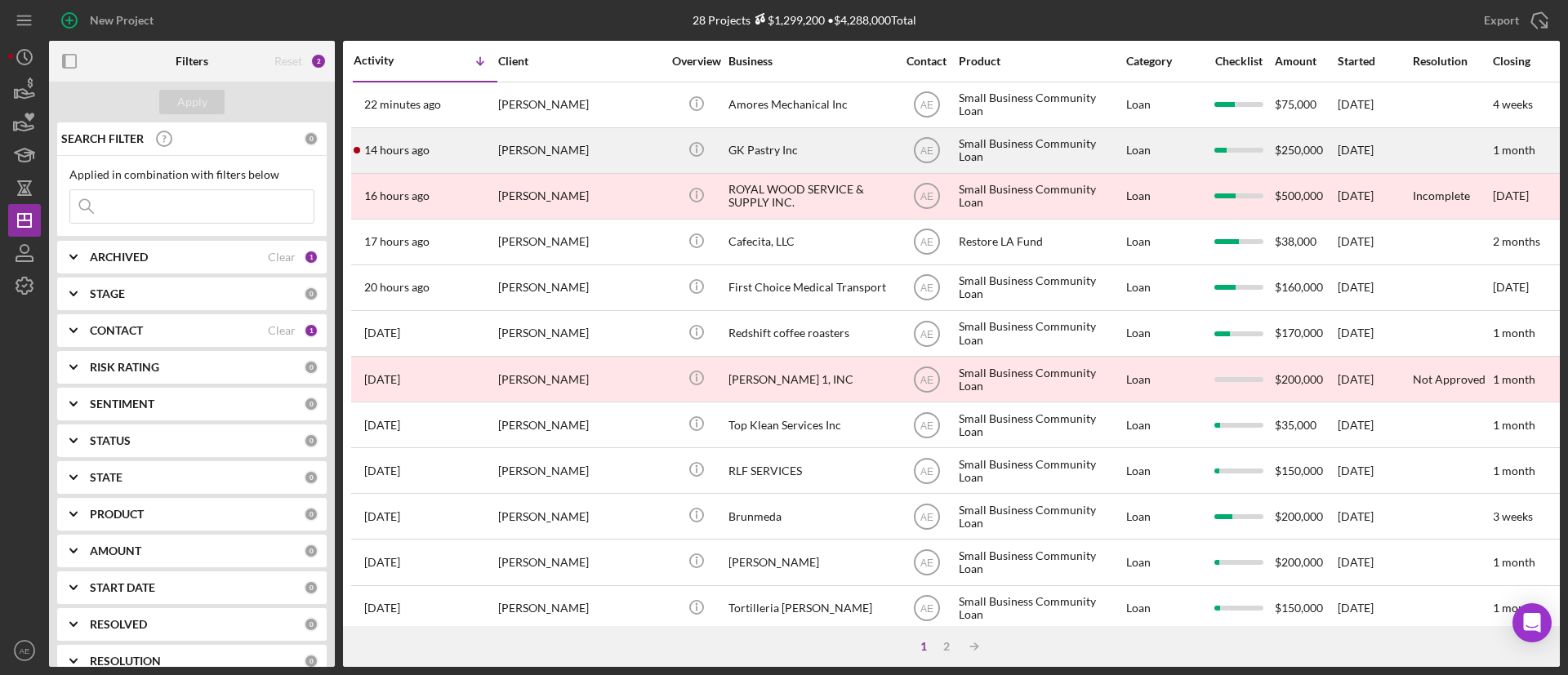
click at [491, 161] on div "14 hours ago [PERSON_NAME]" at bounding box center [426, 150] width 143 height 43
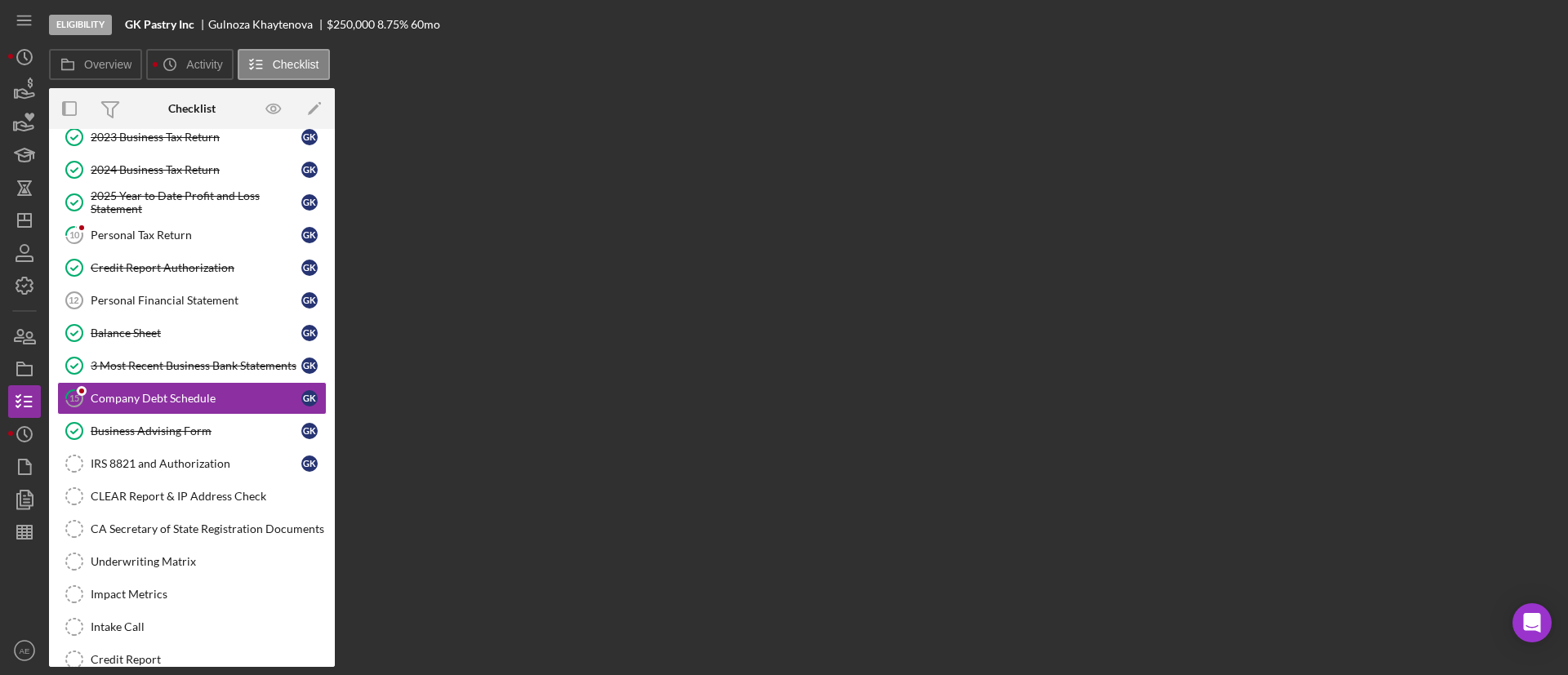
scroll to position [188, 0]
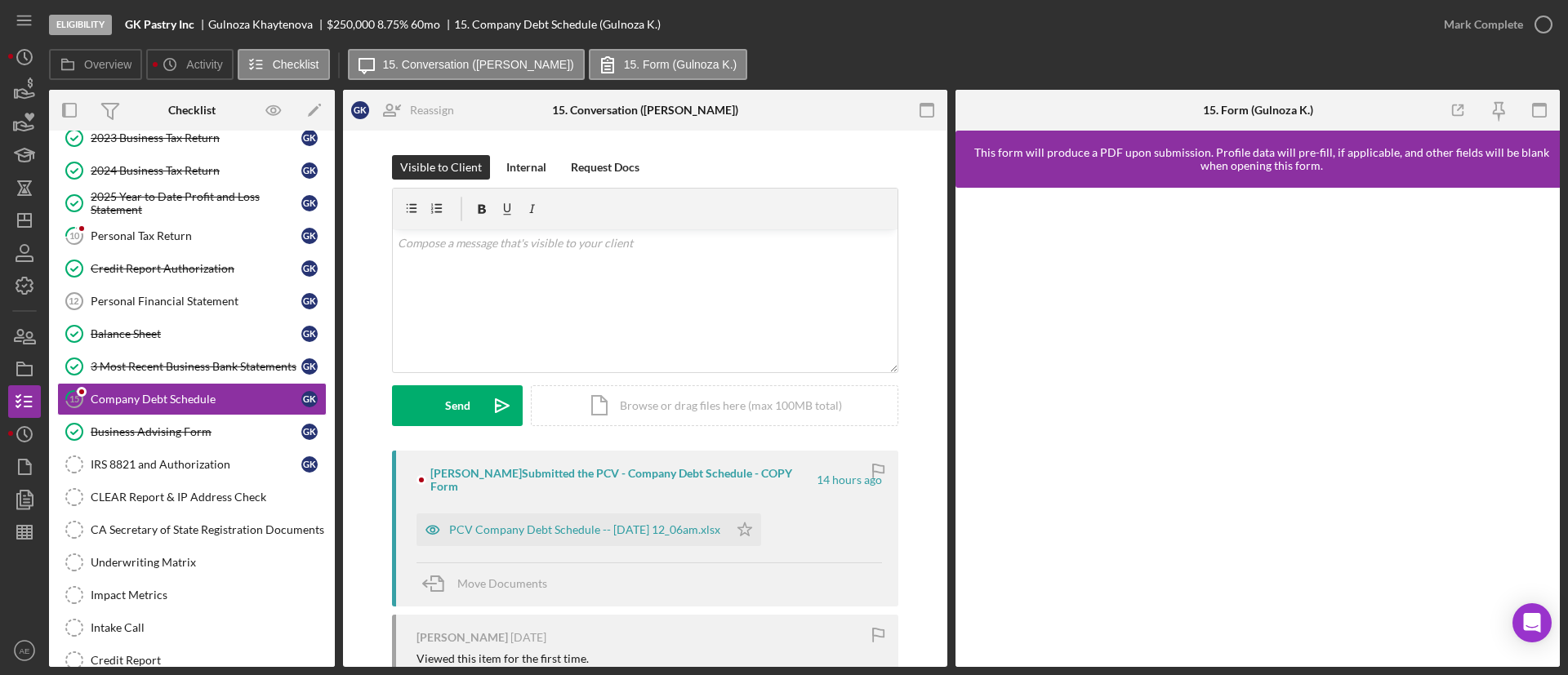
click at [418, 525] on icon "button" at bounding box center [433, 530] width 33 height 33
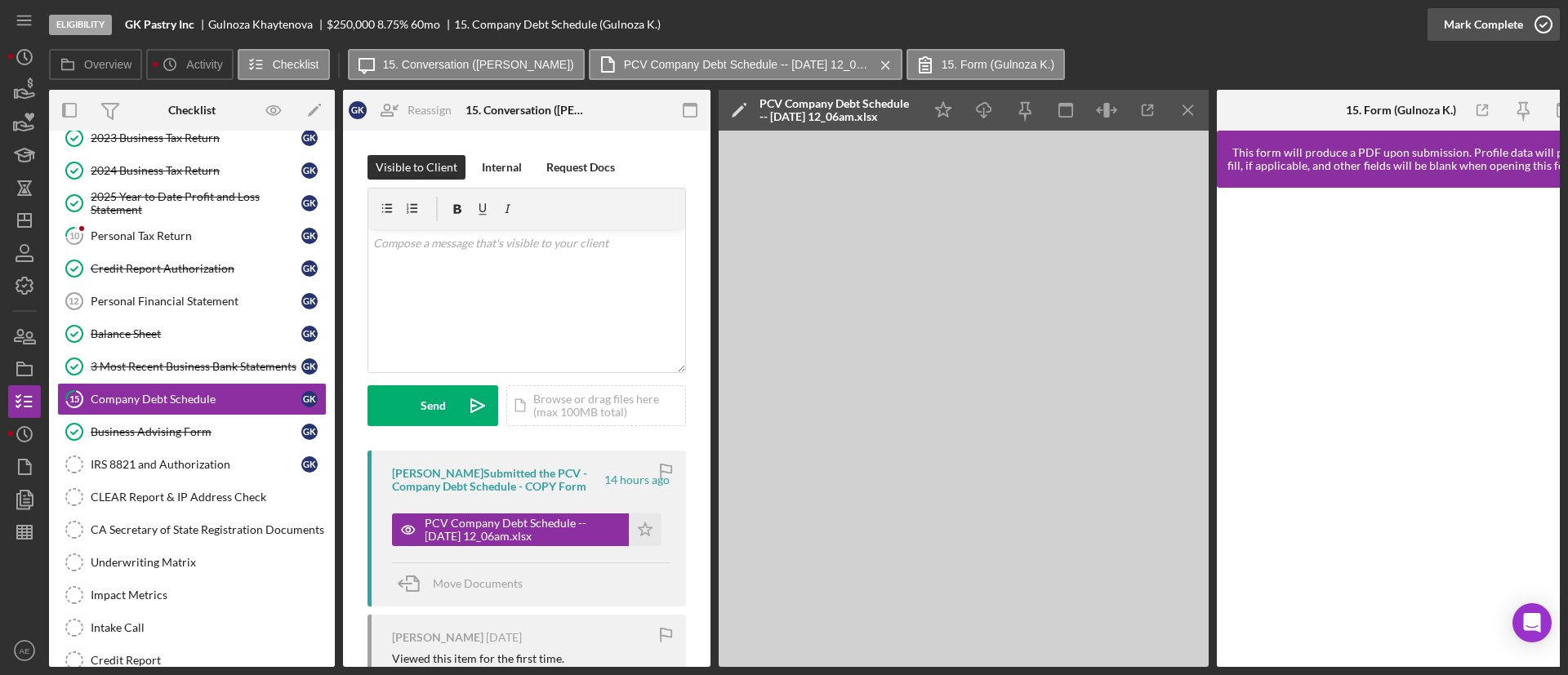
click at [1468, 34] on div "Mark Complete" at bounding box center [1484, 24] width 80 height 33
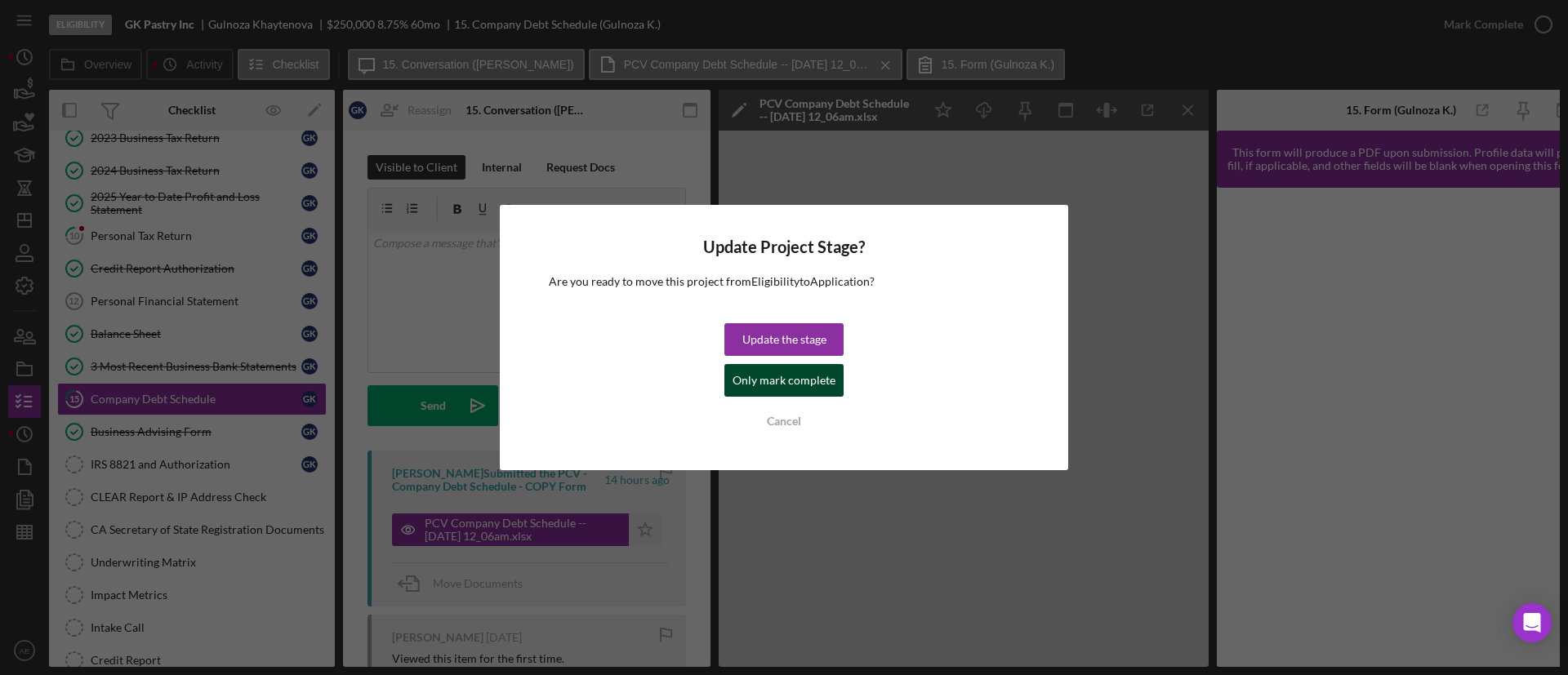
click at [748, 386] on div "Only mark complete" at bounding box center [784, 380] width 103 height 33
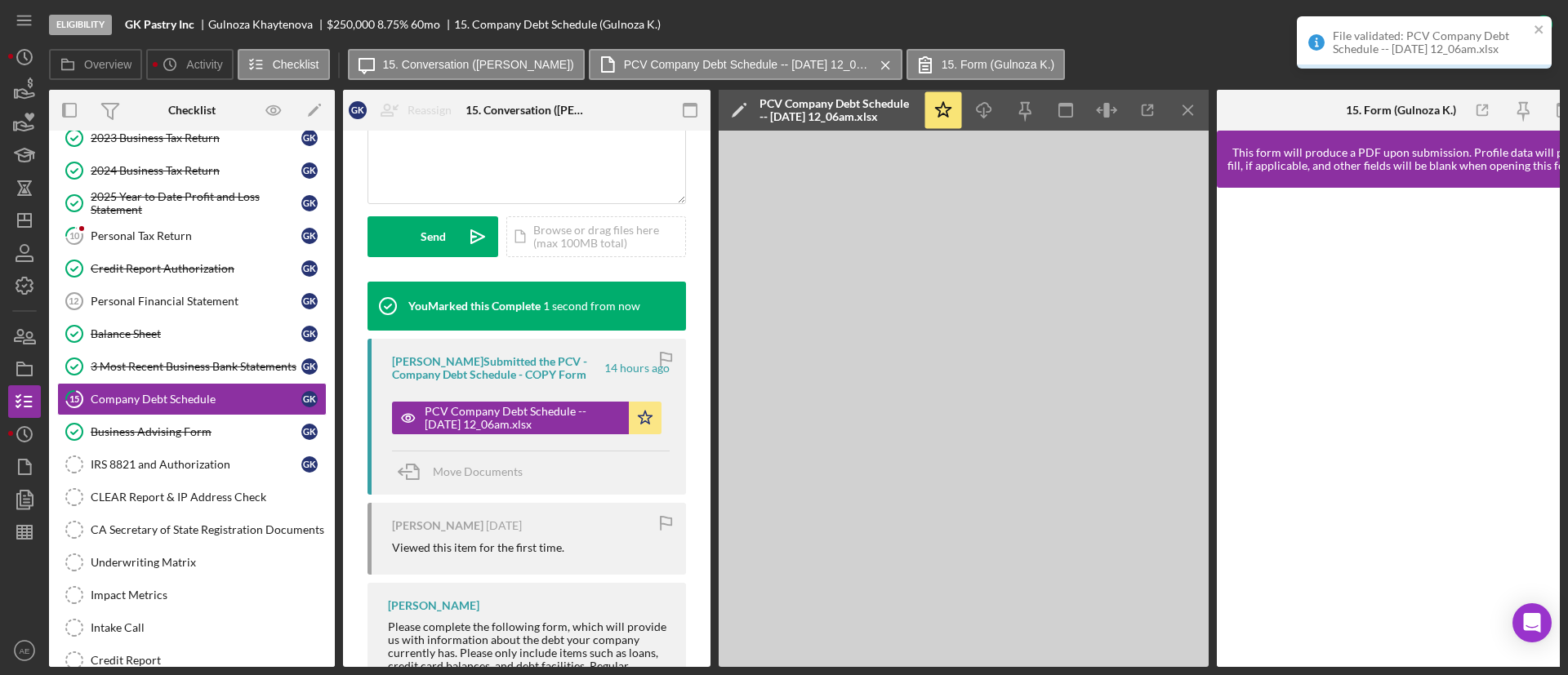
scroll to position [444, 0]
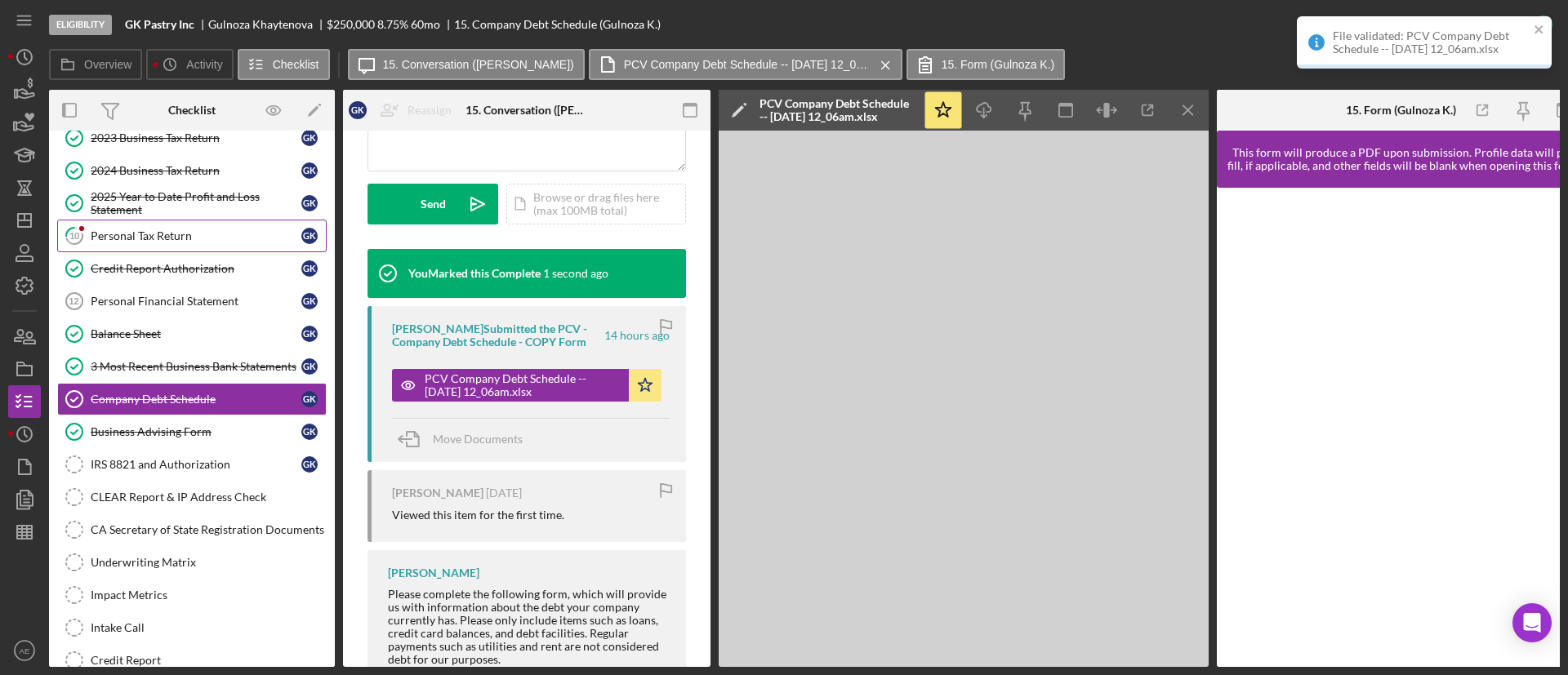
click at [199, 238] on div "Personal Tax Return" at bounding box center [196, 235] width 211 height 13
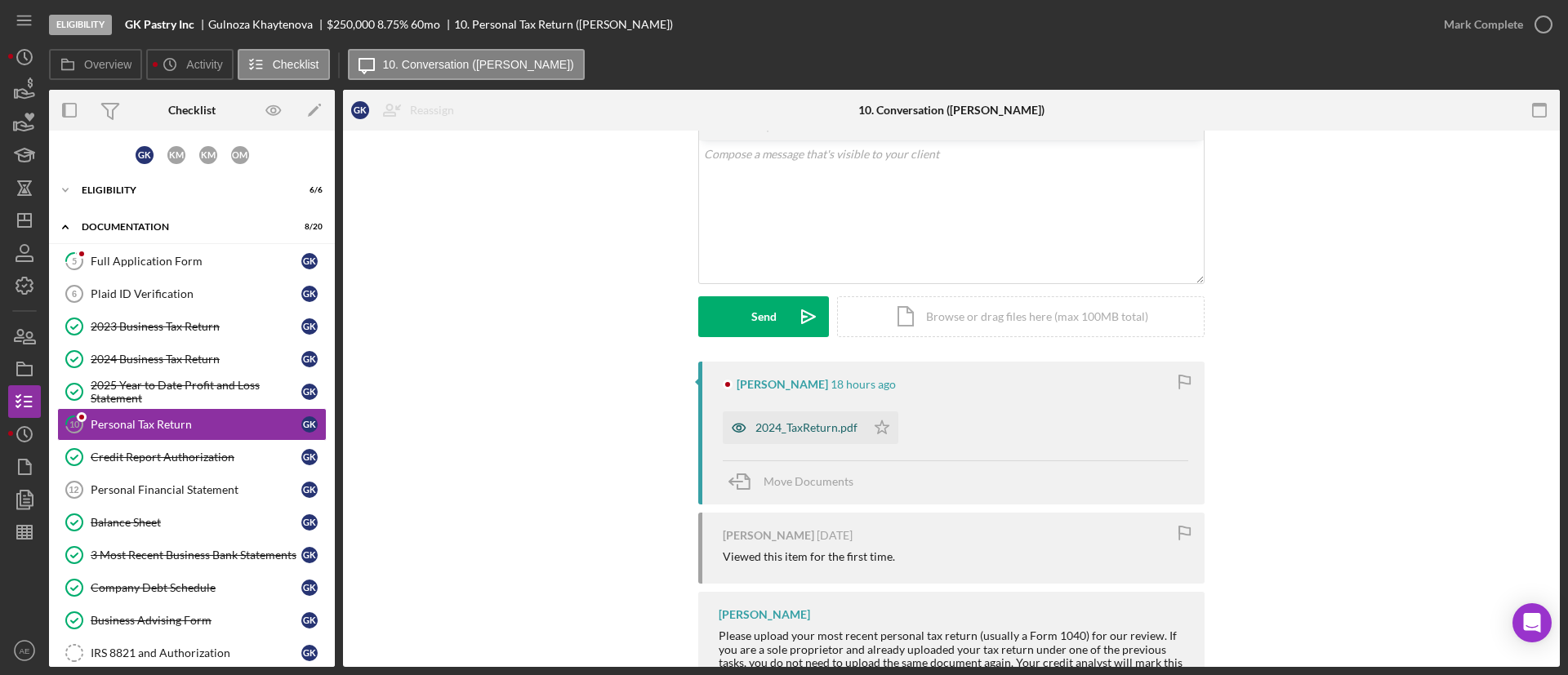
scroll to position [122, 0]
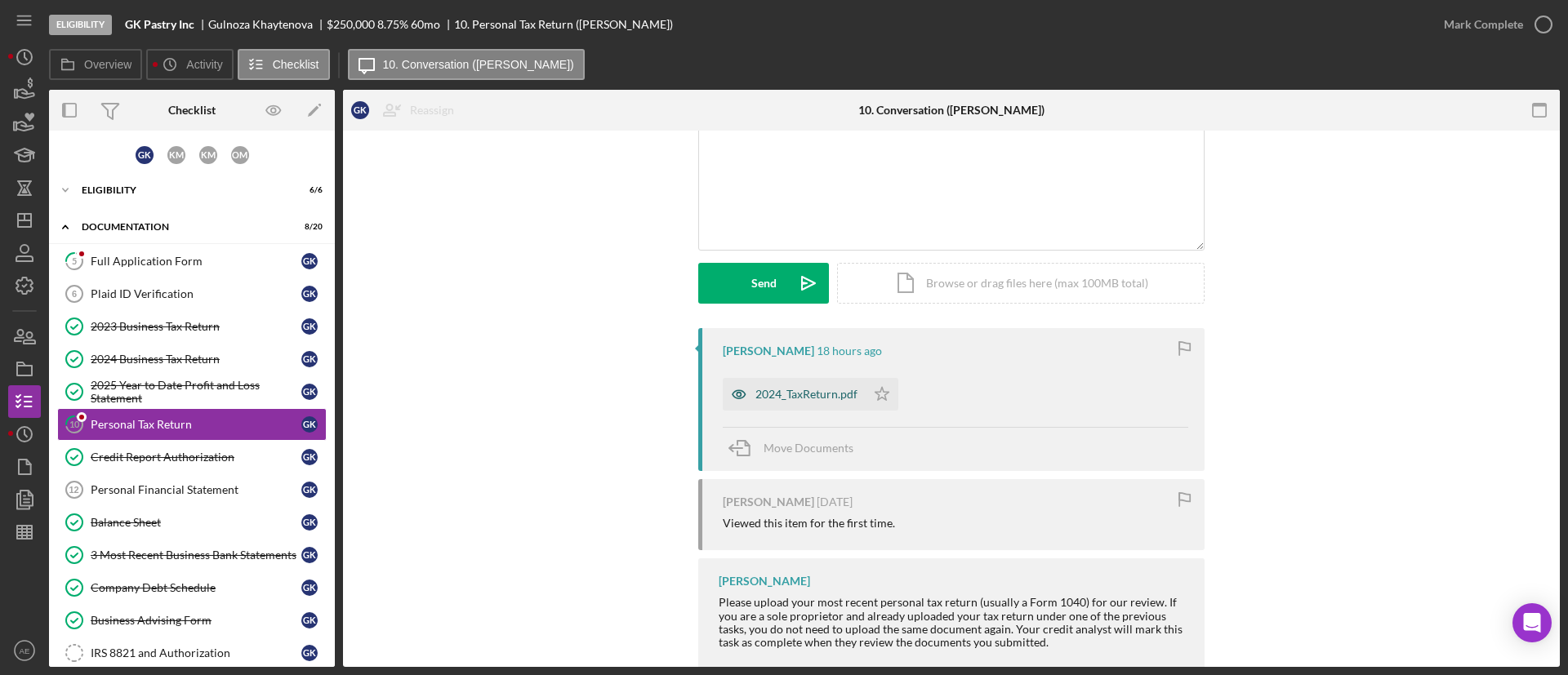
click at [737, 385] on icon "button" at bounding box center [739, 394] width 33 height 33
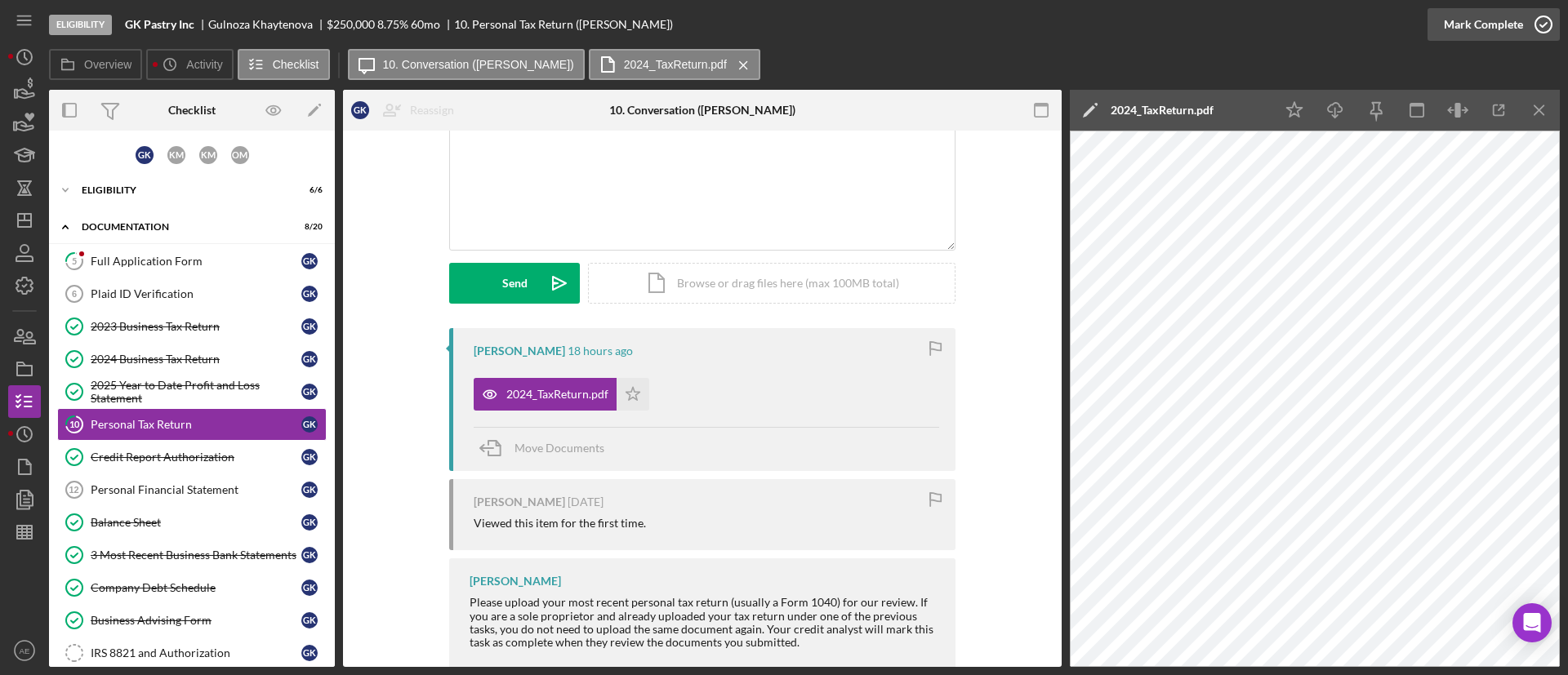
click at [1533, 24] on icon "button" at bounding box center [1543, 25] width 41 height 41
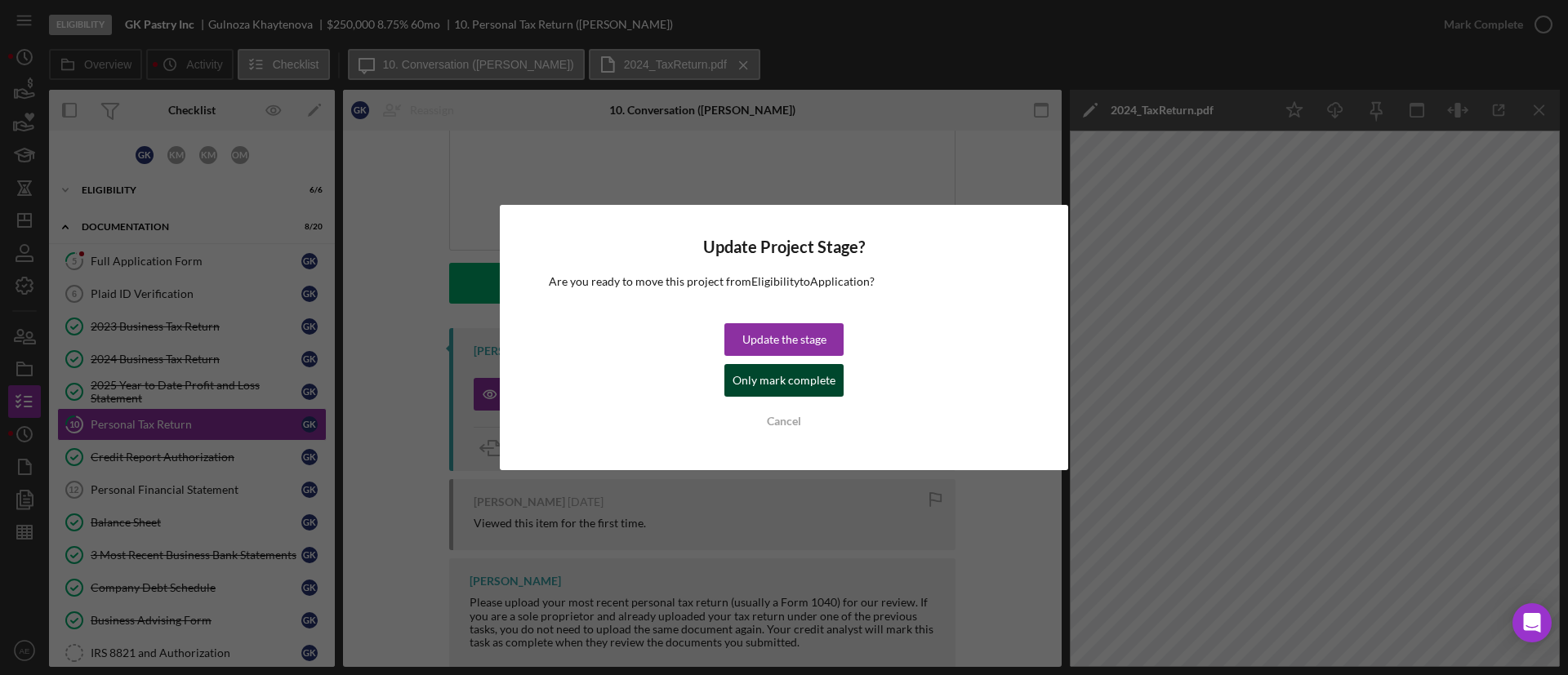
click at [828, 378] on div "Only mark complete" at bounding box center [784, 380] width 103 height 33
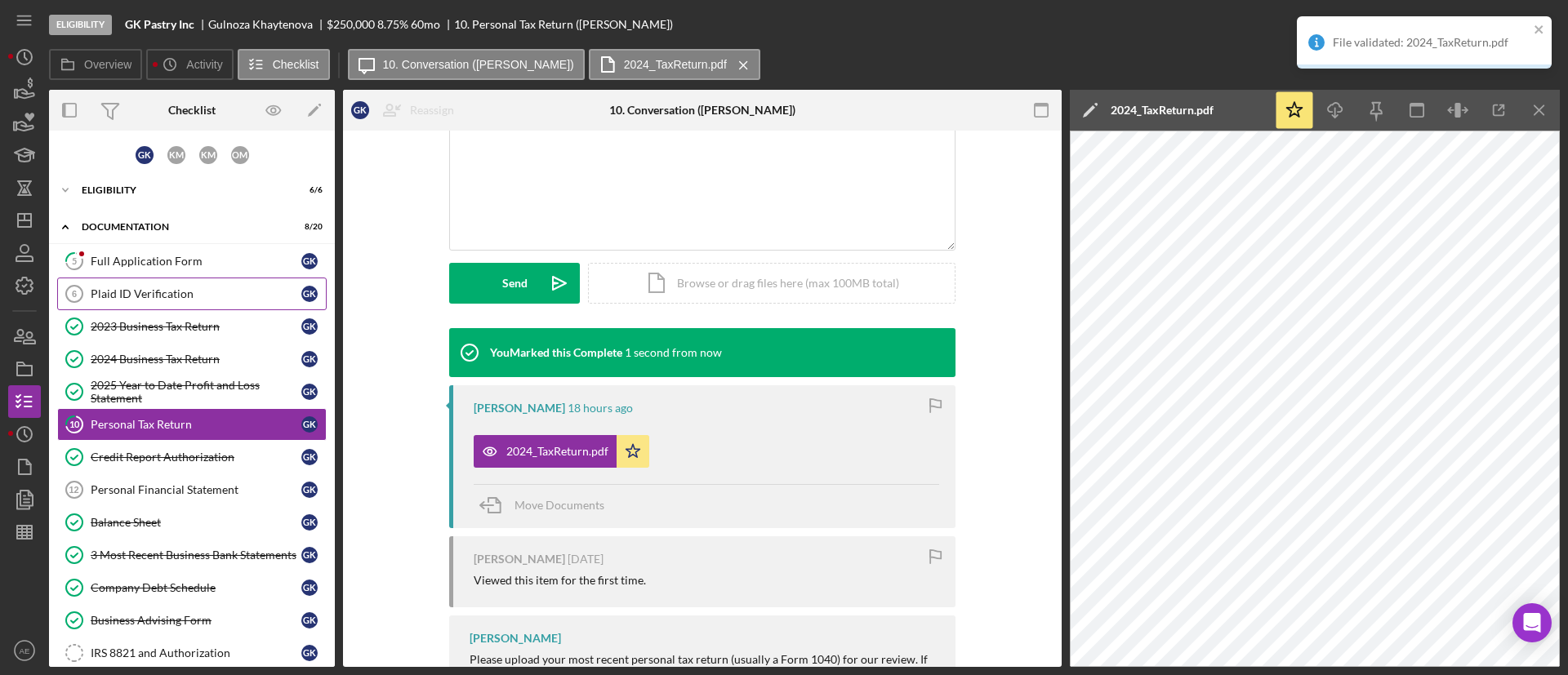
scroll to position [347, 0]
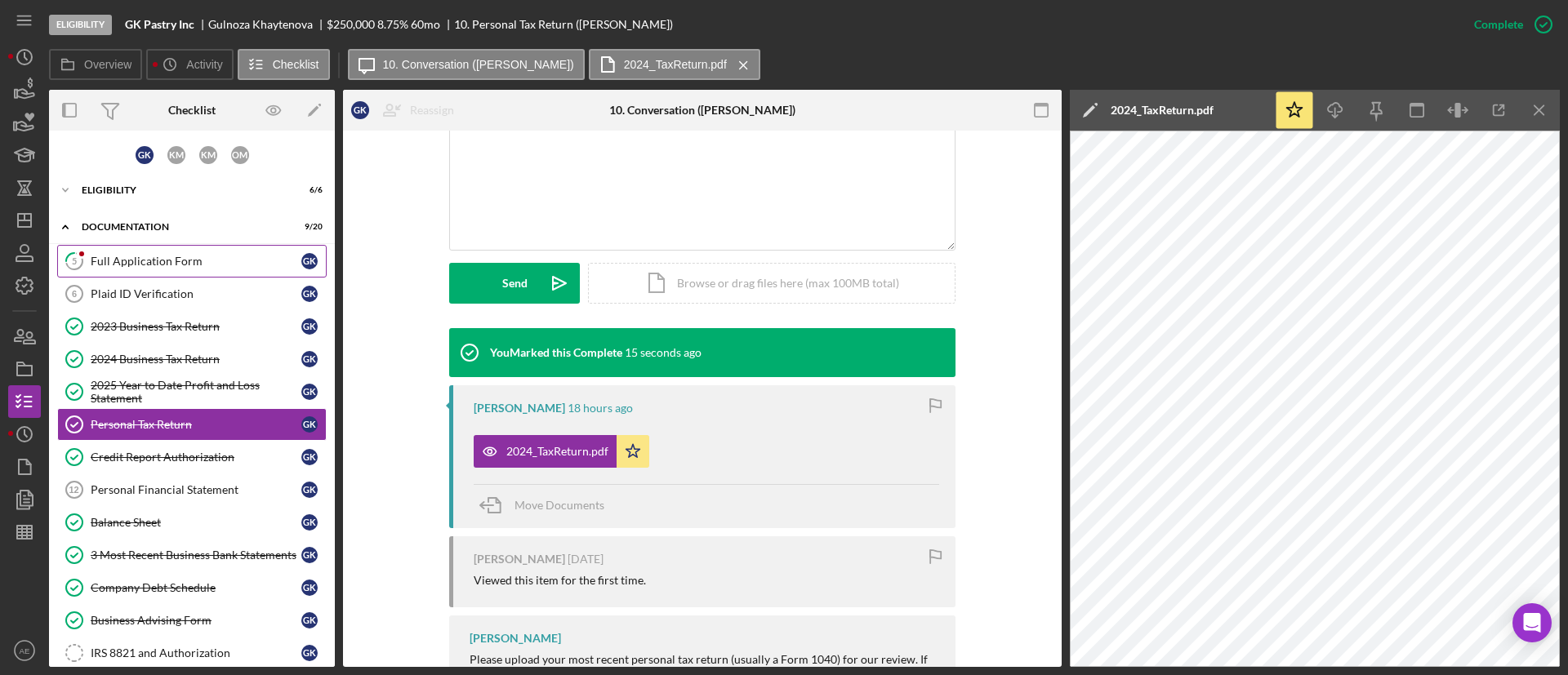
click at [193, 266] on div "Full Application Form" at bounding box center [196, 261] width 211 height 13
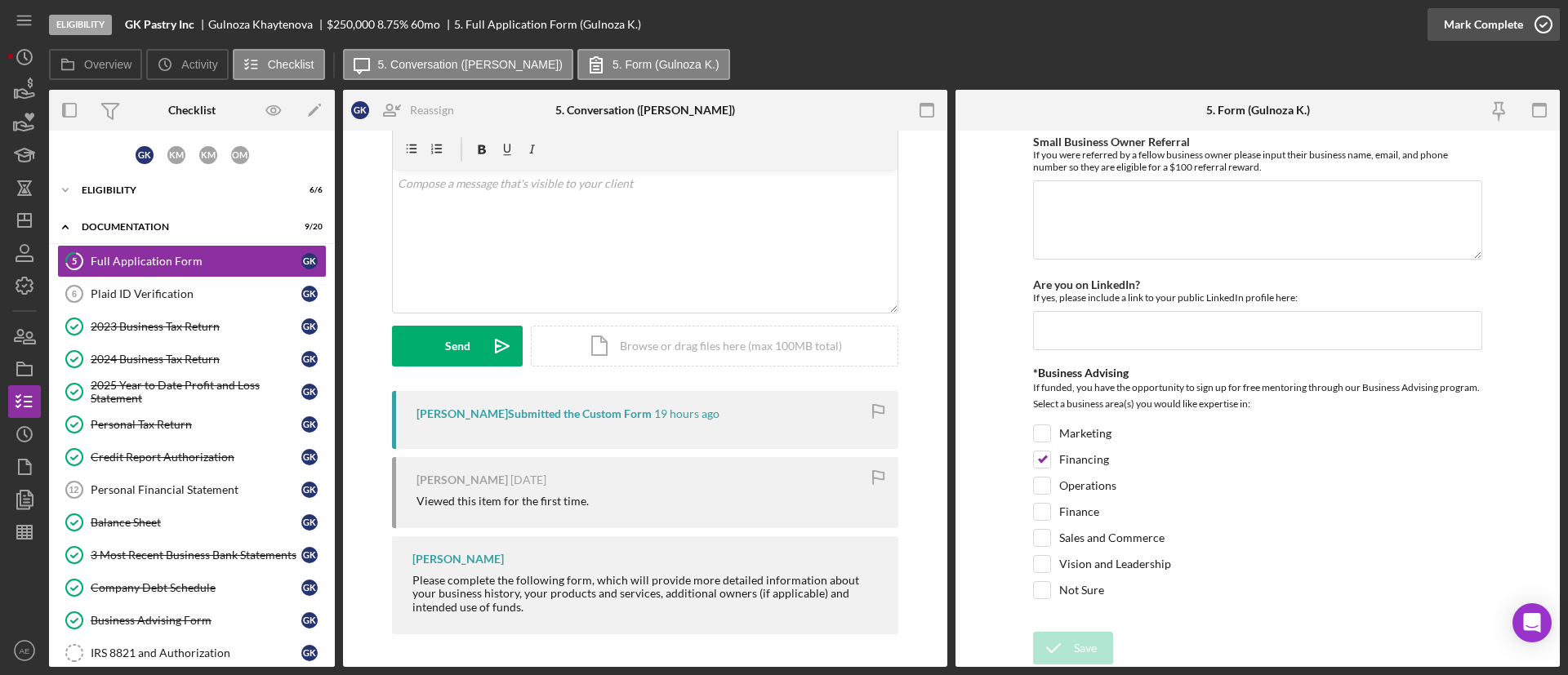
click at [1463, 17] on div "Mark Complete" at bounding box center [1484, 24] width 80 height 33
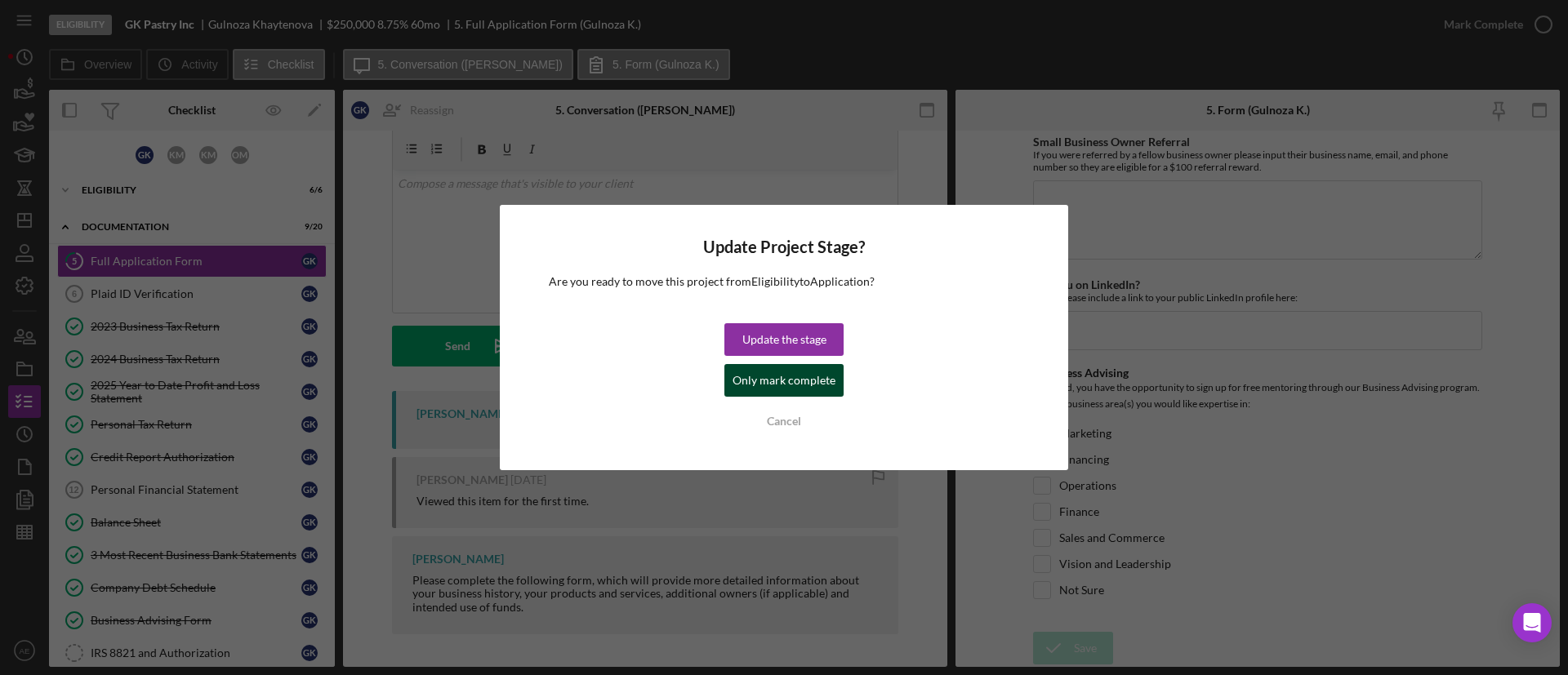
click at [798, 376] on div "Only mark complete" at bounding box center [784, 380] width 103 height 33
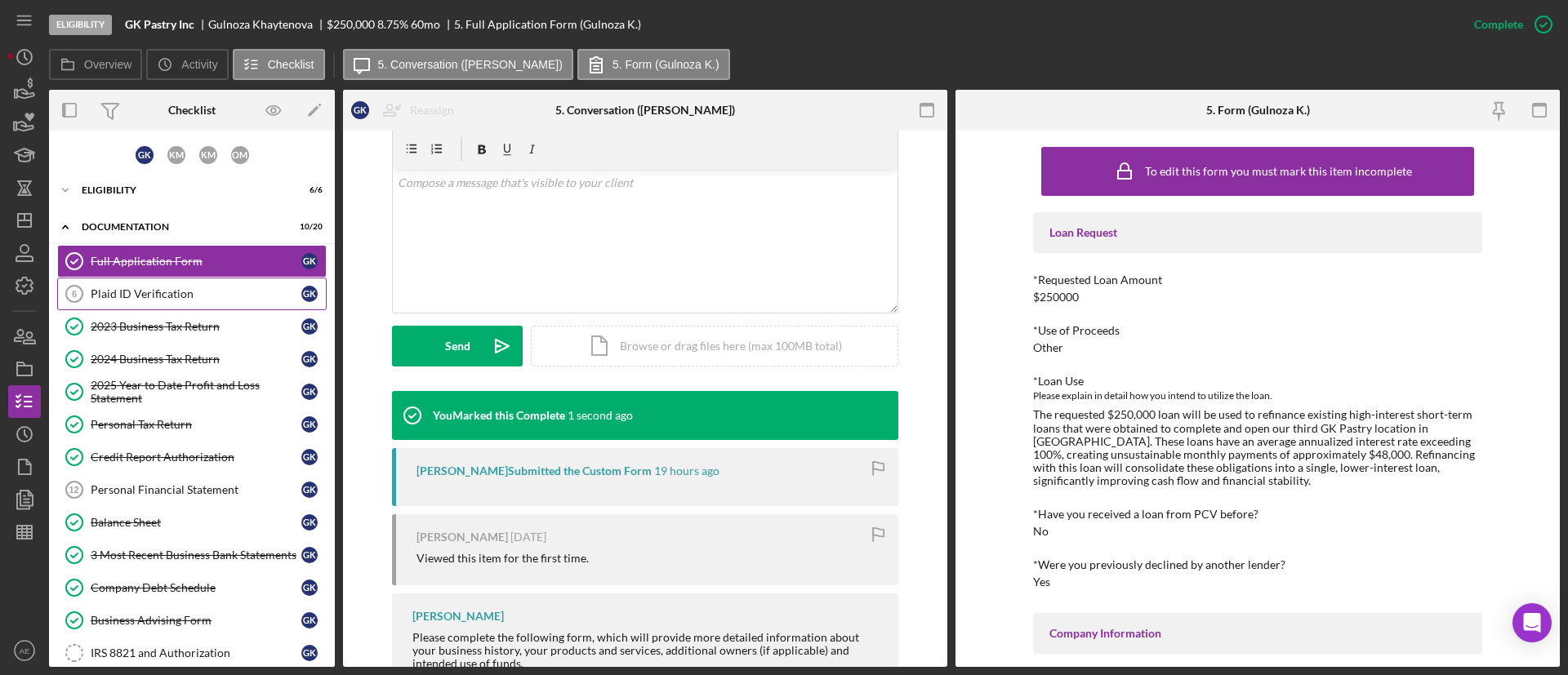
click at [196, 295] on div "Plaid ID Verification" at bounding box center [196, 294] width 211 height 13
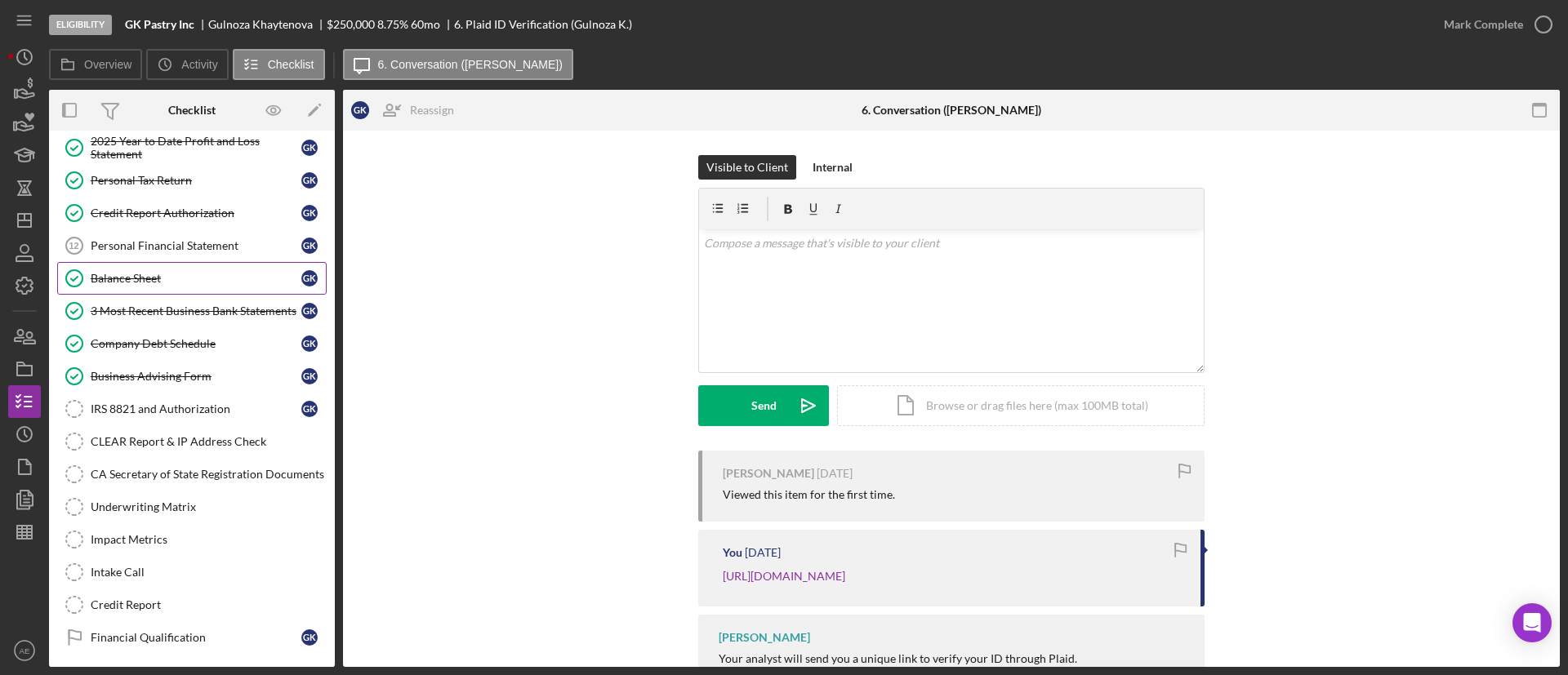
scroll to position [245, 0]
click at [27, 224] on icon "Icon/Dashboard" at bounding box center [25, 220] width 41 height 41
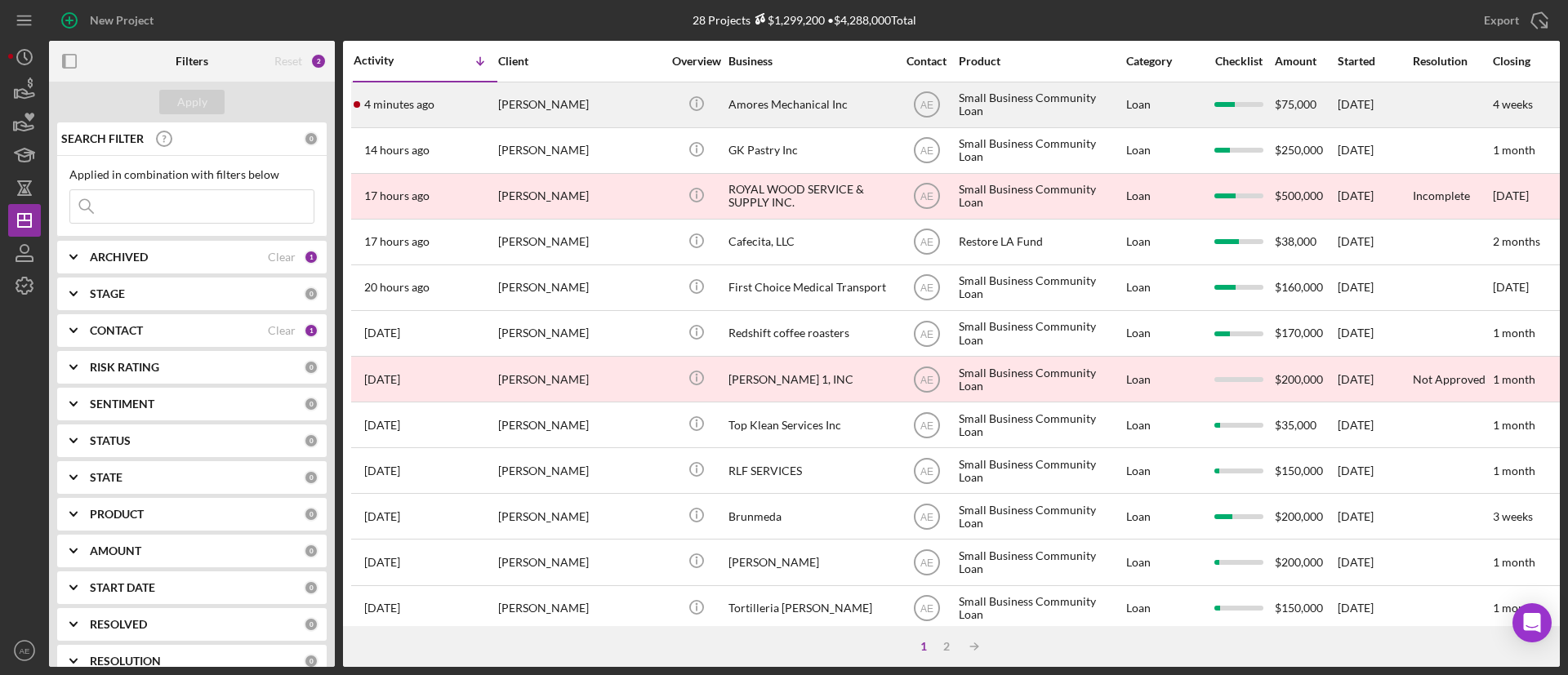
click at [588, 97] on div "[PERSON_NAME]" at bounding box center [580, 104] width 164 height 43
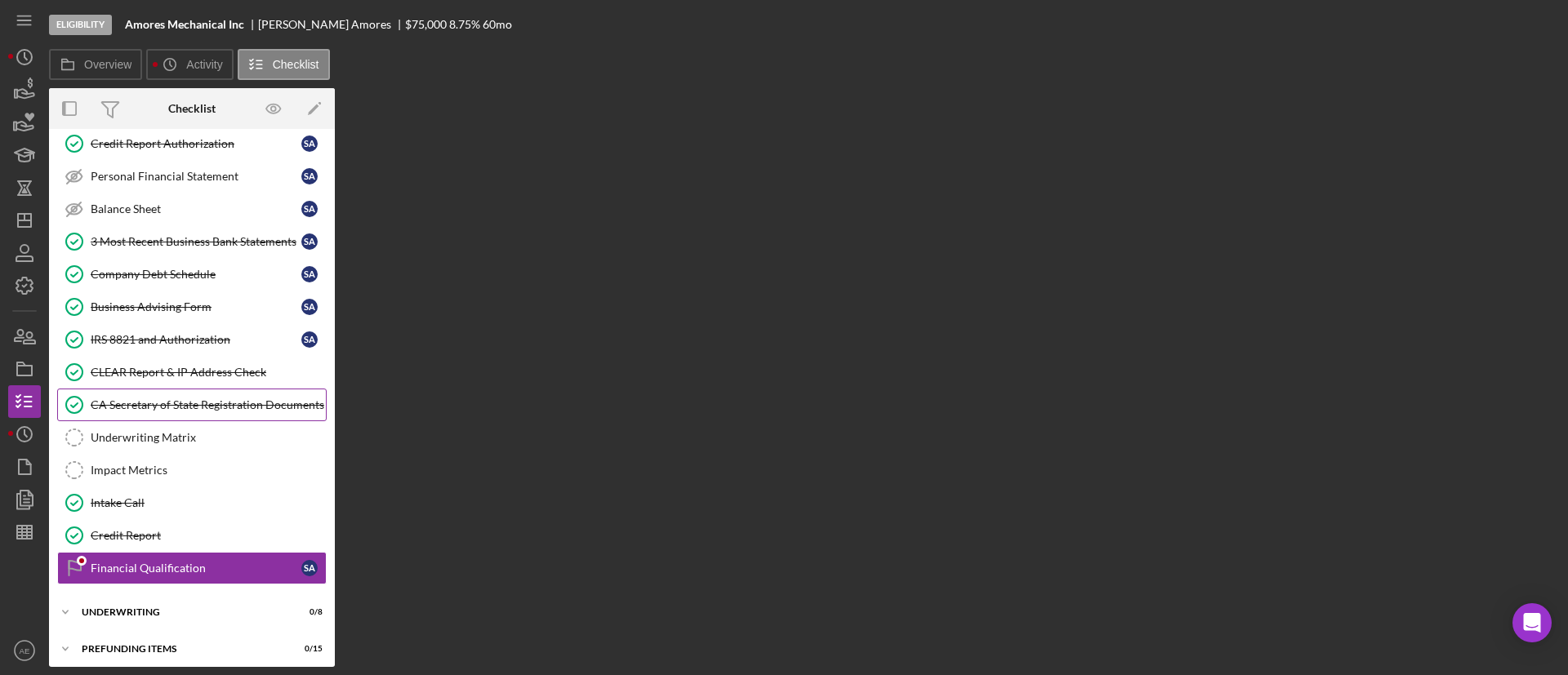
scroll to position [283, 0]
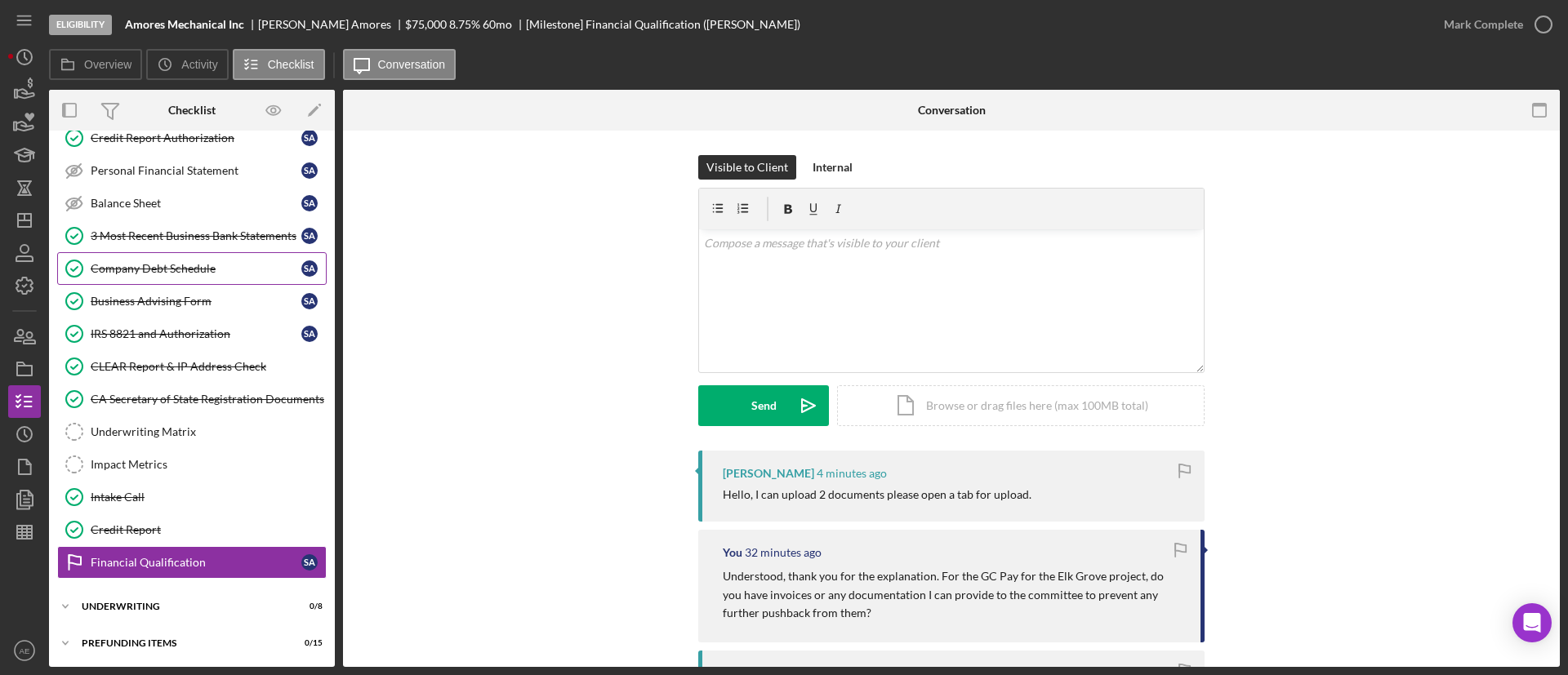
click at [165, 272] on div "Company Debt Schedule" at bounding box center [196, 268] width 211 height 13
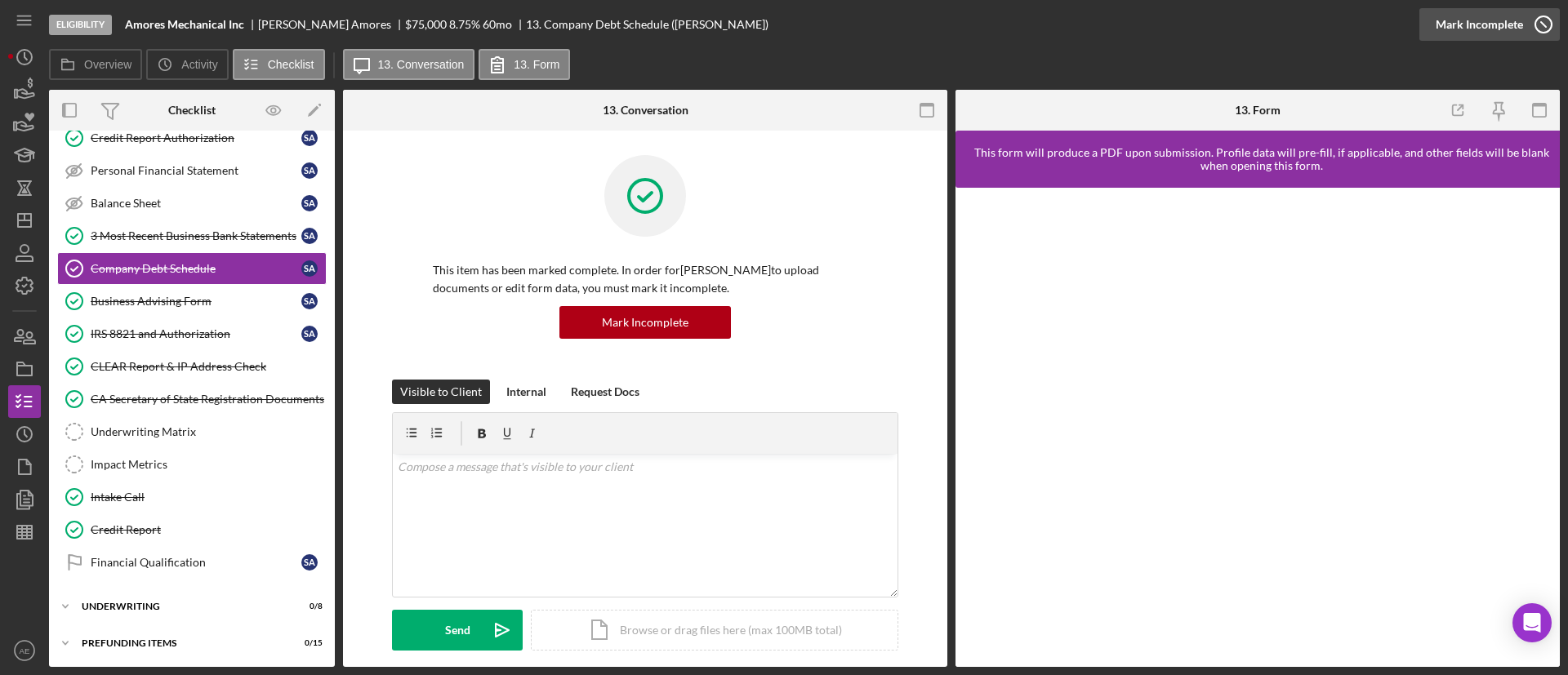
click at [1510, 23] on div "Mark Incomplete" at bounding box center [1480, 24] width 88 height 33
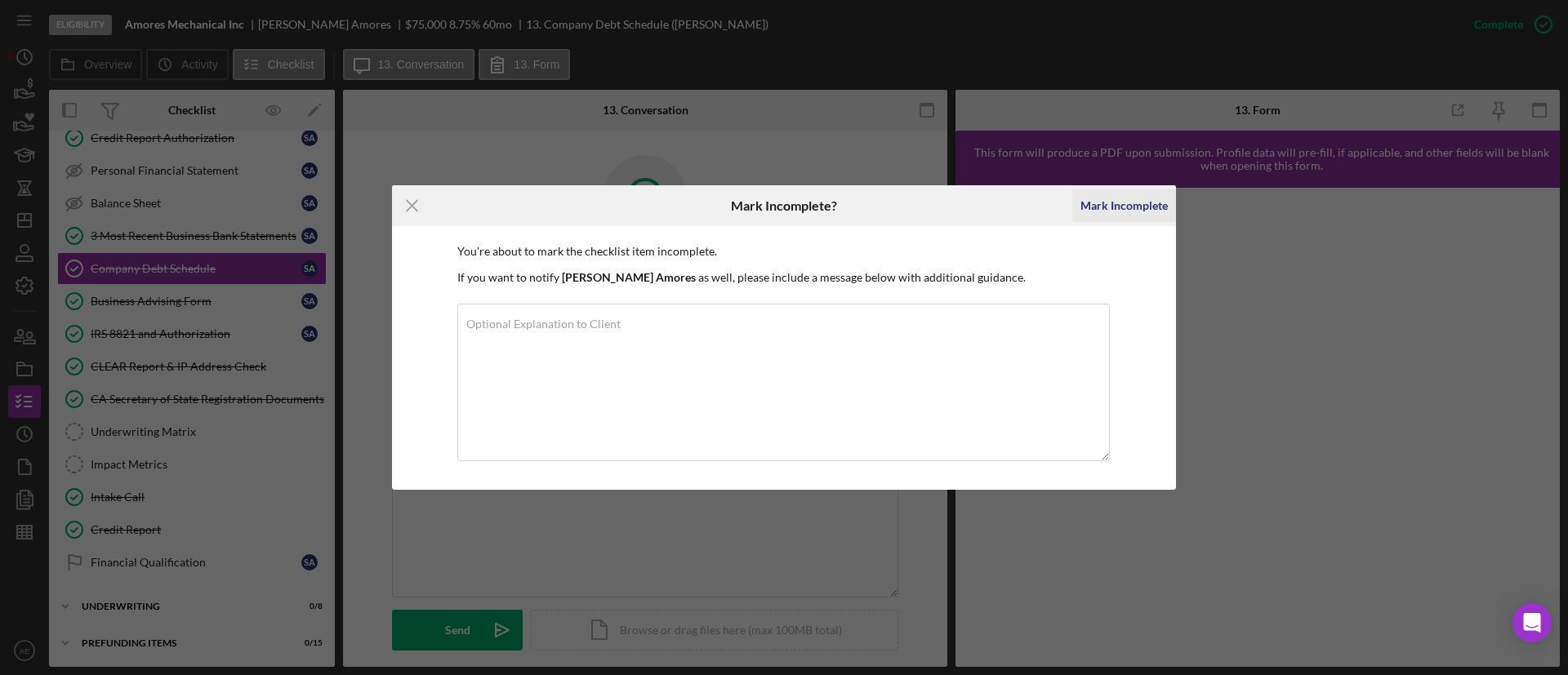
click at [1104, 209] on div "Mark Incomplete" at bounding box center [1124, 205] width 88 height 33
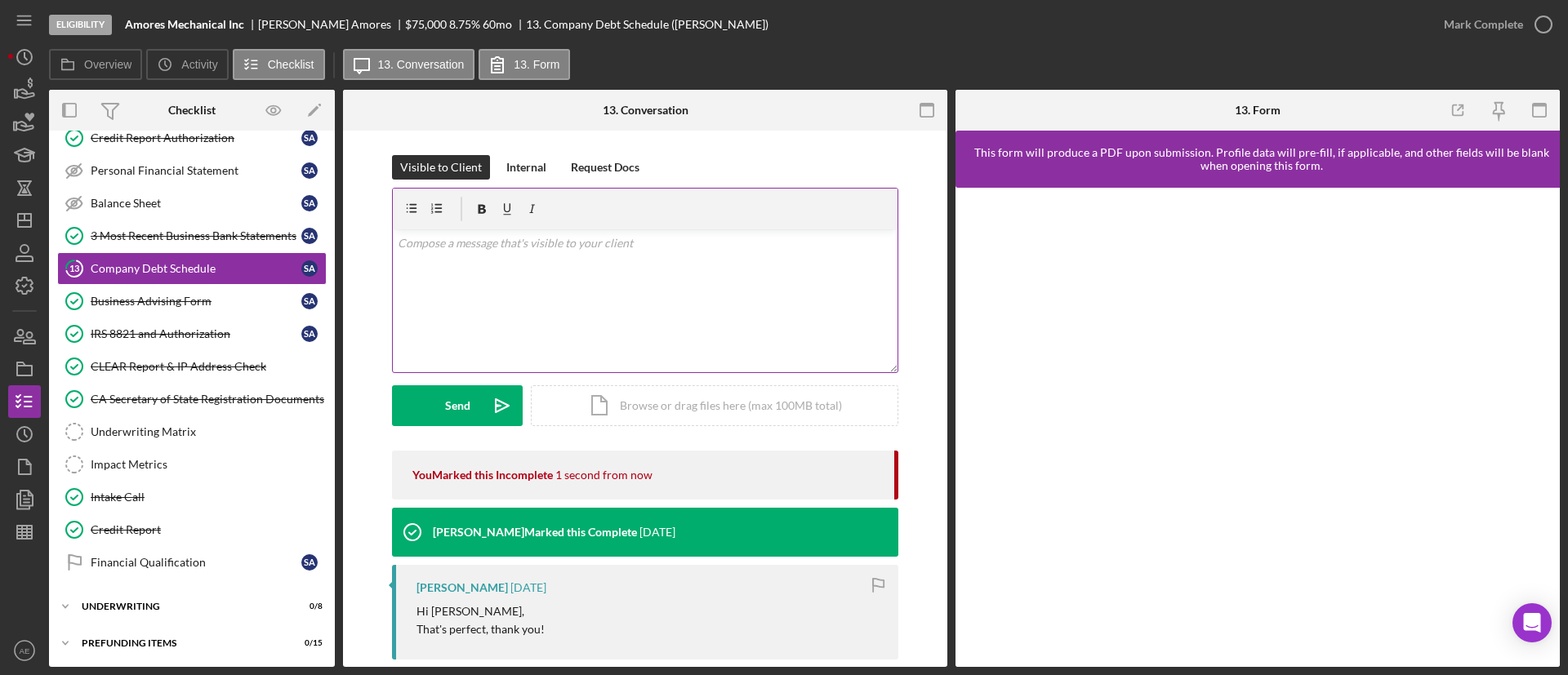
click at [575, 311] on div "v Color teal Color pink Remove color Add row above Add row below Add column bef…" at bounding box center [645, 301] width 504 height 143
click at [474, 403] on button "Send Icon/icon-invite-send" at bounding box center [457, 406] width 131 height 41
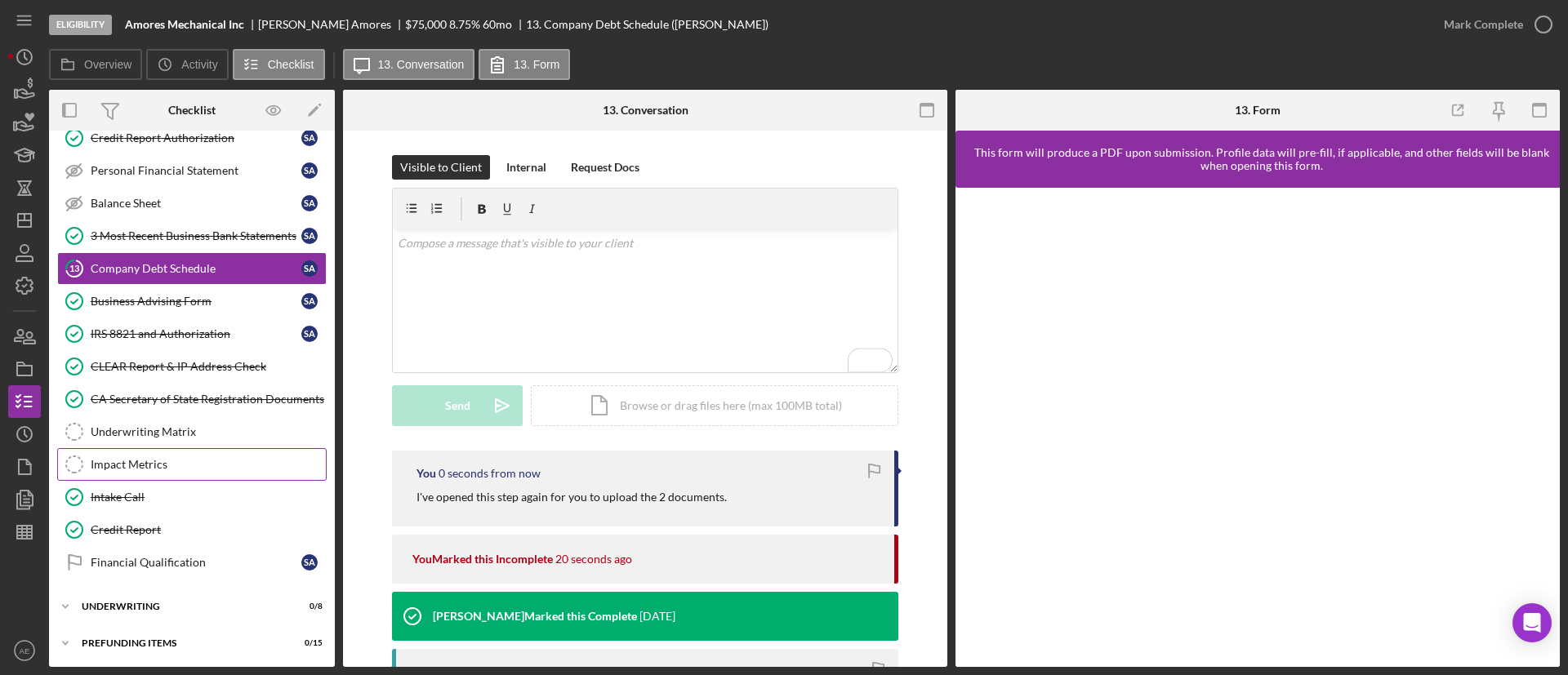
scroll to position [285, 0]
